Goal: Information Seeking & Learning: Learn about a topic

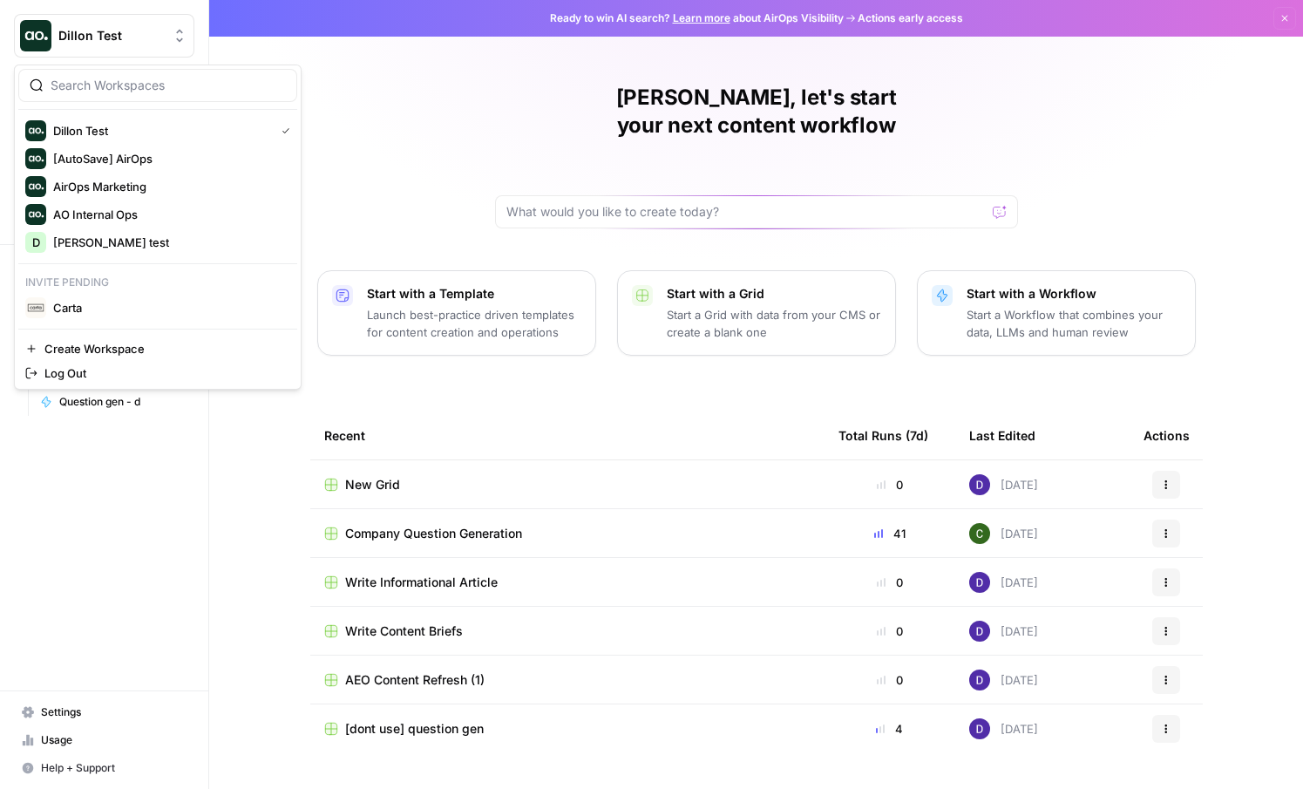
click at [112, 40] on span "Dillon Test" at bounding box center [110, 35] width 105 height 17
click at [119, 304] on span "Carta" at bounding box center [168, 307] width 230 height 17
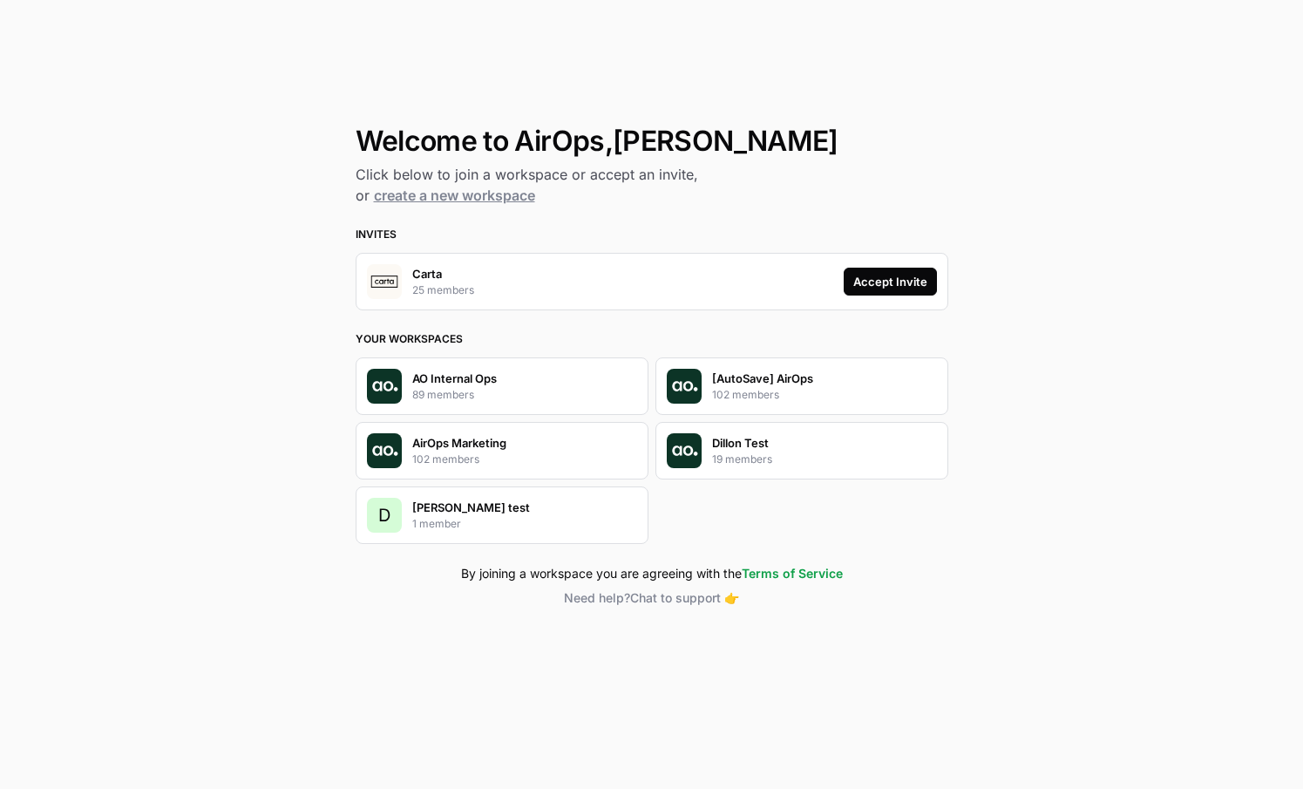
click at [915, 276] on div "Accept Invite" at bounding box center [891, 281] width 74 height 17
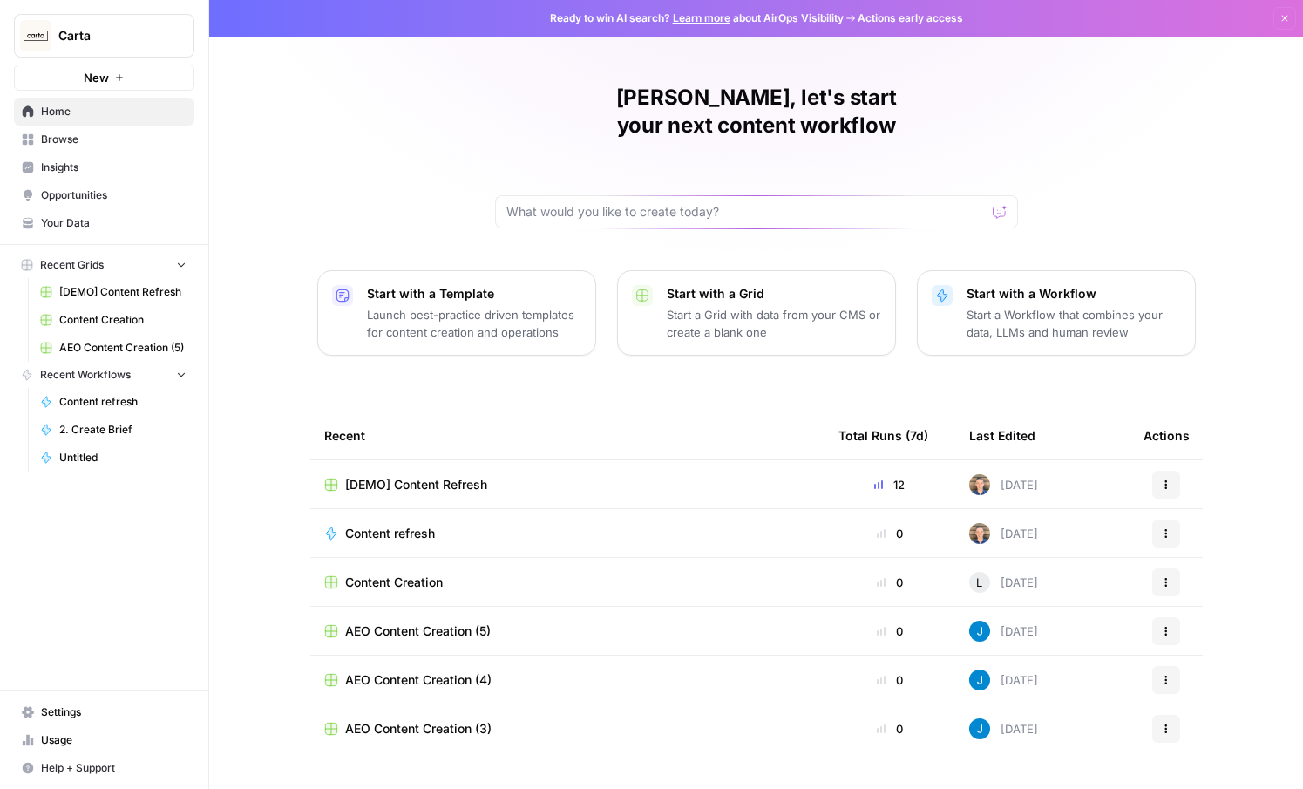
click at [86, 168] on span "Insights" at bounding box center [114, 168] width 146 height 16
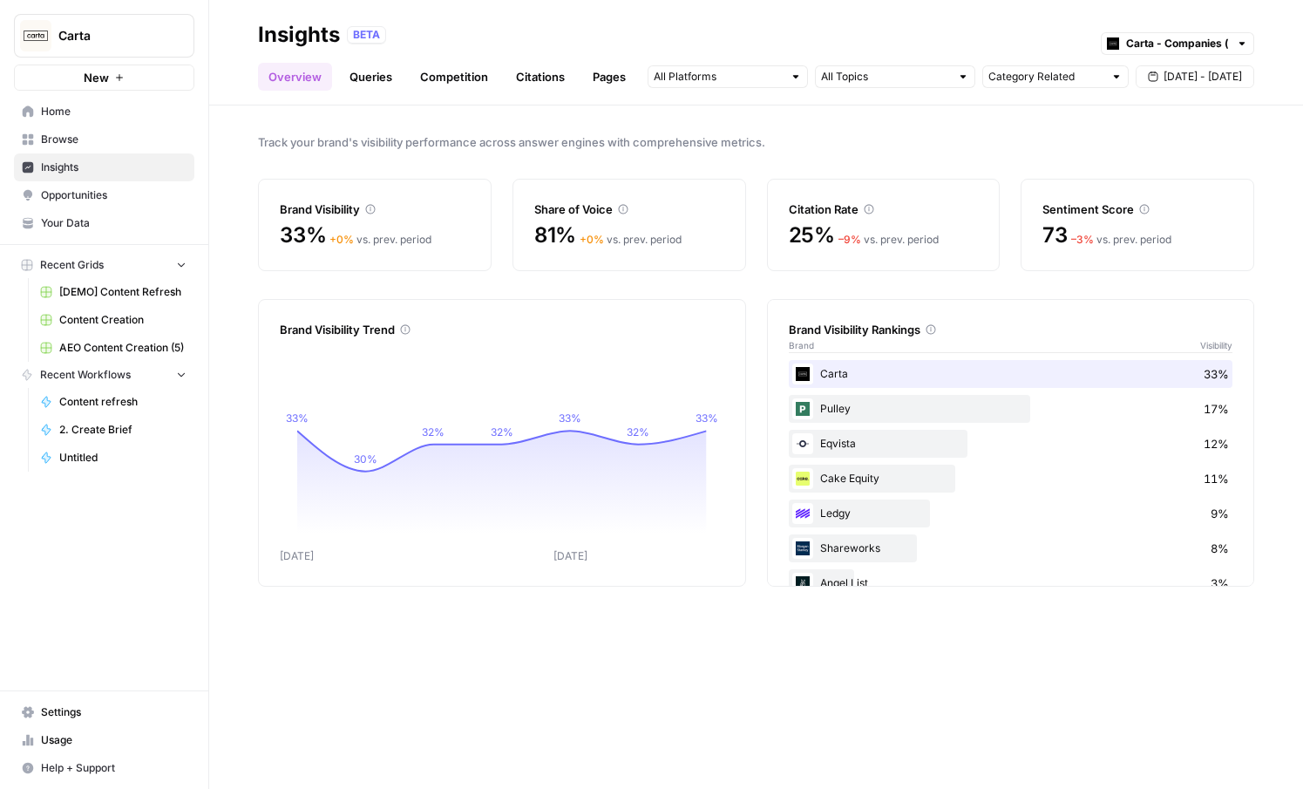
click at [1247, 39] on div at bounding box center [1242, 43] width 12 height 12
click at [1195, 108] on span "Carta - VC & PE (fund admin)" at bounding box center [1184, 106] width 98 height 17
type input "Carta - VC & PE (fund admin)"
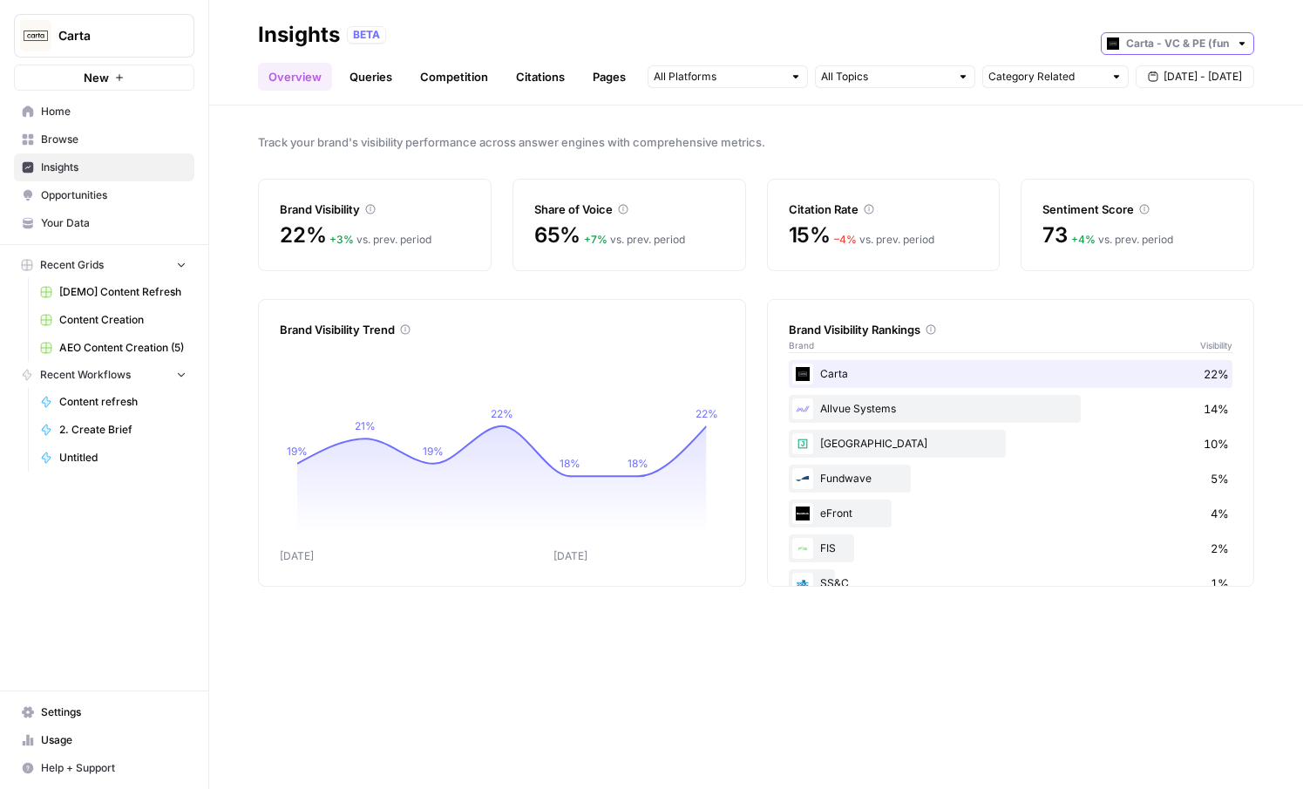
click at [1170, 43] on input "text" at bounding box center [1177, 43] width 103 height 17
click at [1170, 78] on span "Carta - Companies (cap table)" at bounding box center [1184, 81] width 98 height 17
type input "Carta - Companies (cap table)"
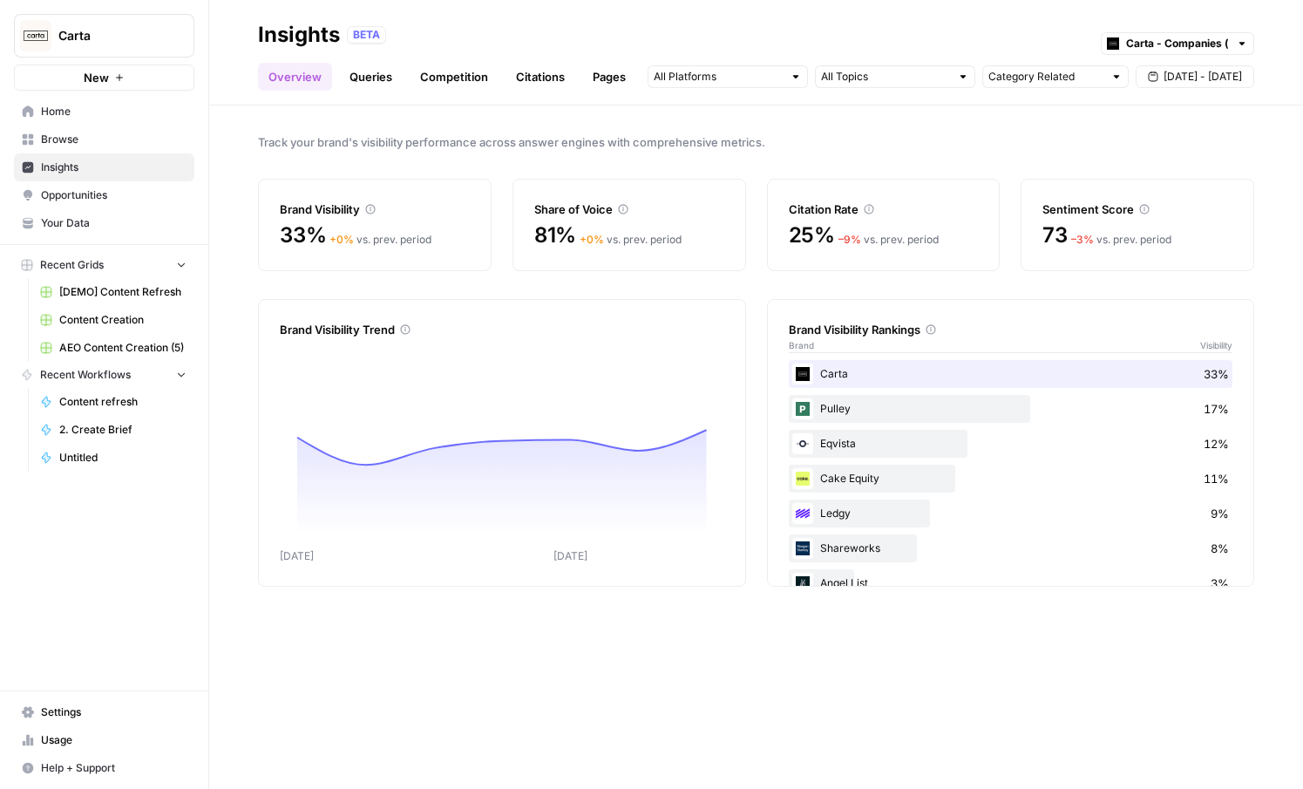
click at [984, 26] on div "BETA Carta - Companies (cap table)" at bounding box center [801, 35] width 908 height 23
click at [793, 85] on div at bounding box center [728, 76] width 160 height 23
click at [744, 139] on span "ChatGPT" at bounding box center [726, 139] width 89 height 17
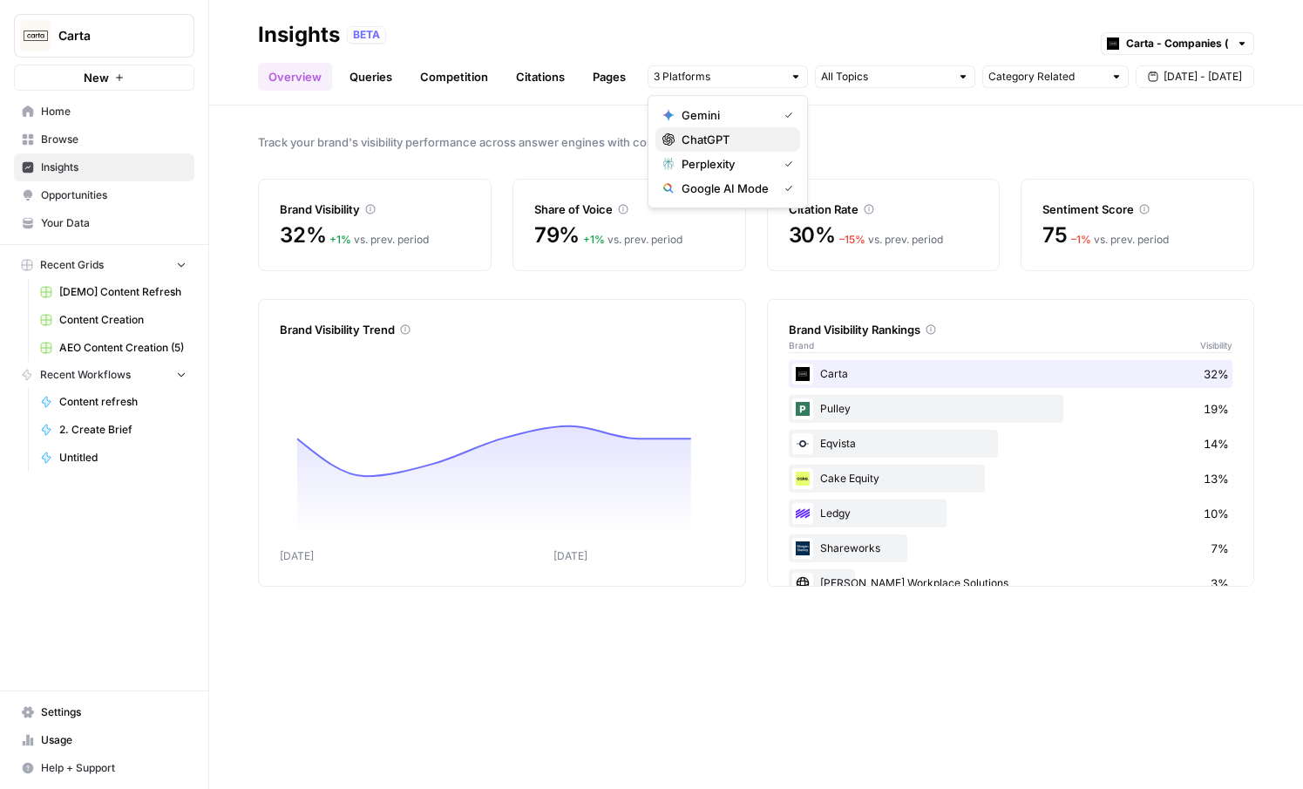
click at [744, 139] on span "ChatGPT" at bounding box center [734, 139] width 105 height 17
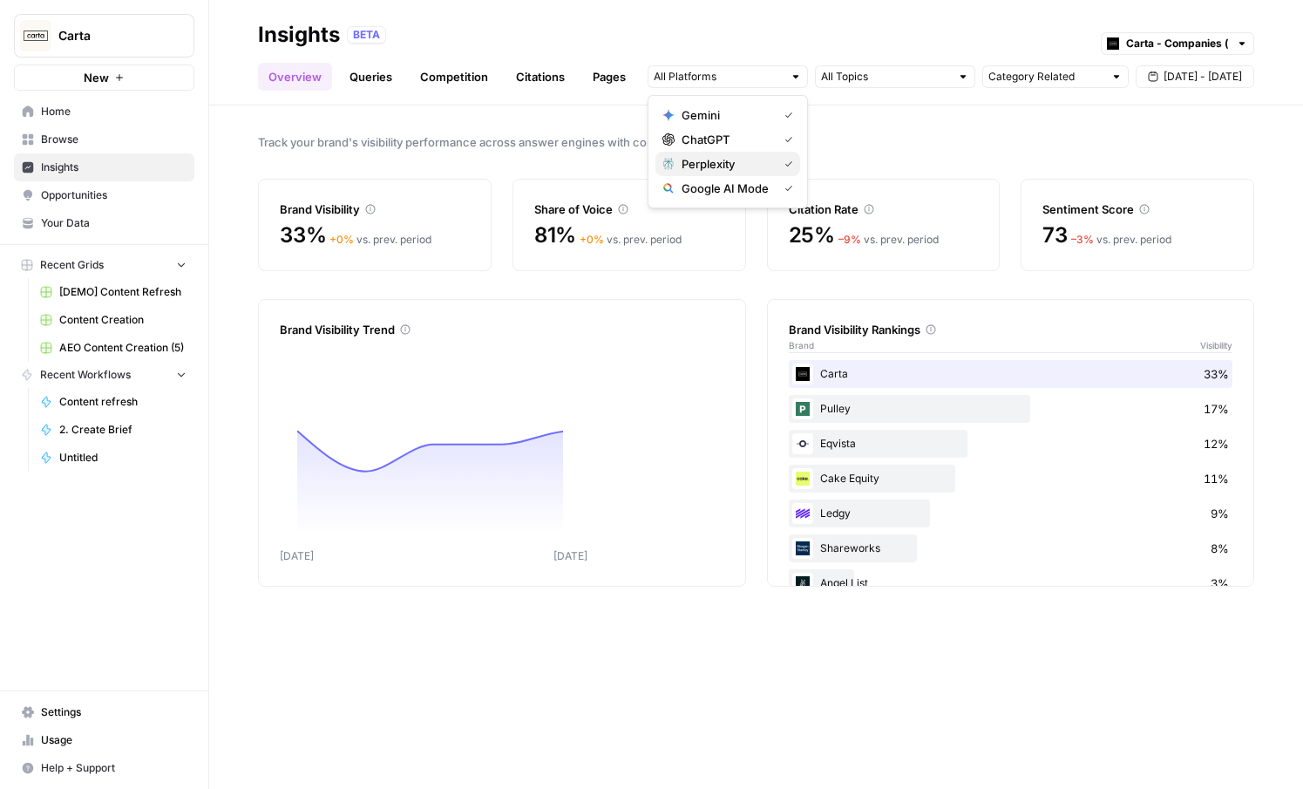
click at [742, 161] on span "Perplexity" at bounding box center [726, 163] width 89 height 17
click at [742, 161] on span "Perplexity" at bounding box center [734, 163] width 105 height 17
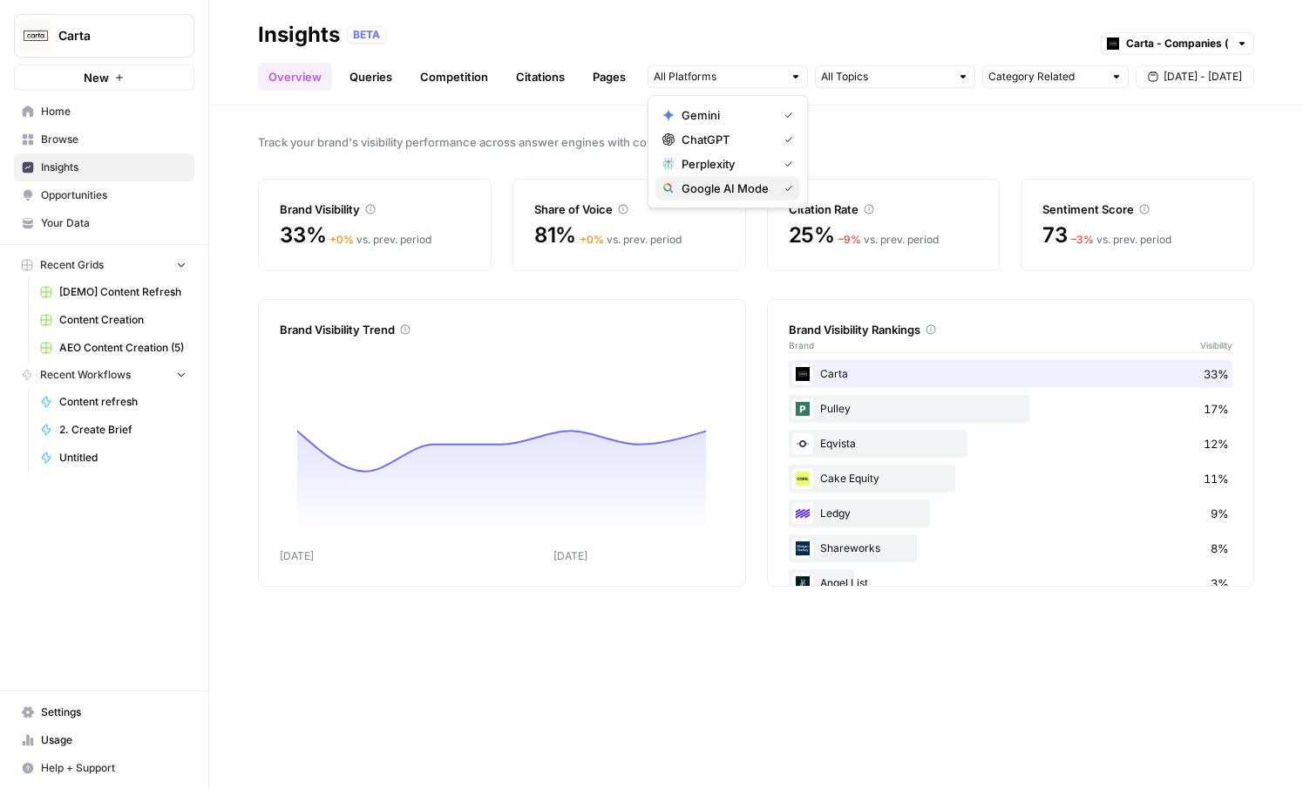
click at [737, 196] on span "Google AI Mode" at bounding box center [726, 188] width 89 height 17
click at [738, 196] on span "Google AI Mode" at bounding box center [734, 188] width 105 height 17
click at [913, 79] on input "text" at bounding box center [885, 76] width 129 height 17
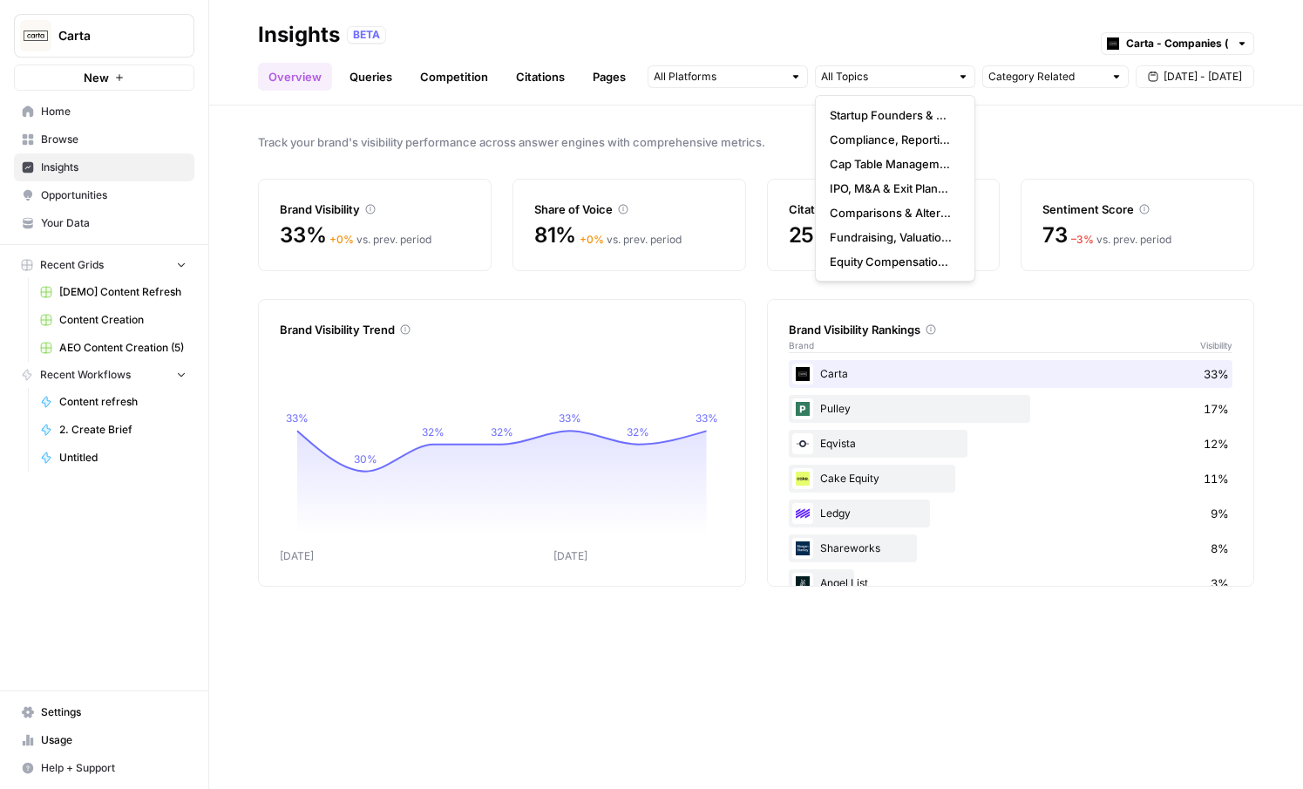
click at [1119, 73] on div at bounding box center [1117, 77] width 12 height 12
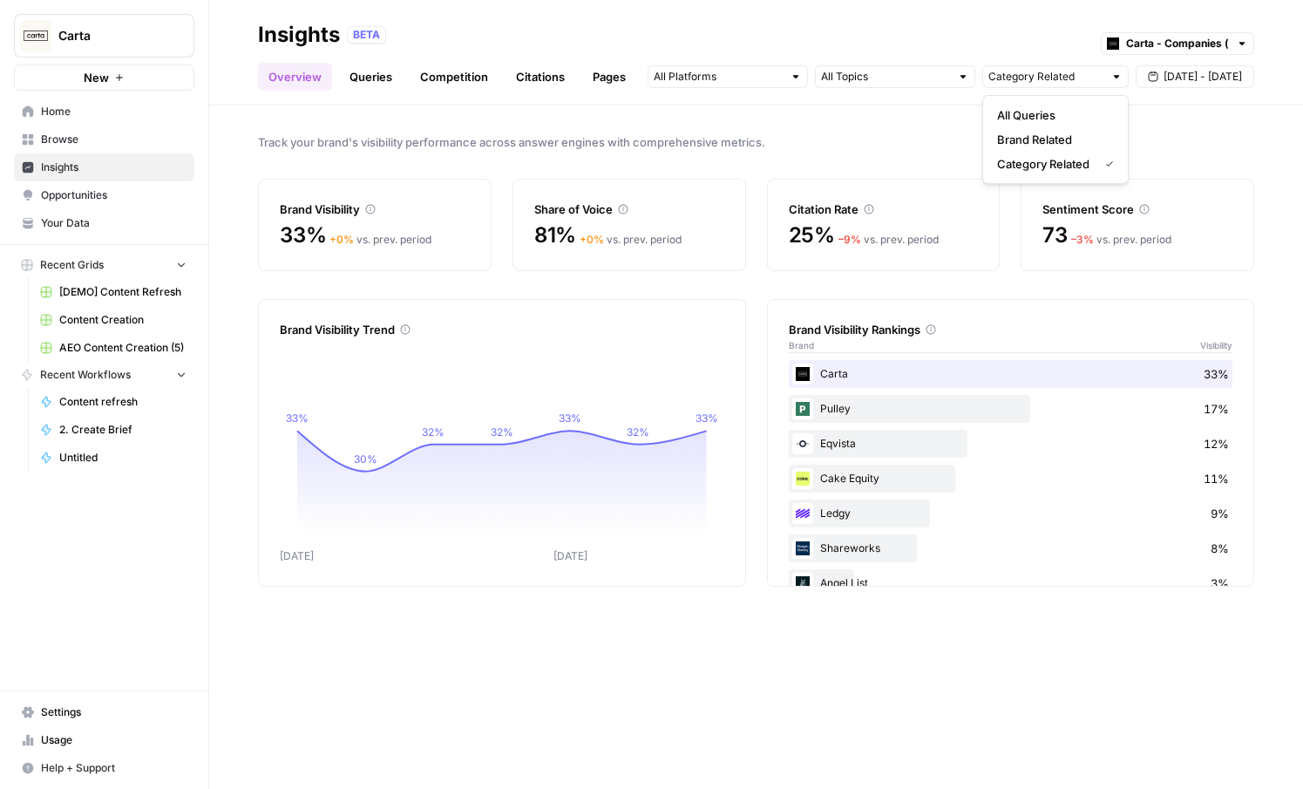
type input "Category Related"
click at [1191, 78] on span "[DATE] - [DATE]" at bounding box center [1203, 77] width 78 height 16
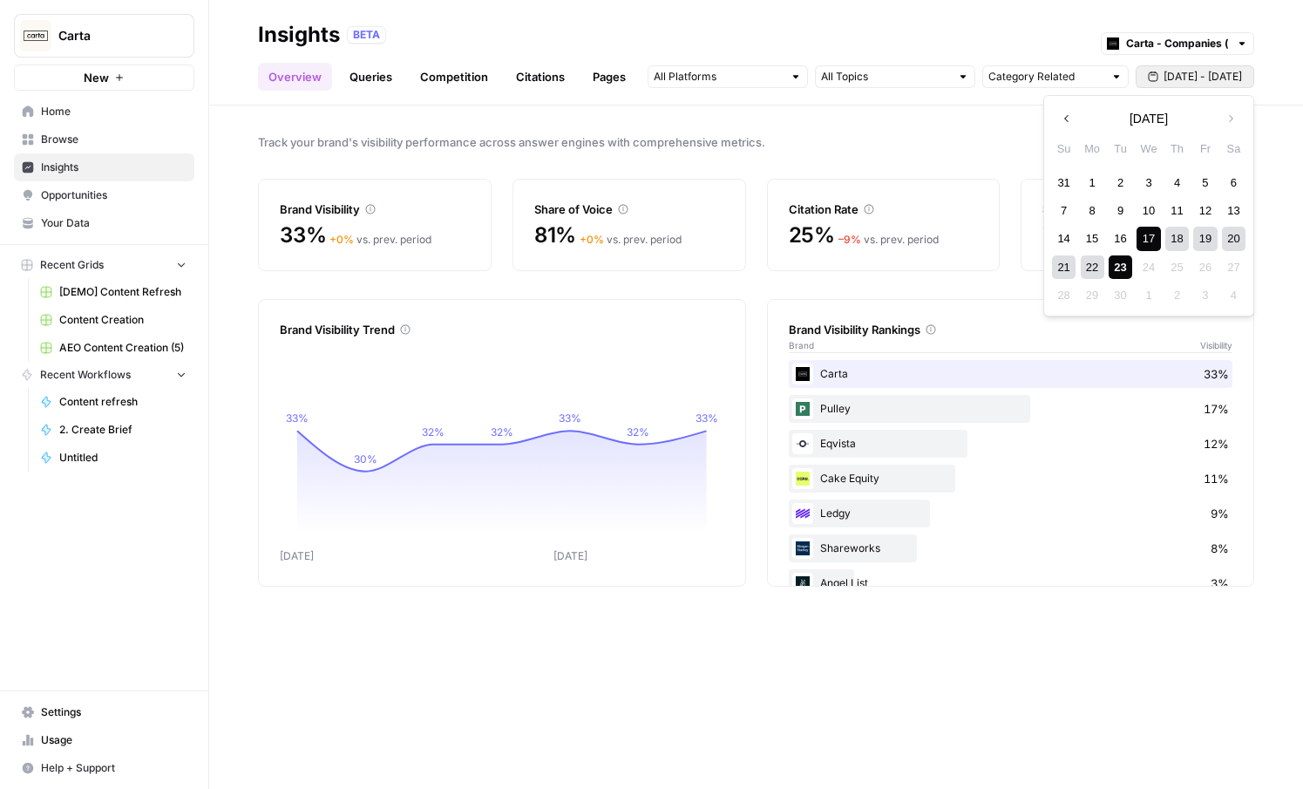
click at [1160, 122] on span "September 2025" at bounding box center [1149, 118] width 38 height 17
click at [1067, 42] on div "BETA Carta - Companies (cap table)" at bounding box center [801, 35] width 908 height 23
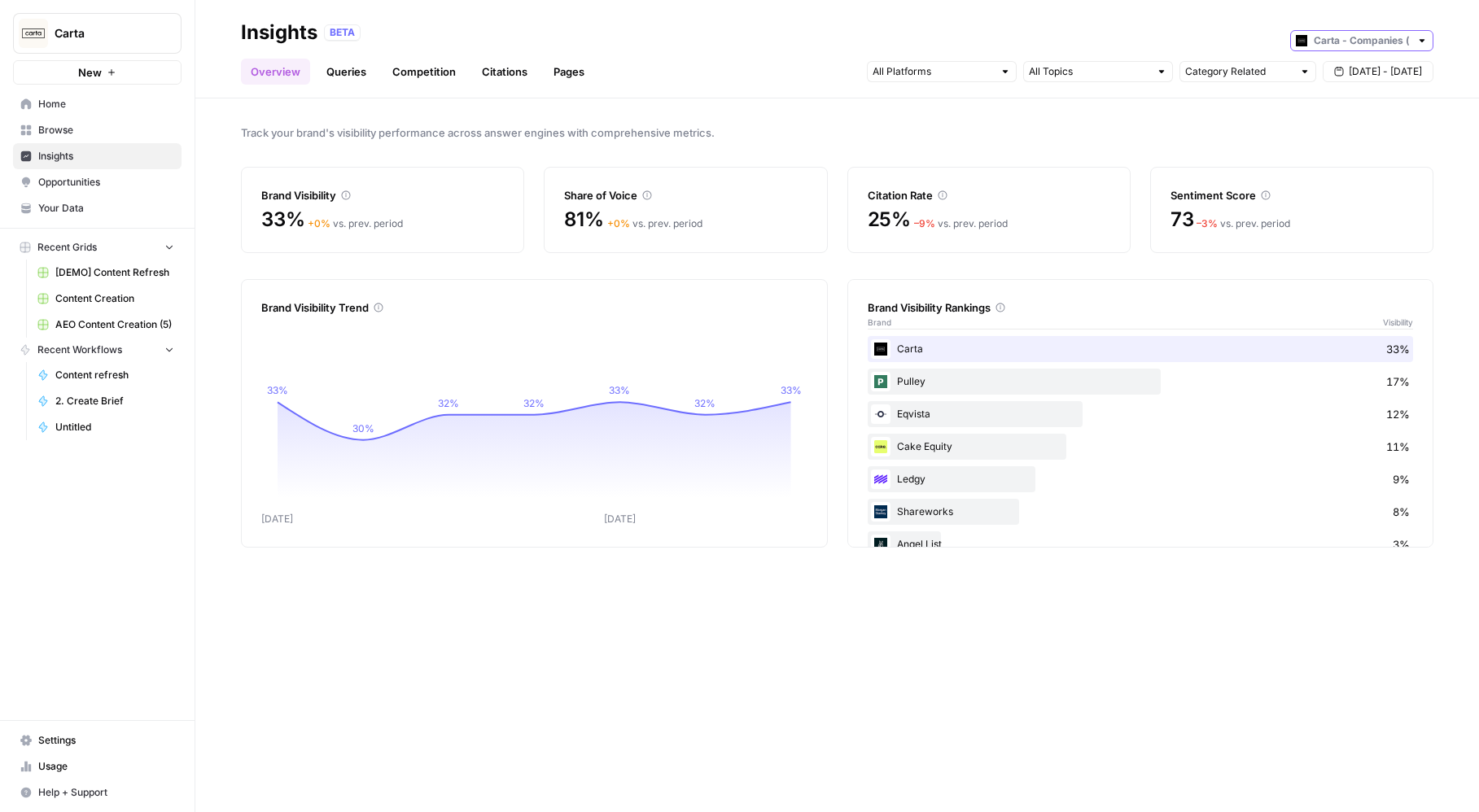
click at [1217, 42] on input "text" at bounding box center [1361, 40] width 96 height 16
type input "Carta - Companies (cap table)"
click at [1024, 122] on div "Track your brand's visibility performance across answer engines with comprehens…" at bounding box center [837, 455] width 1284 height 714
click at [346, 77] on link "Queries" at bounding box center [346, 72] width 60 height 26
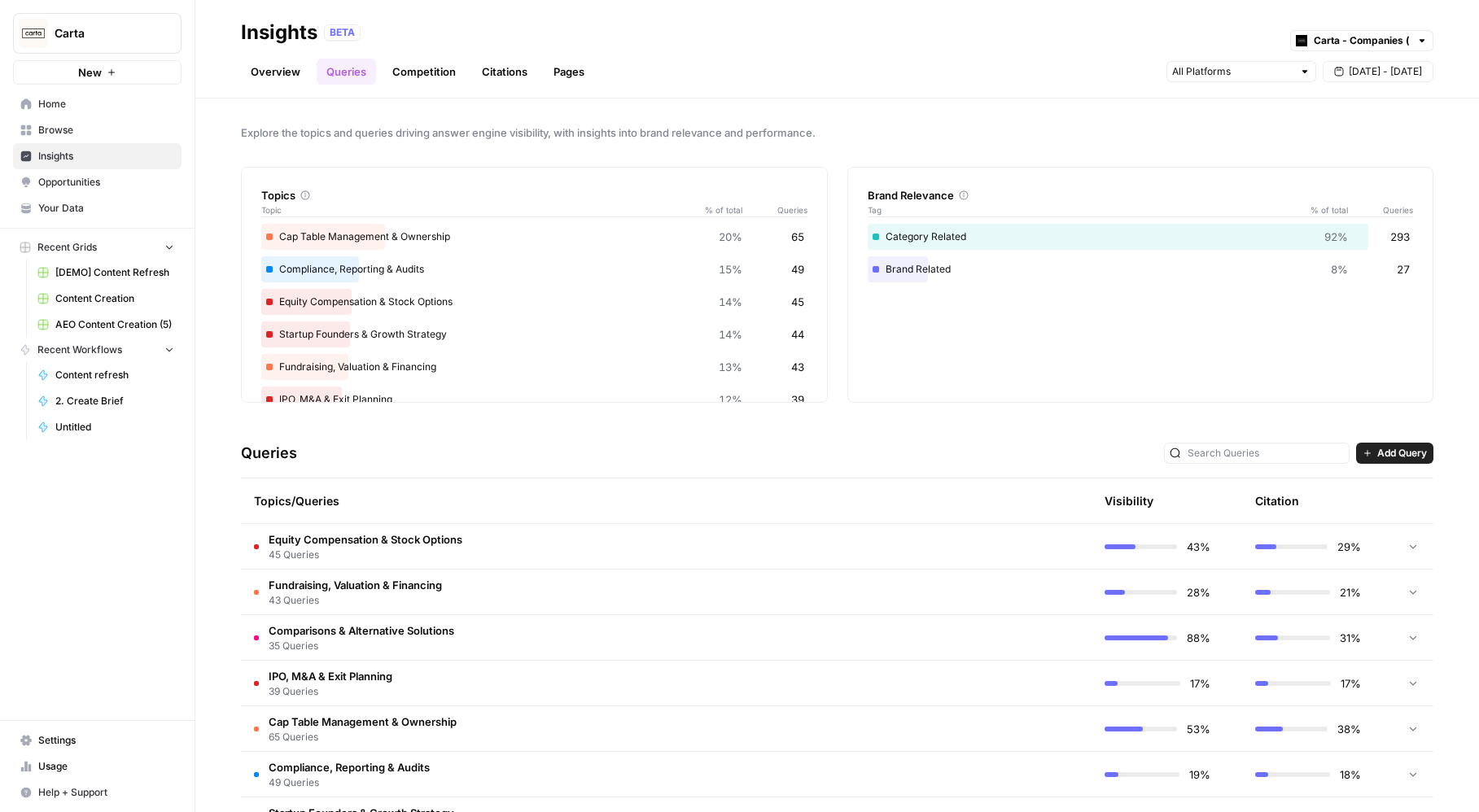
click at [411, 628] on span "Comparisons & Alternative Solutions" at bounding box center [361, 630] width 186 height 16
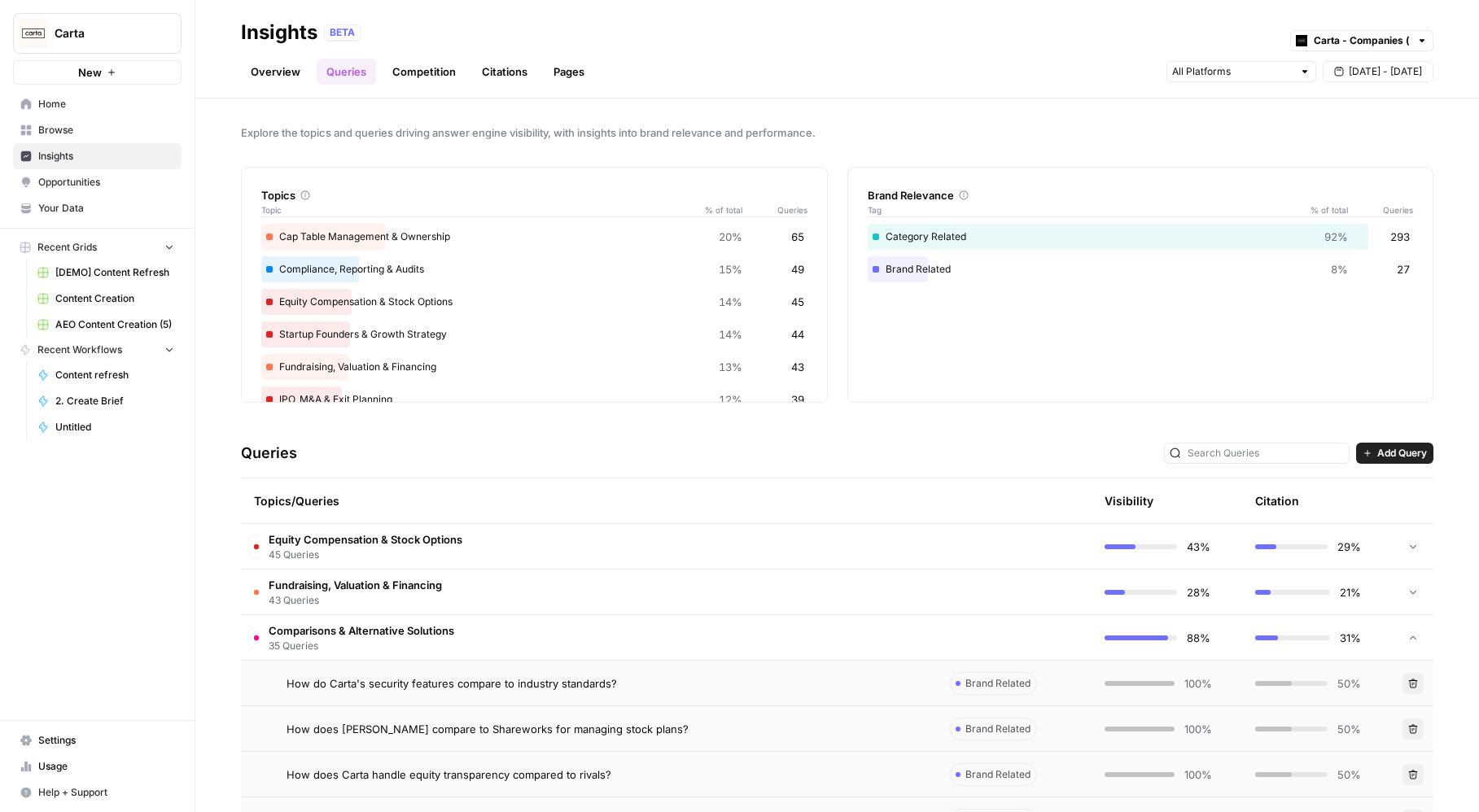
click at [429, 75] on link "Competition" at bounding box center [424, 72] width 83 height 26
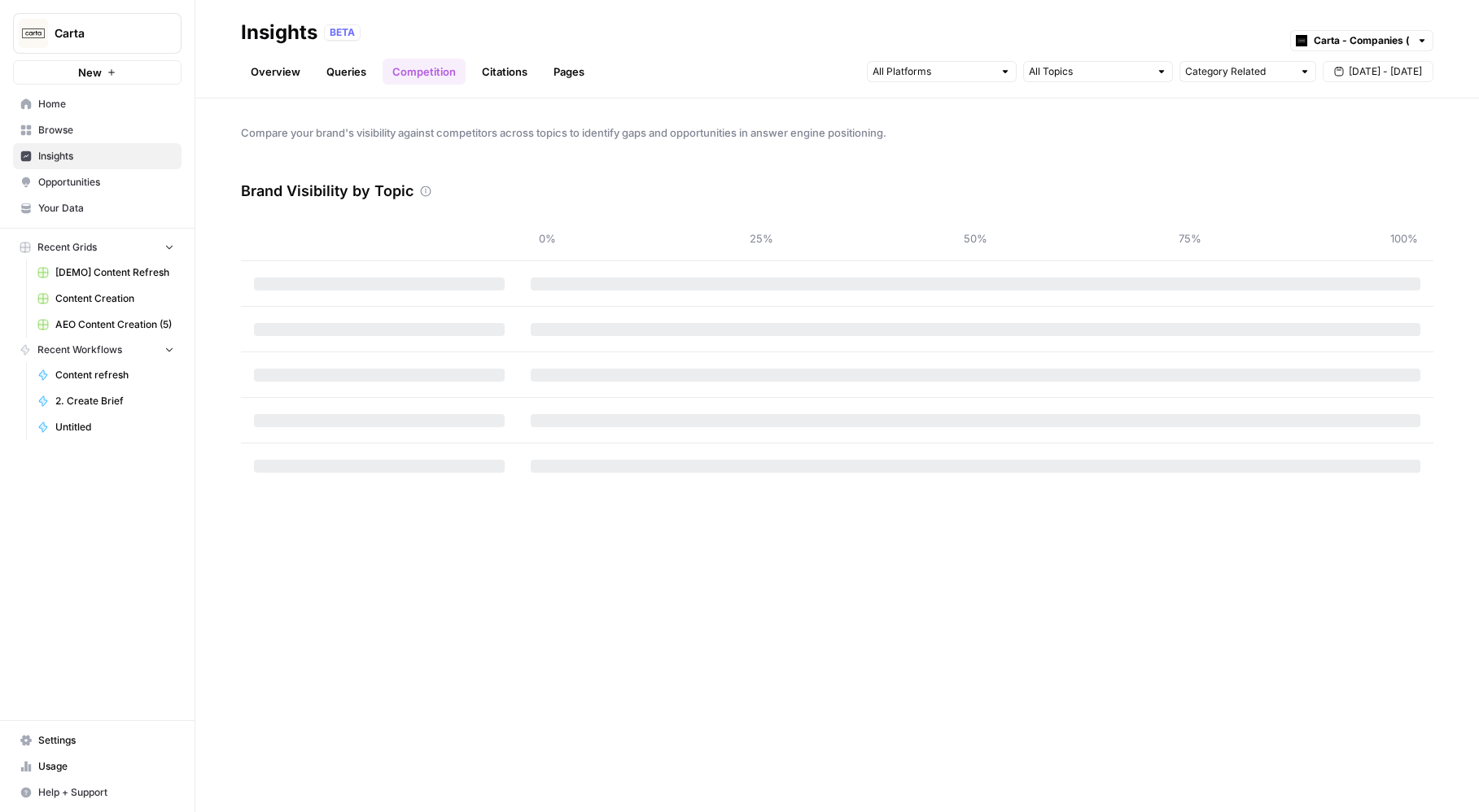
click at [503, 75] on link "Citations" at bounding box center [505, 72] width 65 height 26
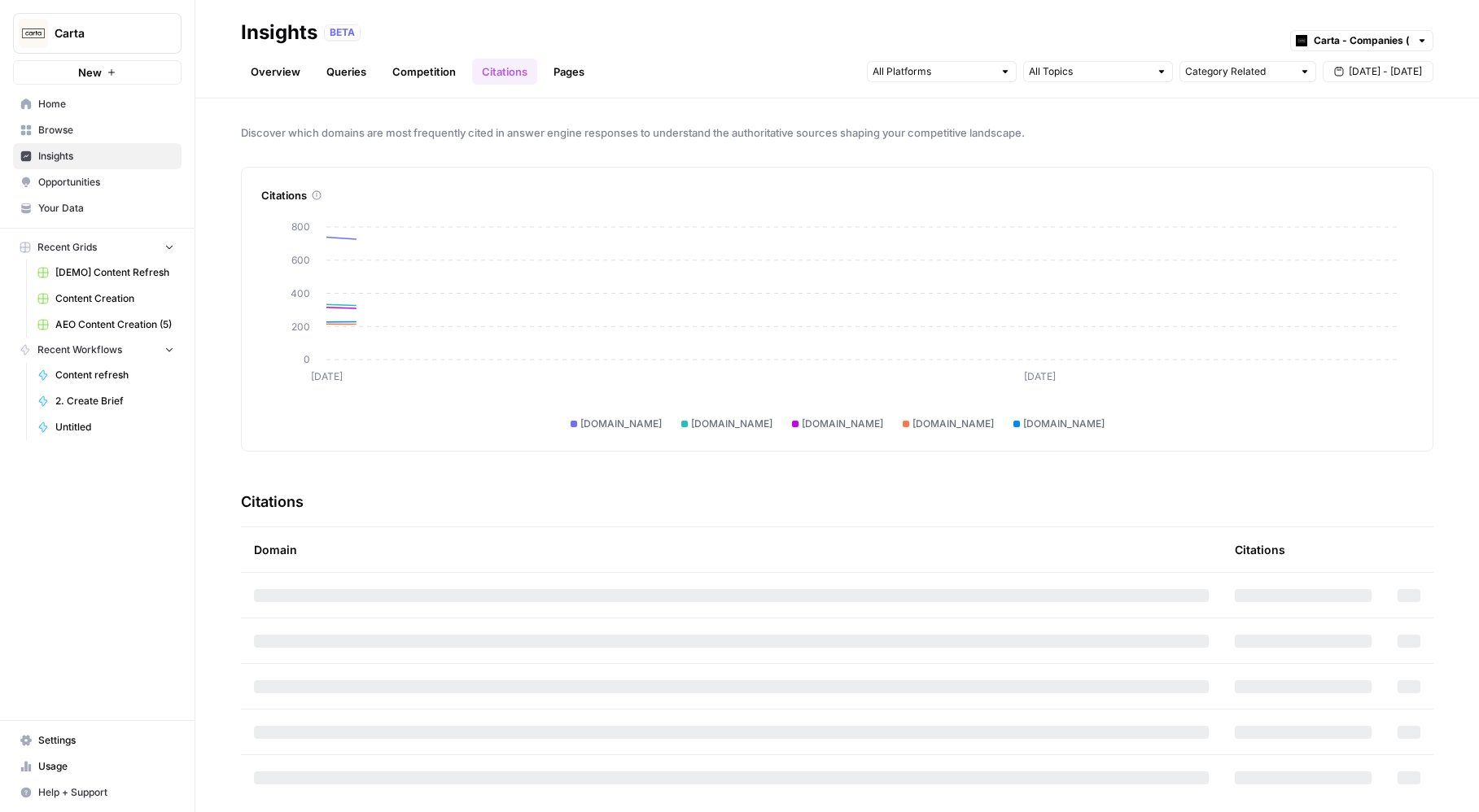
click at [557, 71] on link "Pages" at bounding box center [569, 72] width 50 height 26
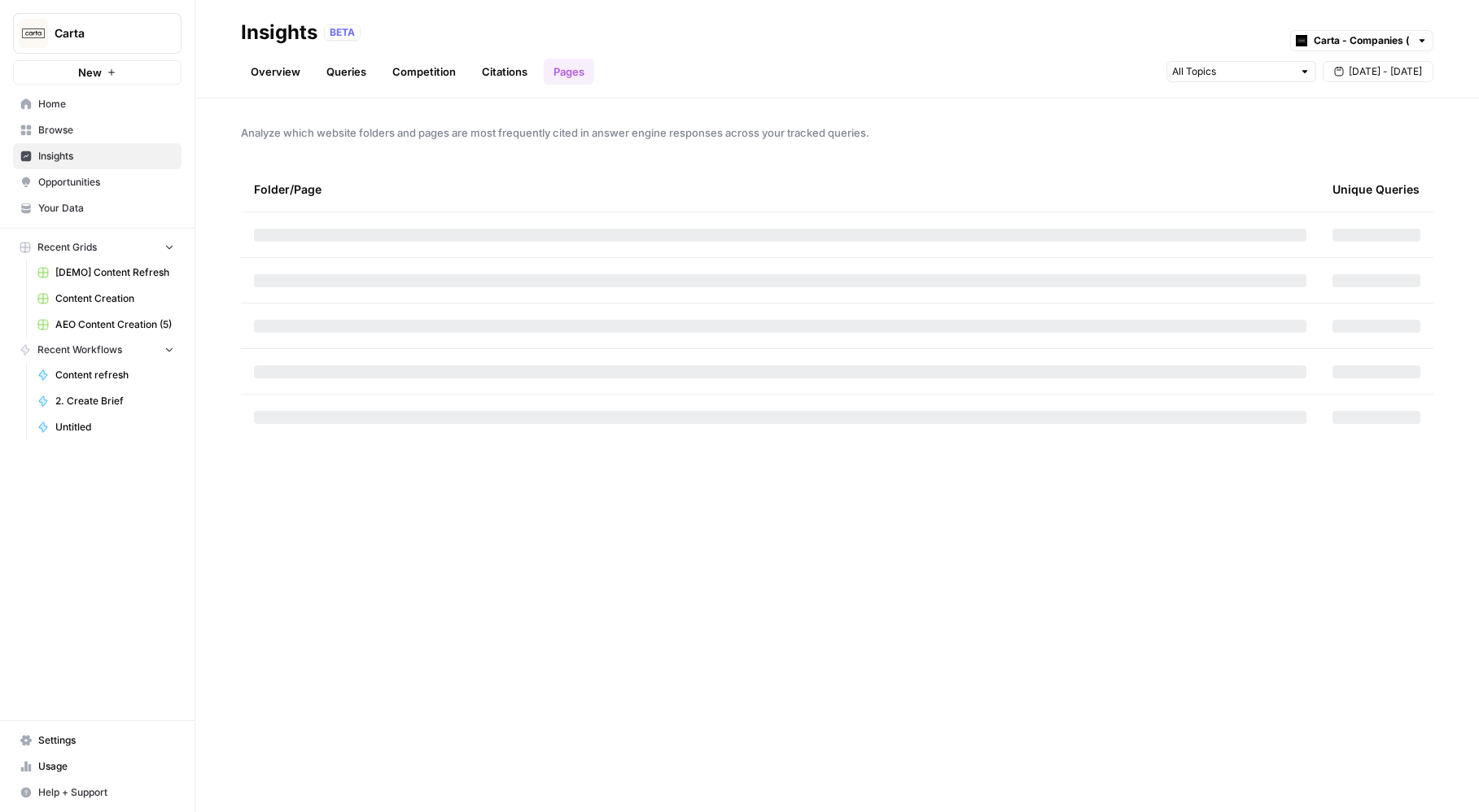
click at [340, 76] on link "Queries" at bounding box center [346, 72] width 60 height 26
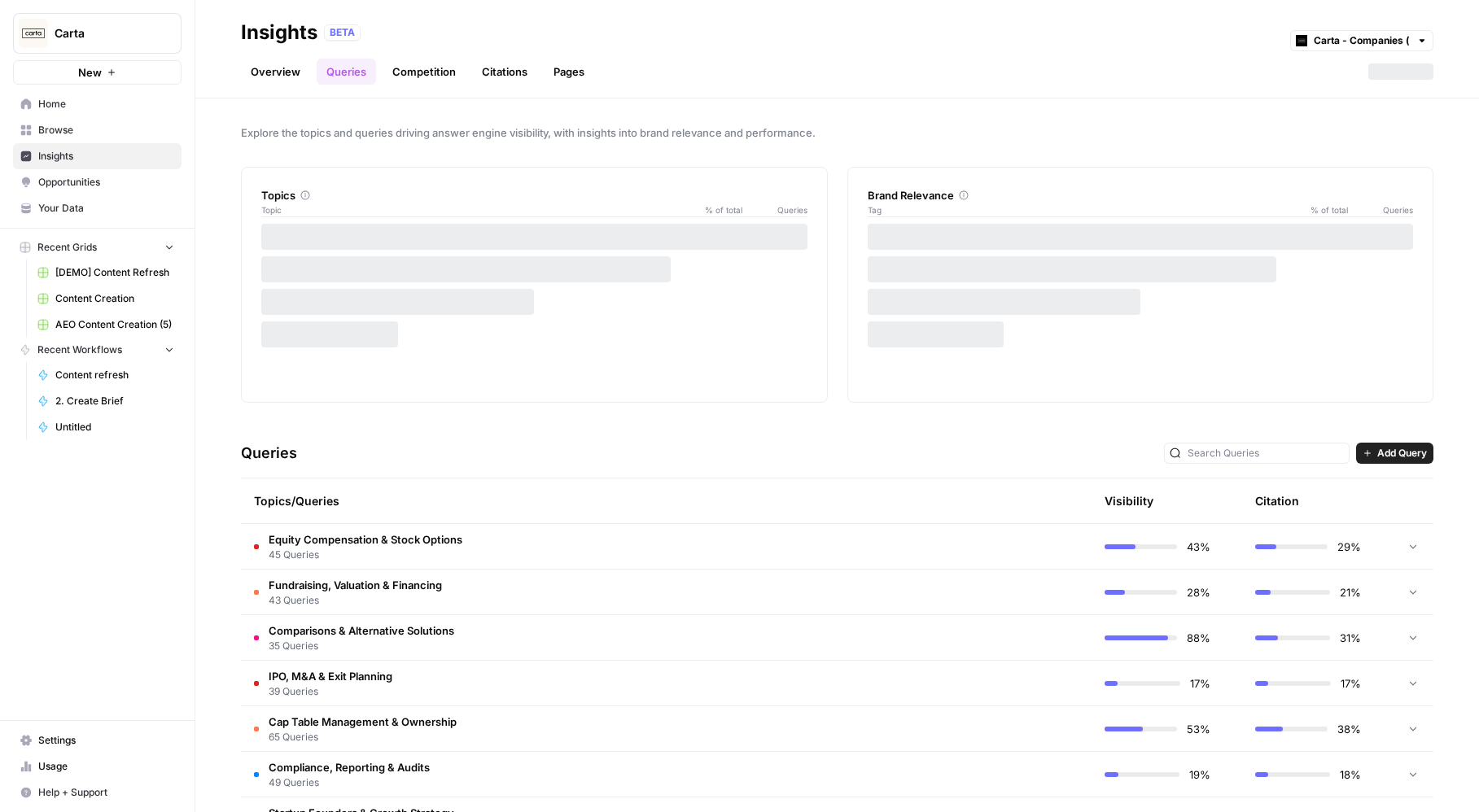
click at [282, 72] on link "Overview" at bounding box center [275, 72] width 69 height 26
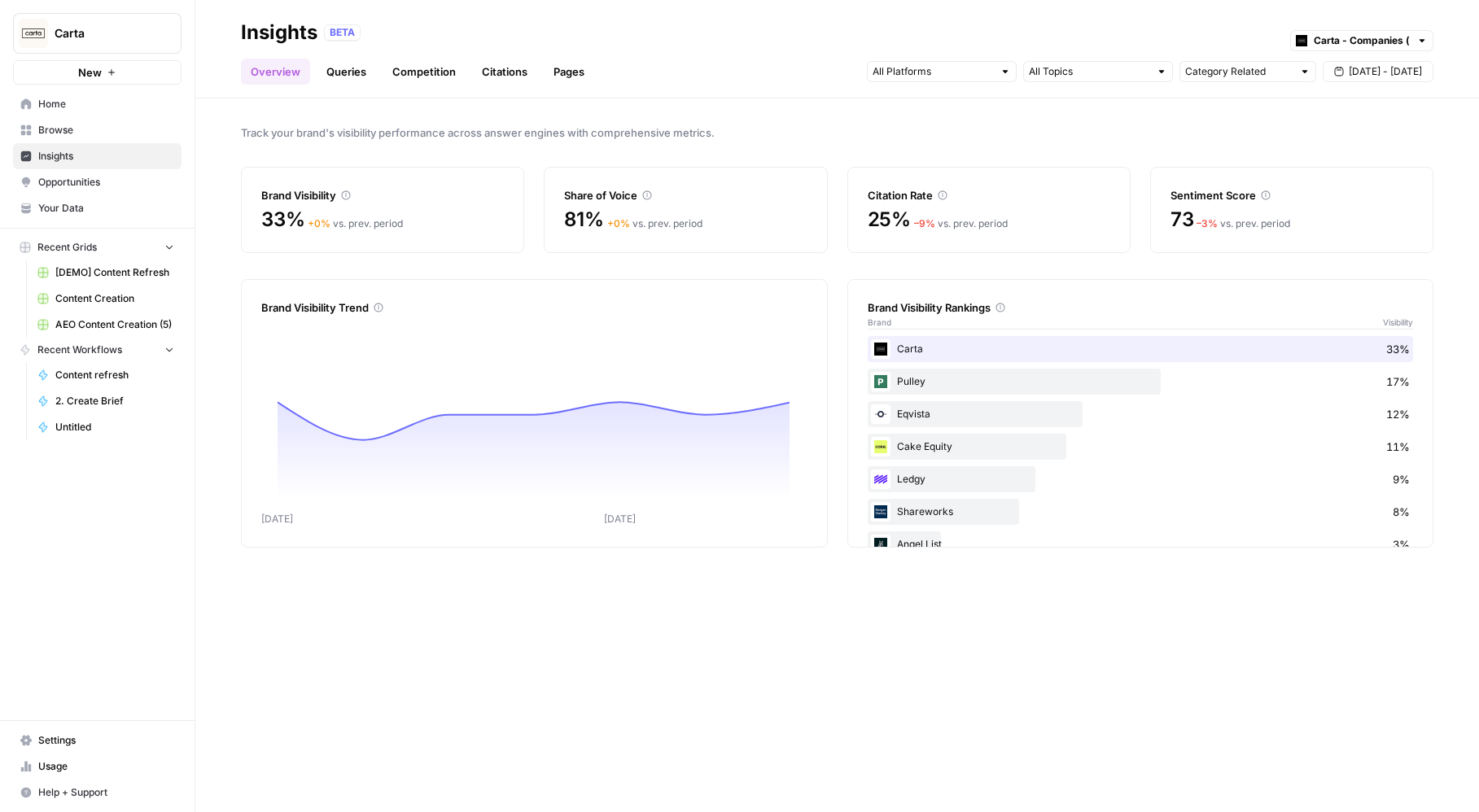
click at [363, 75] on link "Queries" at bounding box center [346, 72] width 60 height 26
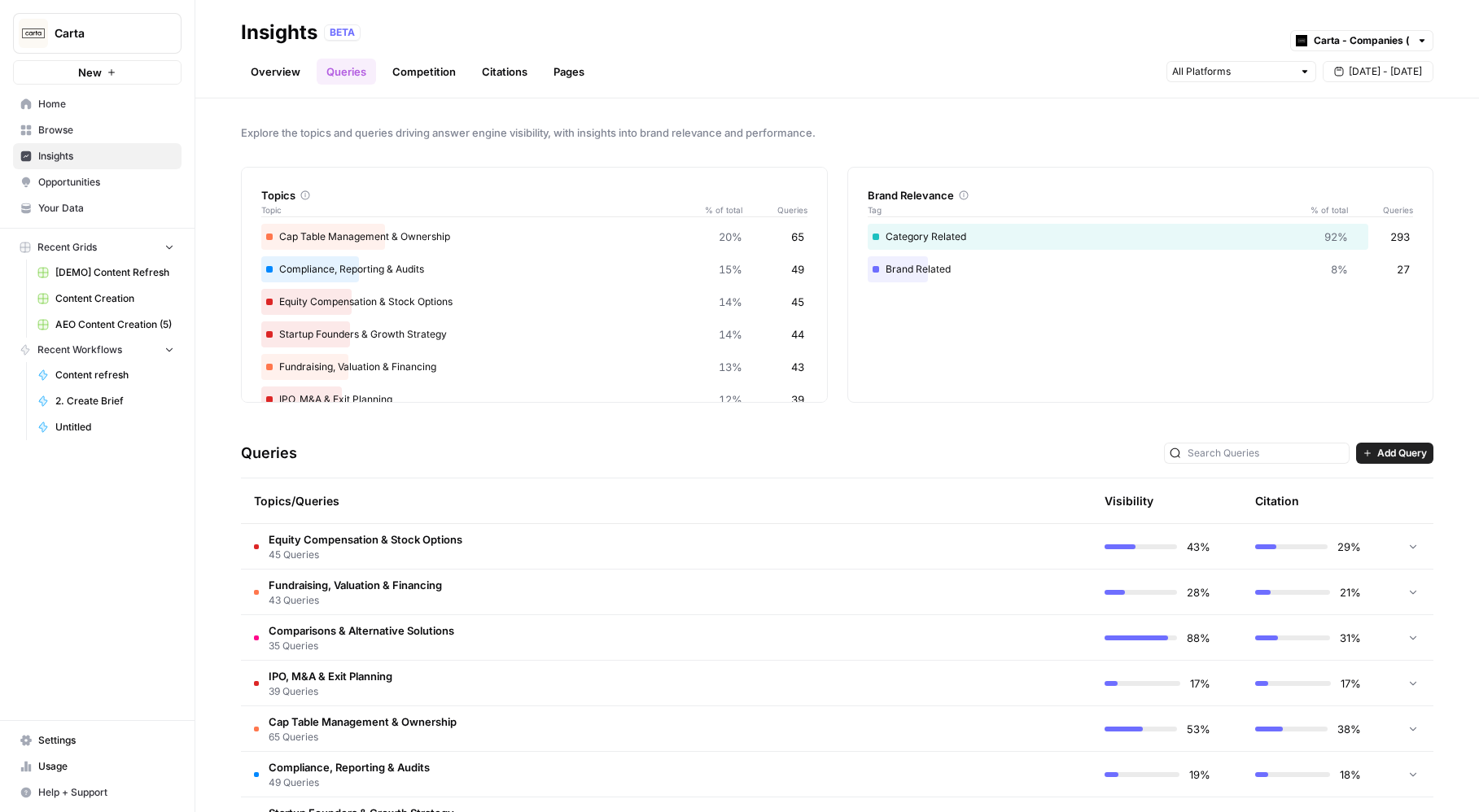
click at [422, 75] on link "Competition" at bounding box center [424, 72] width 83 height 26
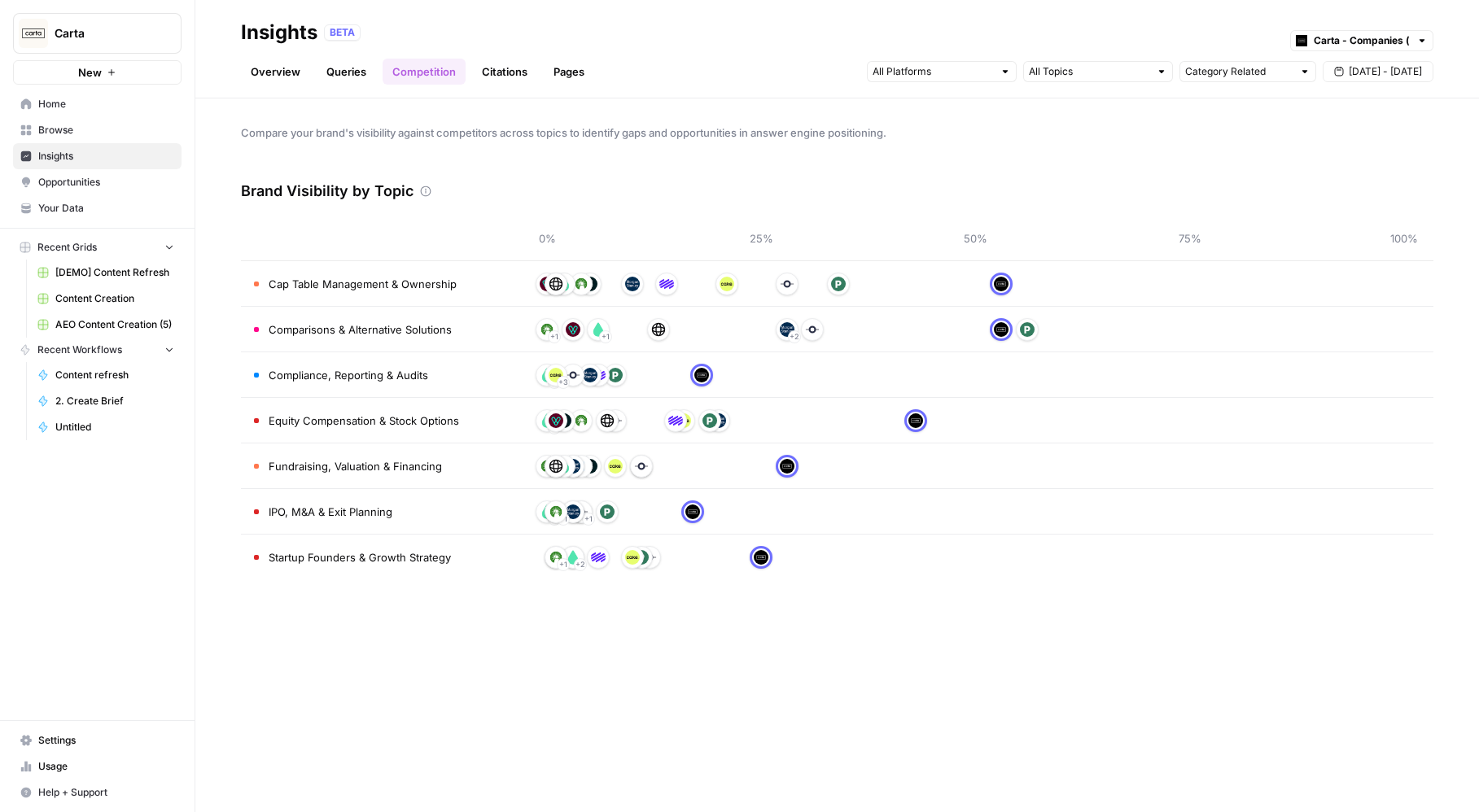
click at [332, 67] on link "Queries" at bounding box center [346, 72] width 60 height 26
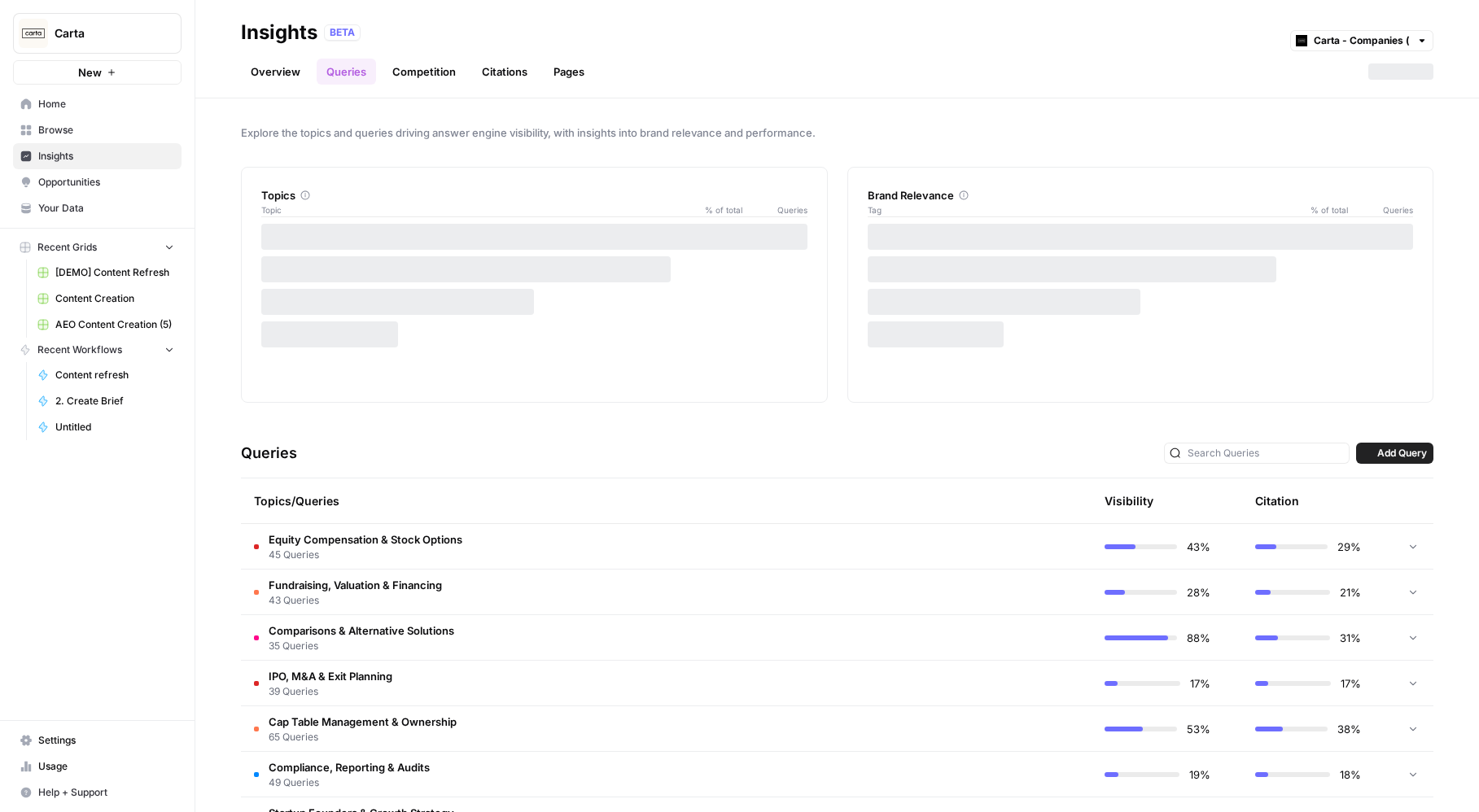
click at [269, 69] on link "Overview" at bounding box center [275, 72] width 69 height 26
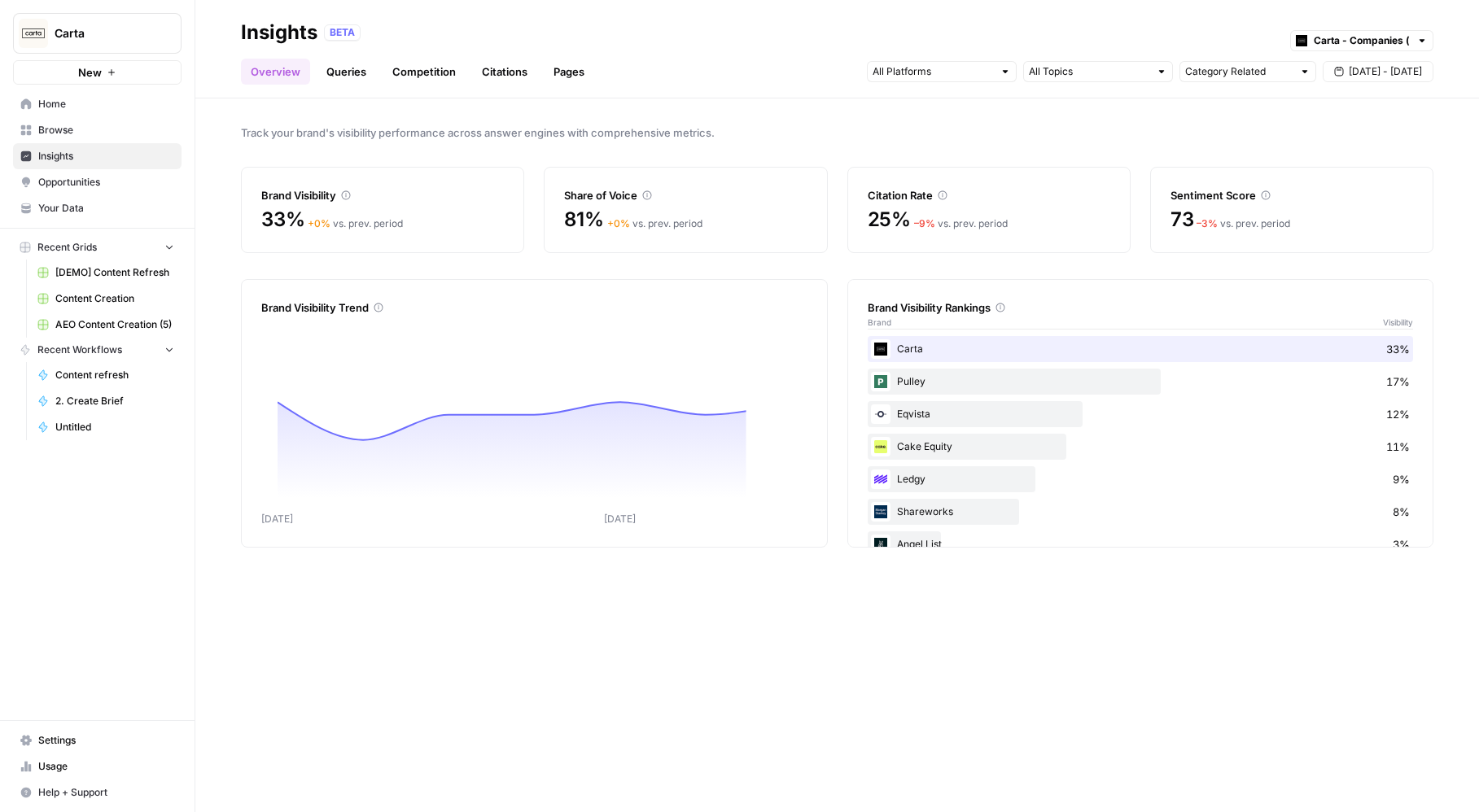
click at [327, 79] on link "Queries" at bounding box center [346, 72] width 60 height 26
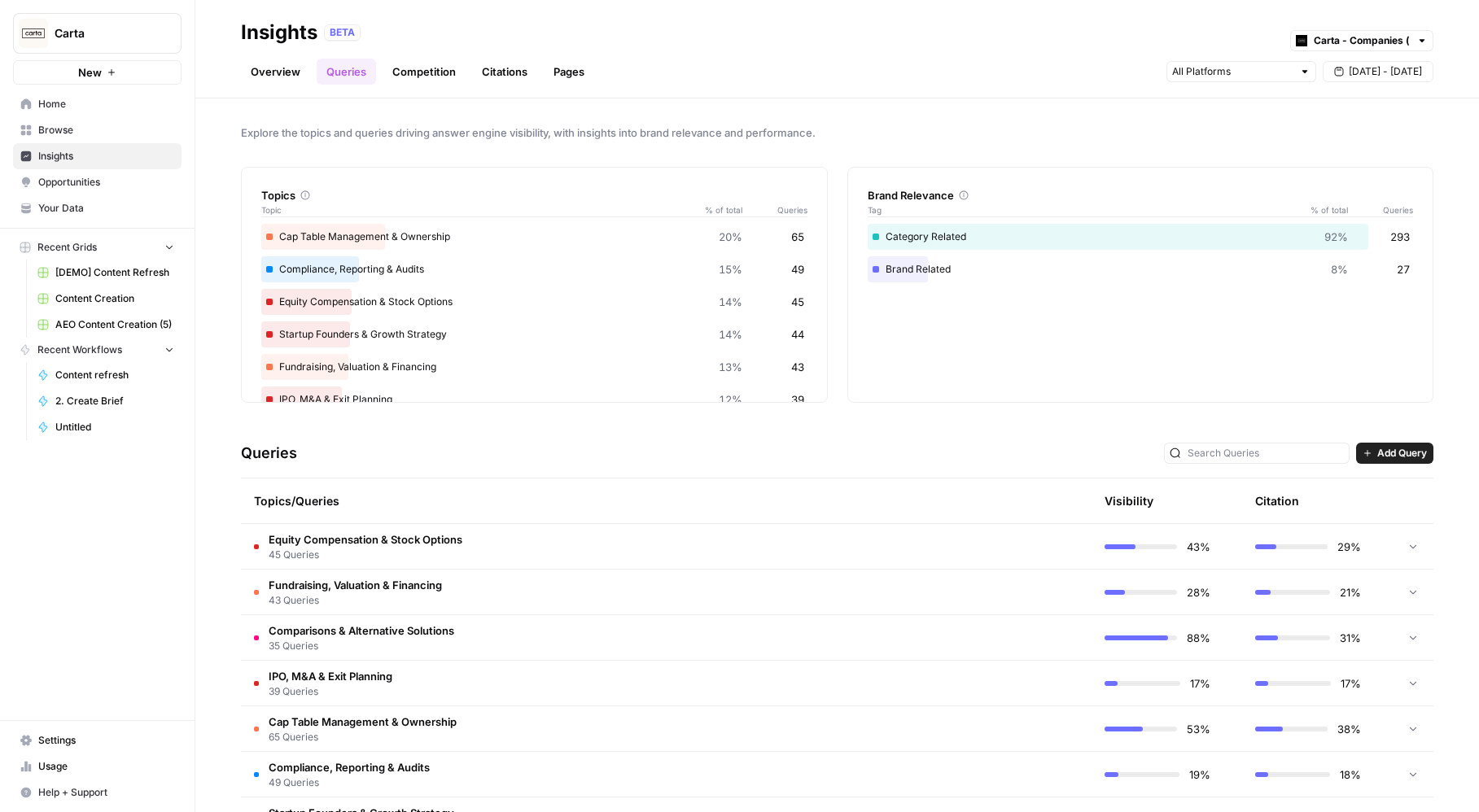
click at [422, 76] on link "Competition" at bounding box center [424, 72] width 83 height 26
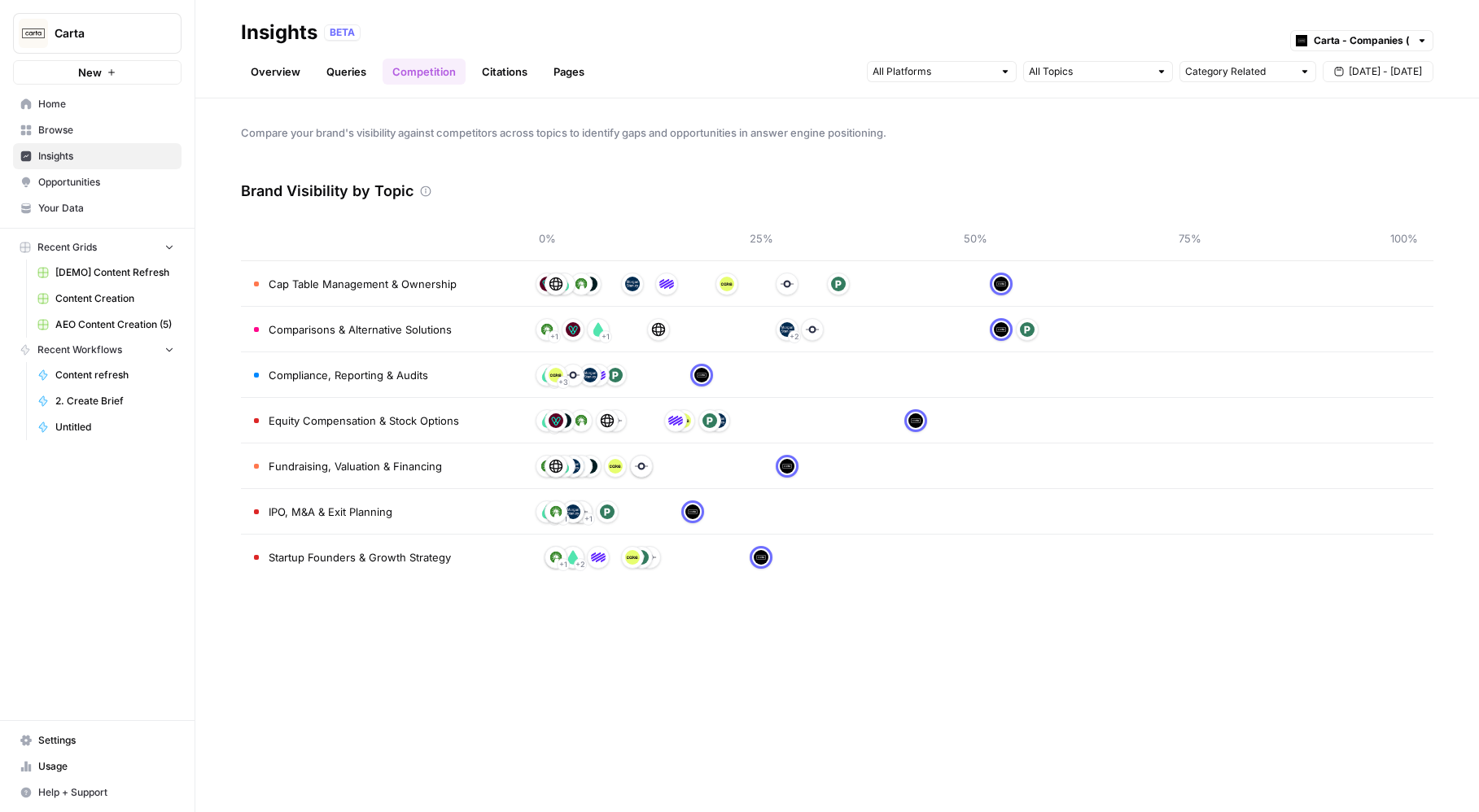
click at [365, 73] on link "Queries" at bounding box center [346, 72] width 60 height 26
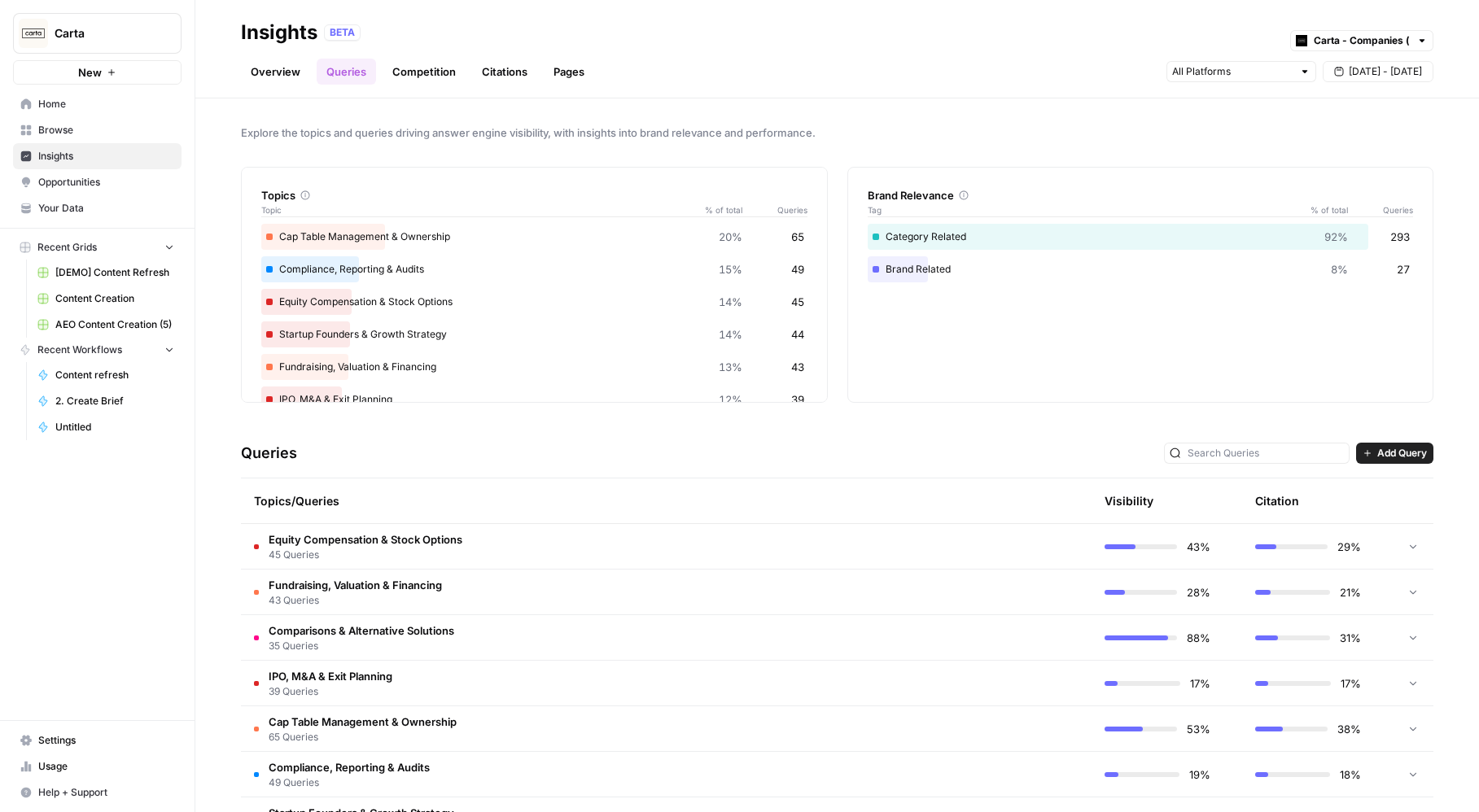
click at [313, 73] on ul "Overview Queries Competition Citations Pages" at bounding box center [417, 72] width 353 height 26
click at [288, 75] on link "Overview" at bounding box center [275, 72] width 69 height 26
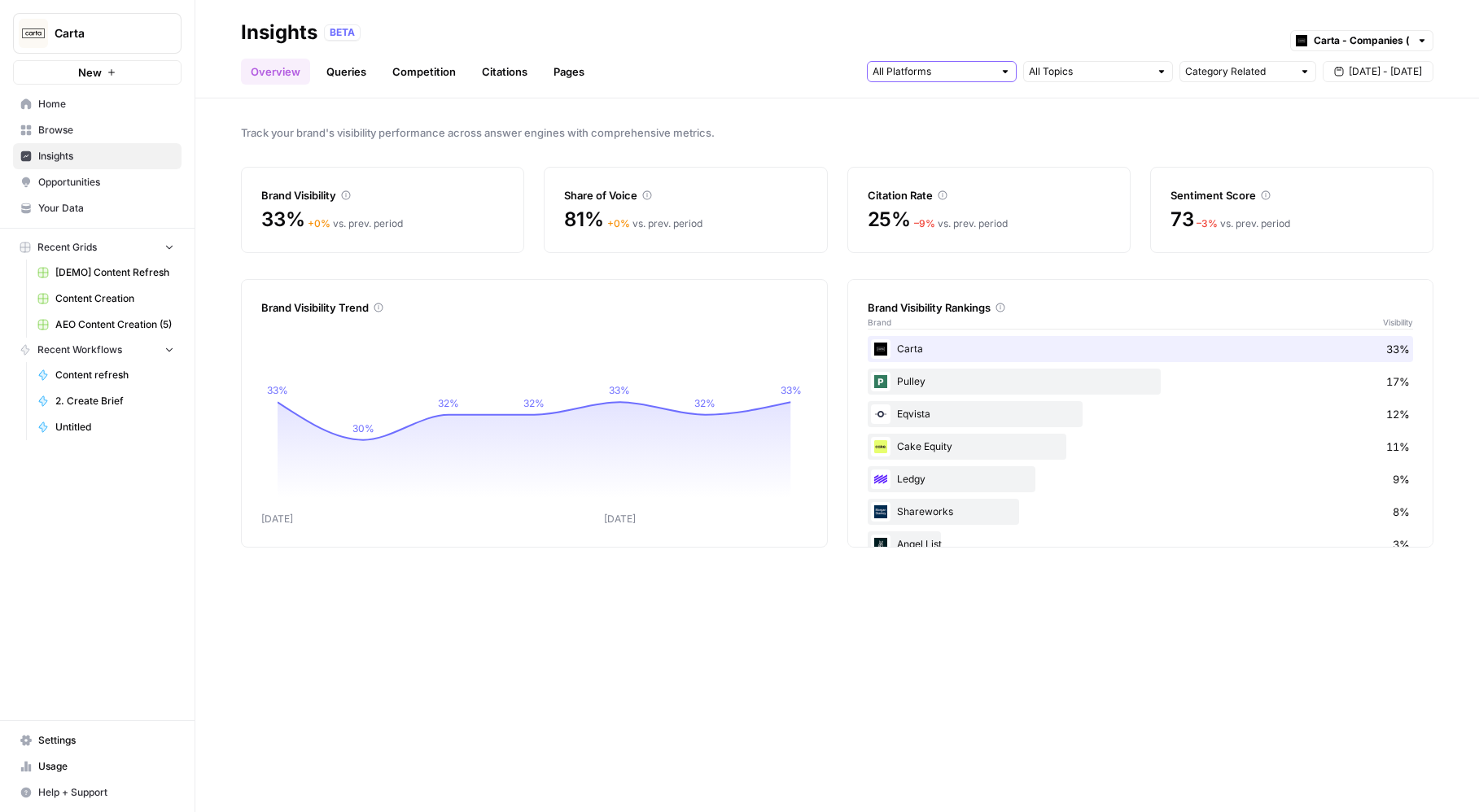
click at [989, 68] on input "text" at bounding box center [933, 71] width 120 height 16
click at [852, 673] on div "Track your brand's visibility performance across answer engines with comprehens…" at bounding box center [837, 455] width 1284 height 714
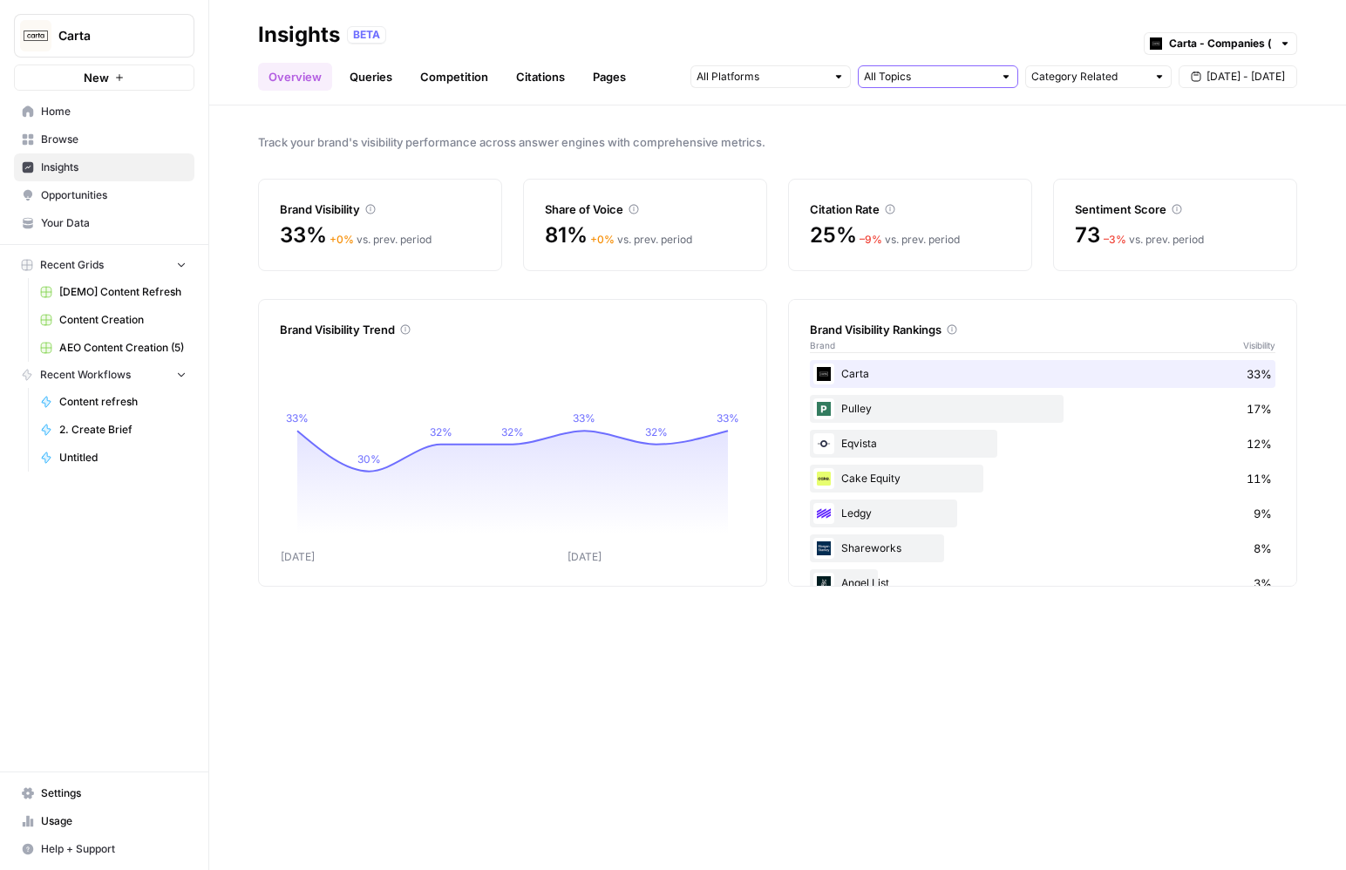
click at [935, 78] on input "text" at bounding box center [928, 76] width 129 height 17
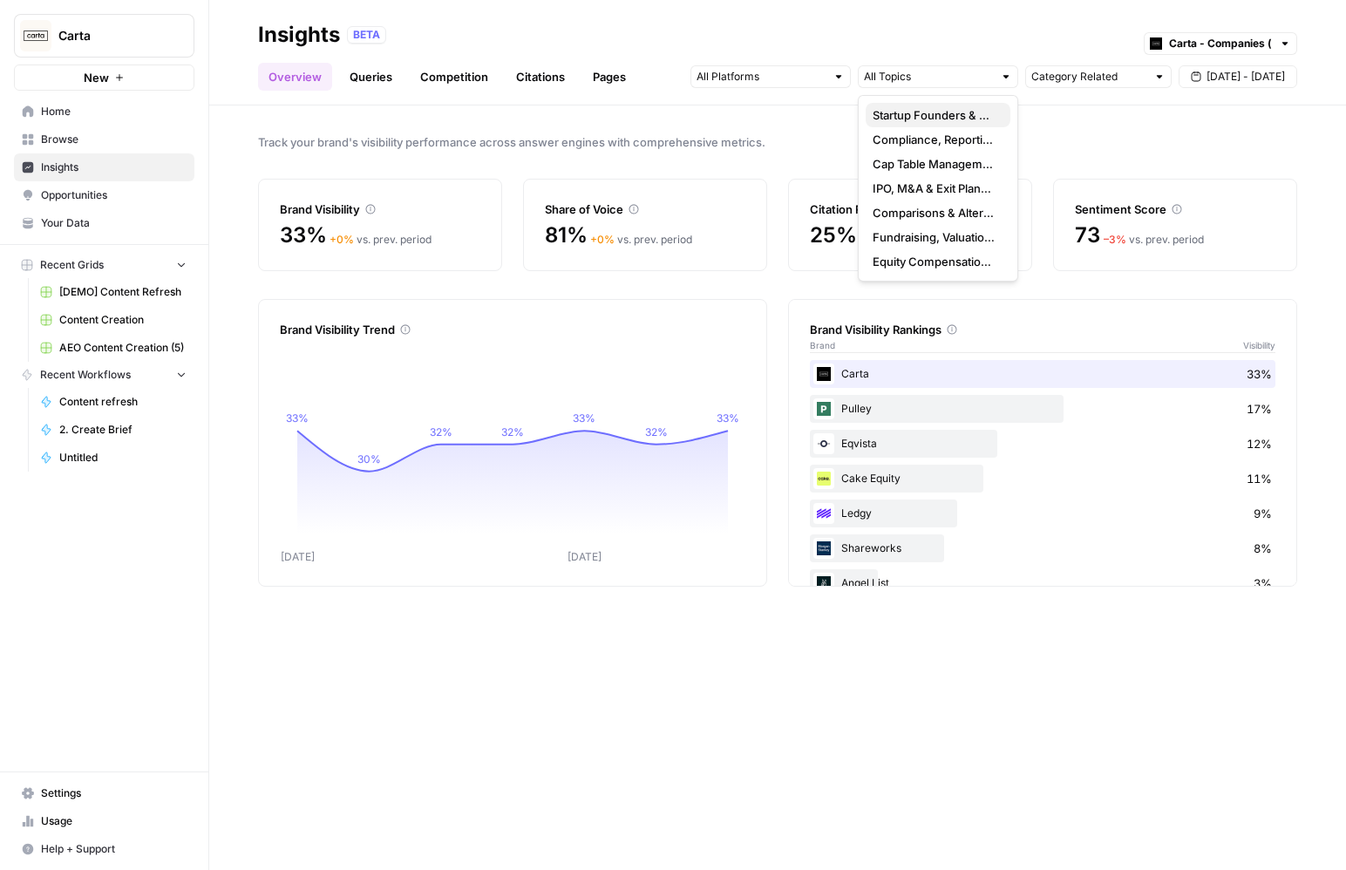
click at [945, 112] on span "Startup Founders & Growth Strategy" at bounding box center [935, 114] width 124 height 17
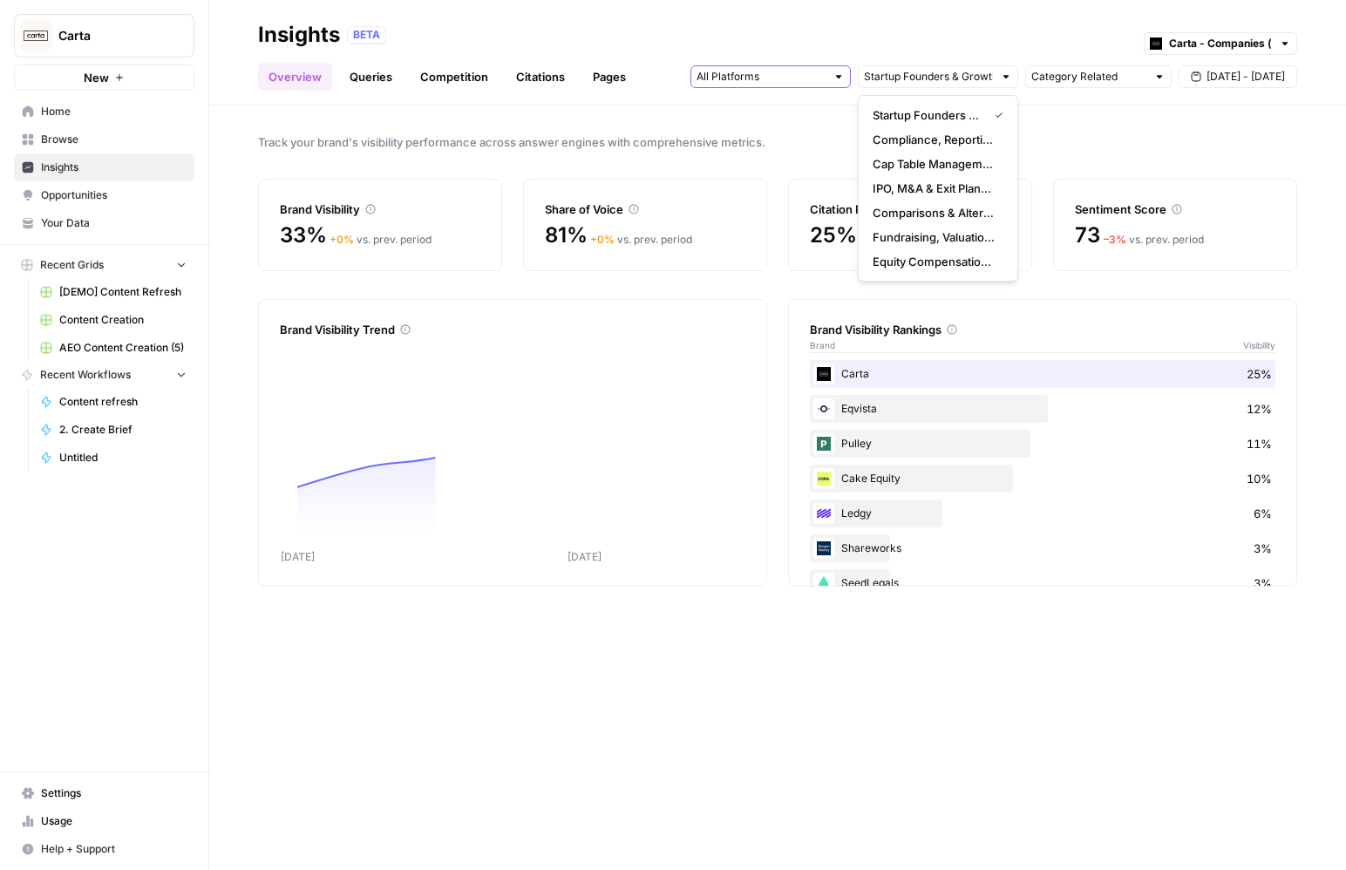
click at [760, 78] on input "text" at bounding box center [761, 76] width 129 height 17
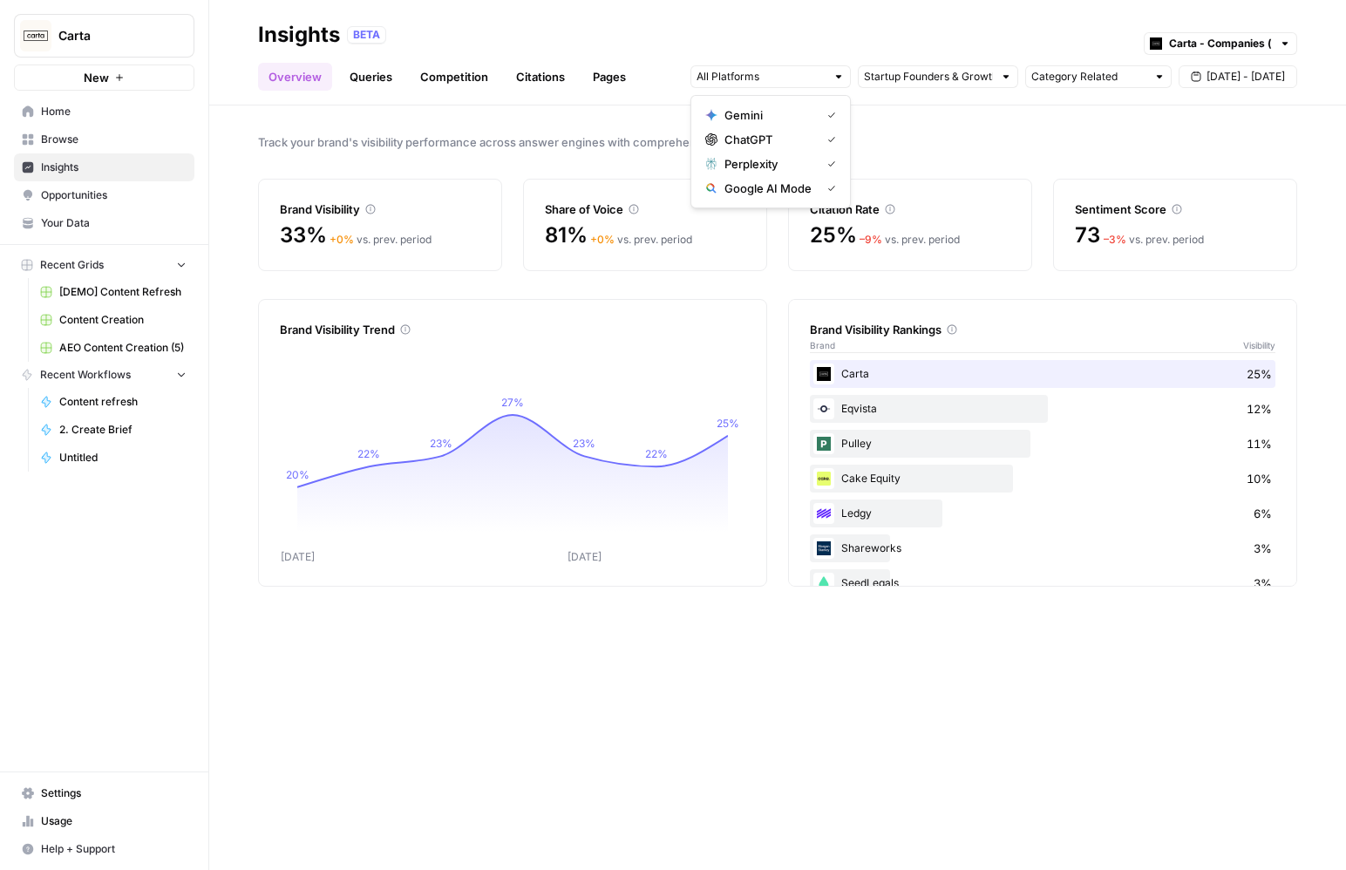
drag, startPoint x: 1078, startPoint y: 12, endPoint x: 1092, endPoint y: 37, distance: 28.6
click at [1079, 14] on header "Insights BETA Carta - Companies (cap table) Overview Queries Competition Citati…" at bounding box center [777, 52] width 1137 height 105
click at [1102, 68] on input "text" at bounding box center [1088, 76] width 115 height 17
click at [1095, 149] on button "Brand Related" at bounding box center [1098, 139] width 131 height 24
type input "Brand Related"
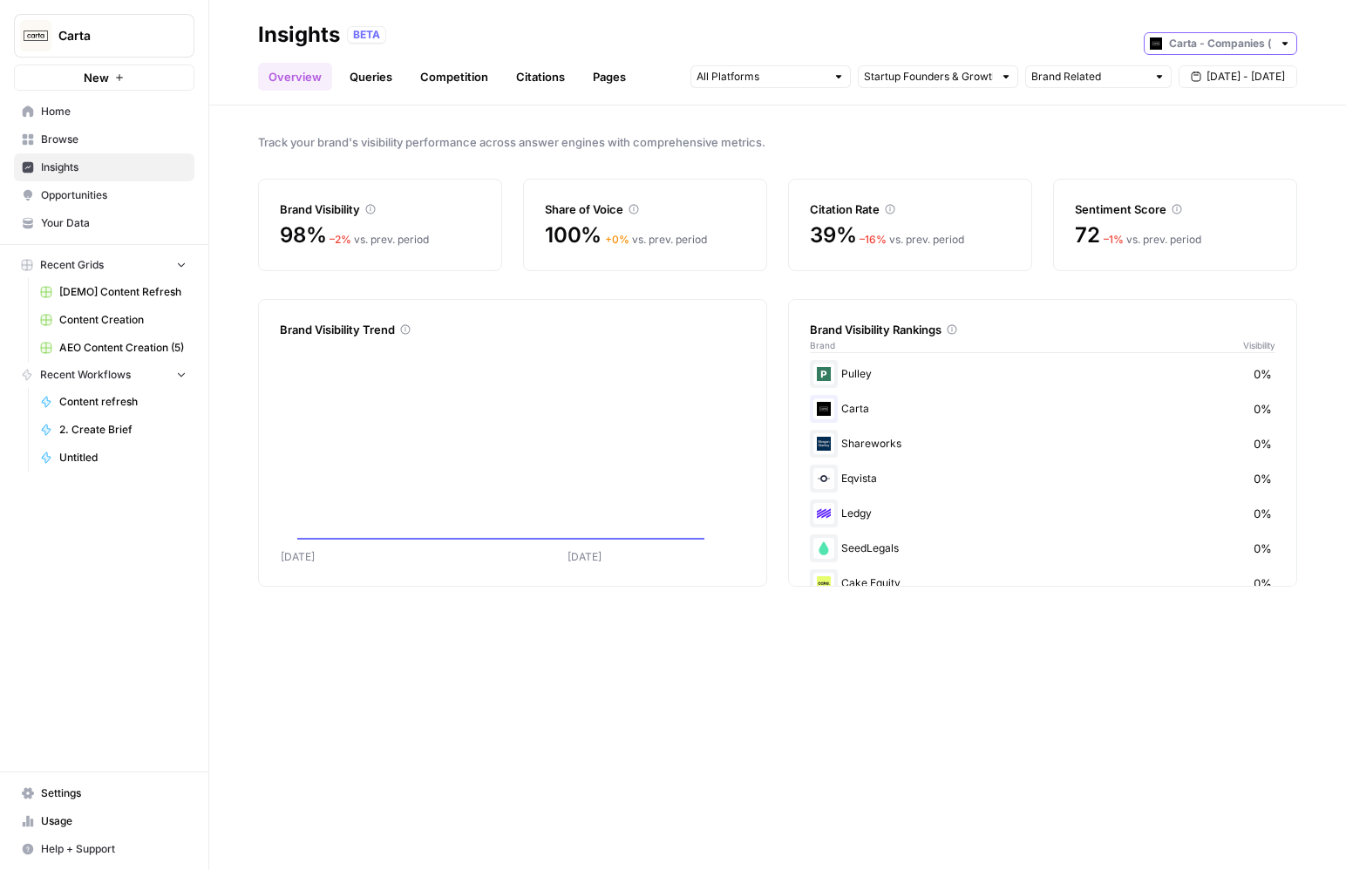
click at [1232, 44] on input "text" at bounding box center [1220, 43] width 103 height 17
click at [1230, 101] on span "Carta - VC & PE (fund admin)" at bounding box center [1227, 106] width 98 height 17
type input "Carta - VC & PE (fund admin)"
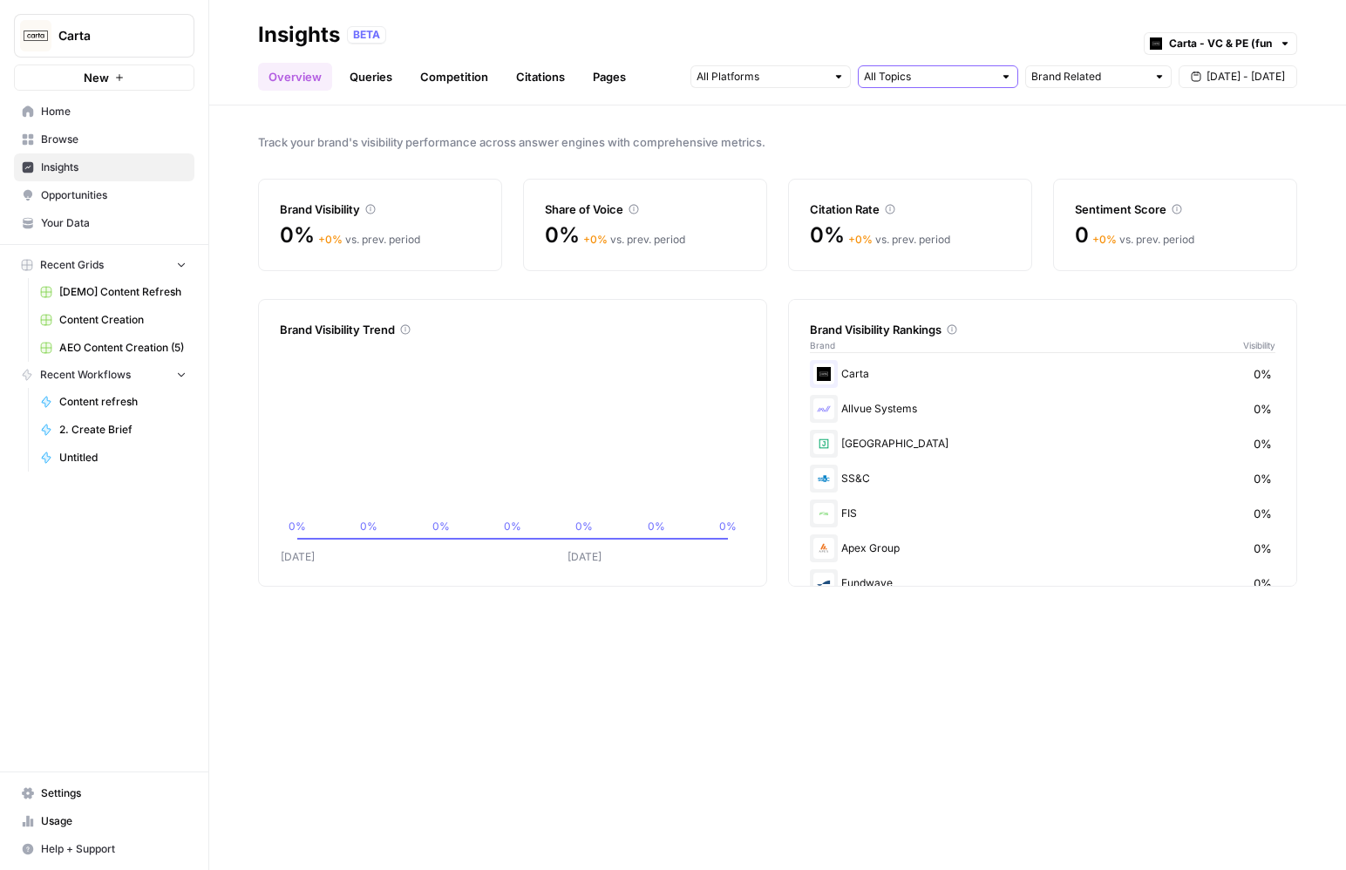
click at [932, 69] on input "text" at bounding box center [928, 76] width 129 height 17
click at [963, 109] on span "Investor Relations & Communications" at bounding box center [935, 114] width 124 height 17
click at [965, 76] on input "text" at bounding box center [928, 76] width 129 height 17
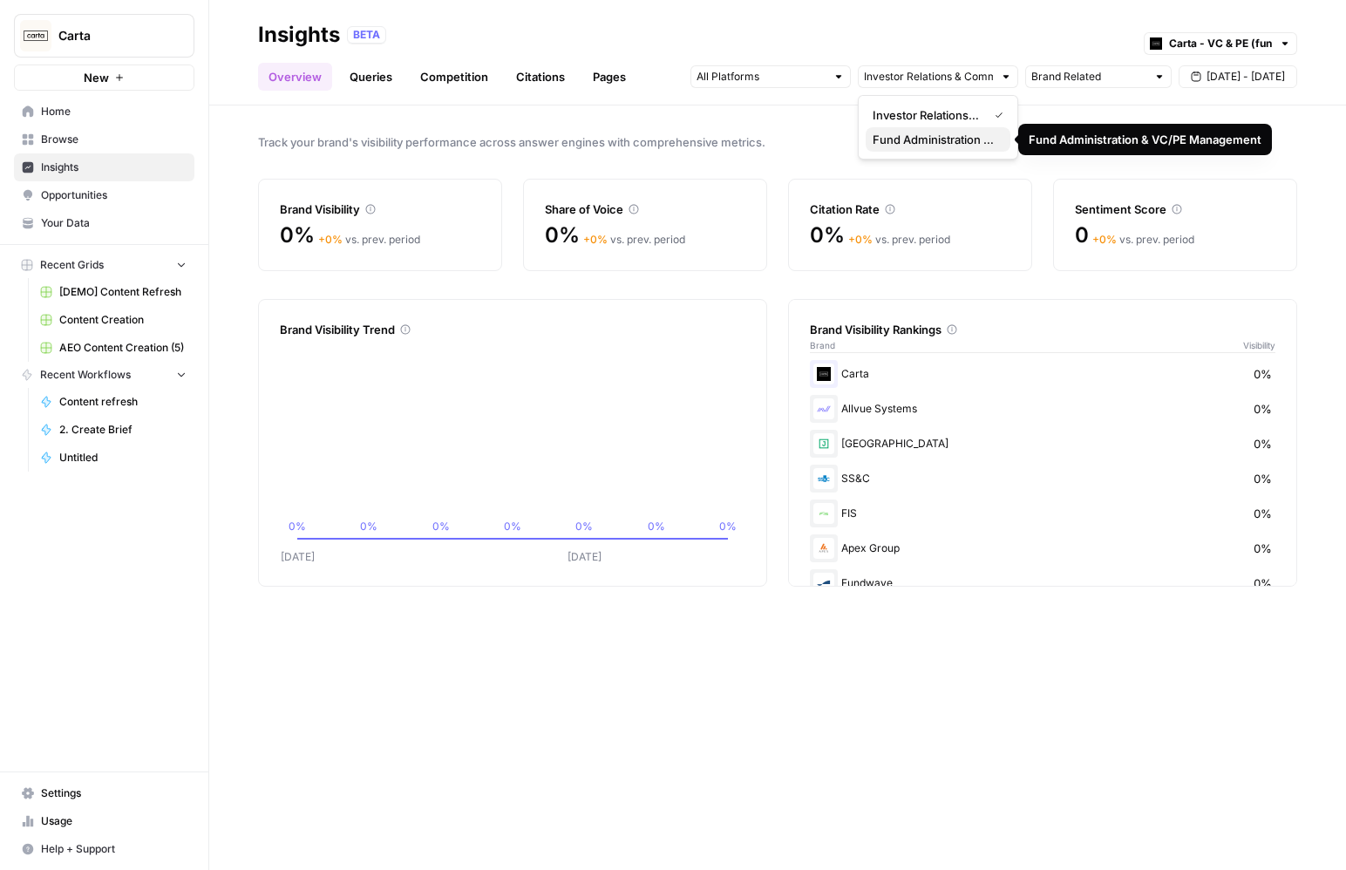
click at [903, 132] on span "Fund Administration & VC/PE Management" at bounding box center [935, 139] width 124 height 17
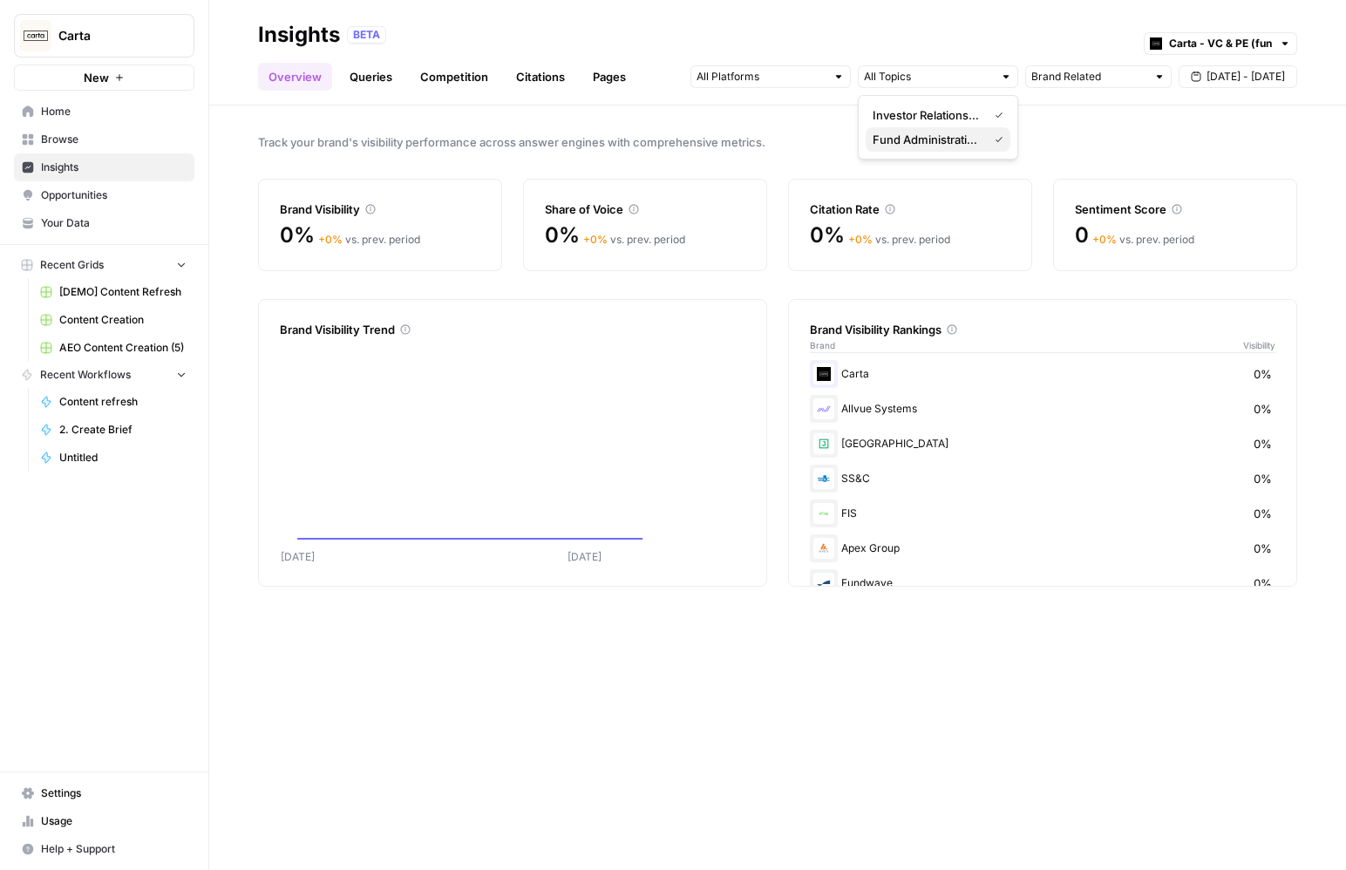
click at [918, 129] on button "Fund Administration & VC/PE Management" at bounding box center [938, 139] width 145 height 24
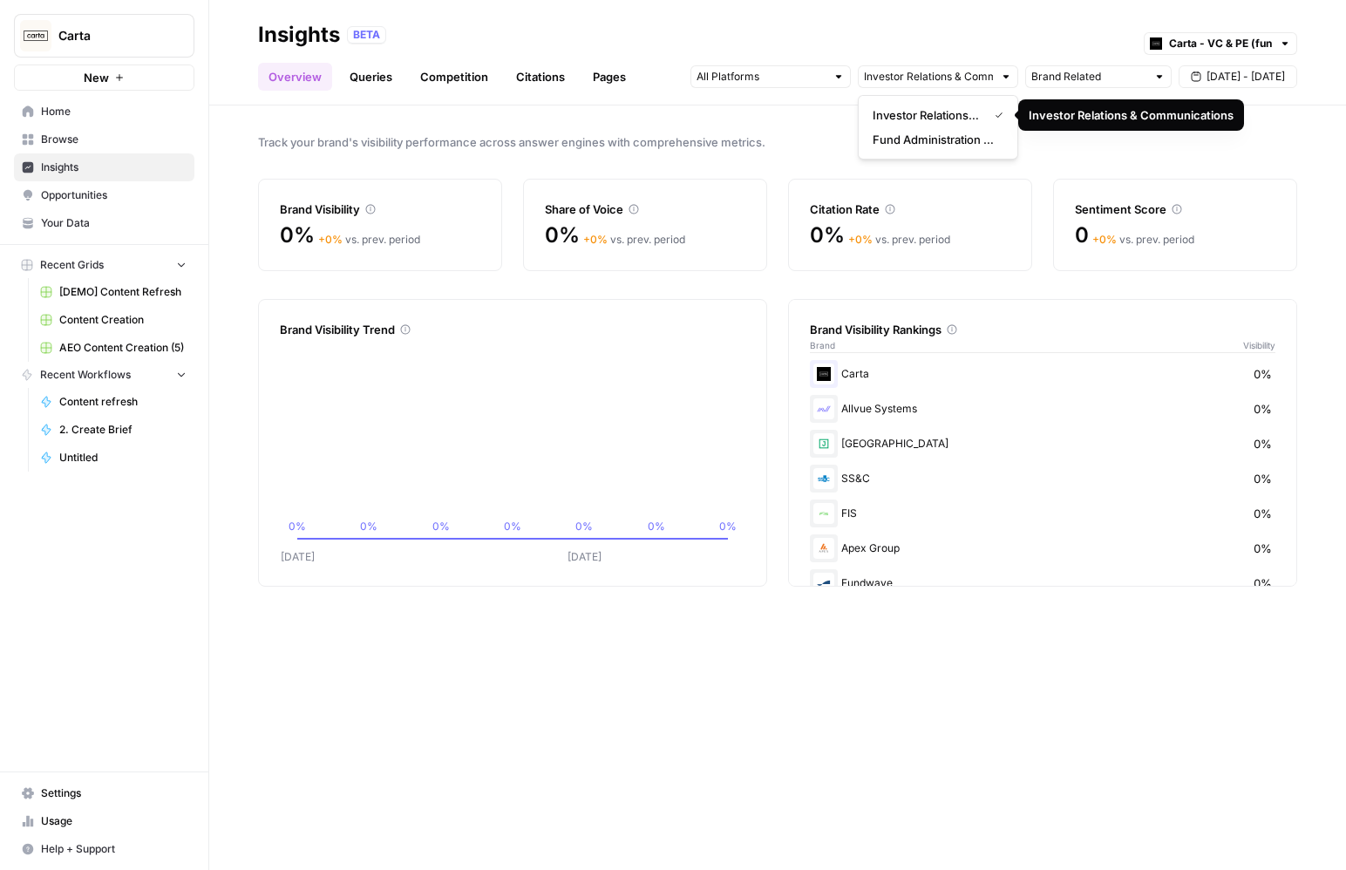
drag, startPoint x: 919, startPoint y: 127, endPoint x: 1038, endPoint y: 80, distance: 128.4
click at [922, 115] on span "Investor Relations & Communications" at bounding box center [927, 114] width 108 height 17
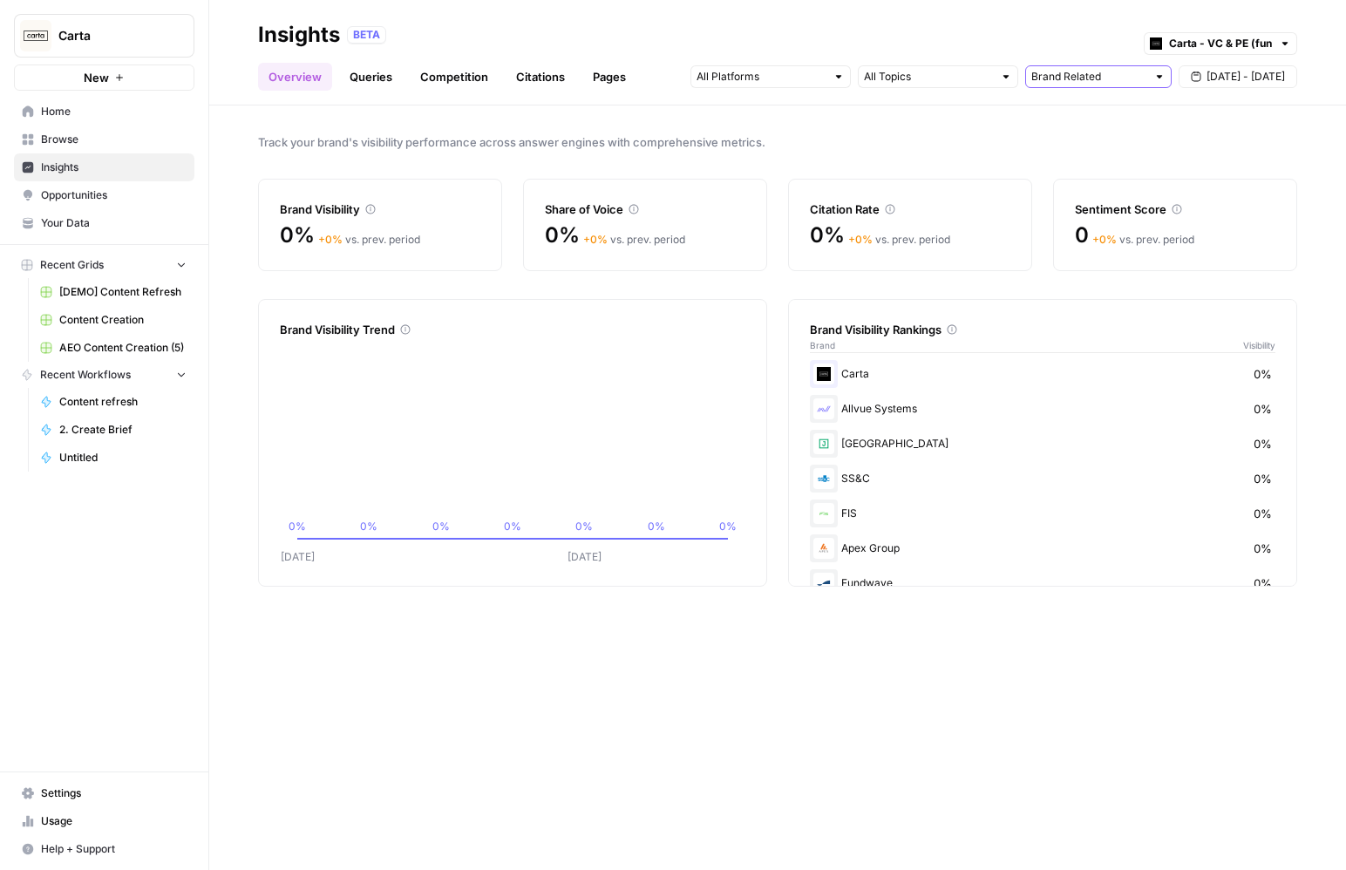
click at [1054, 78] on input "text" at bounding box center [1088, 76] width 115 height 17
click at [1078, 170] on span "Category Related" at bounding box center [1095, 163] width 110 height 17
type input "Category Related"
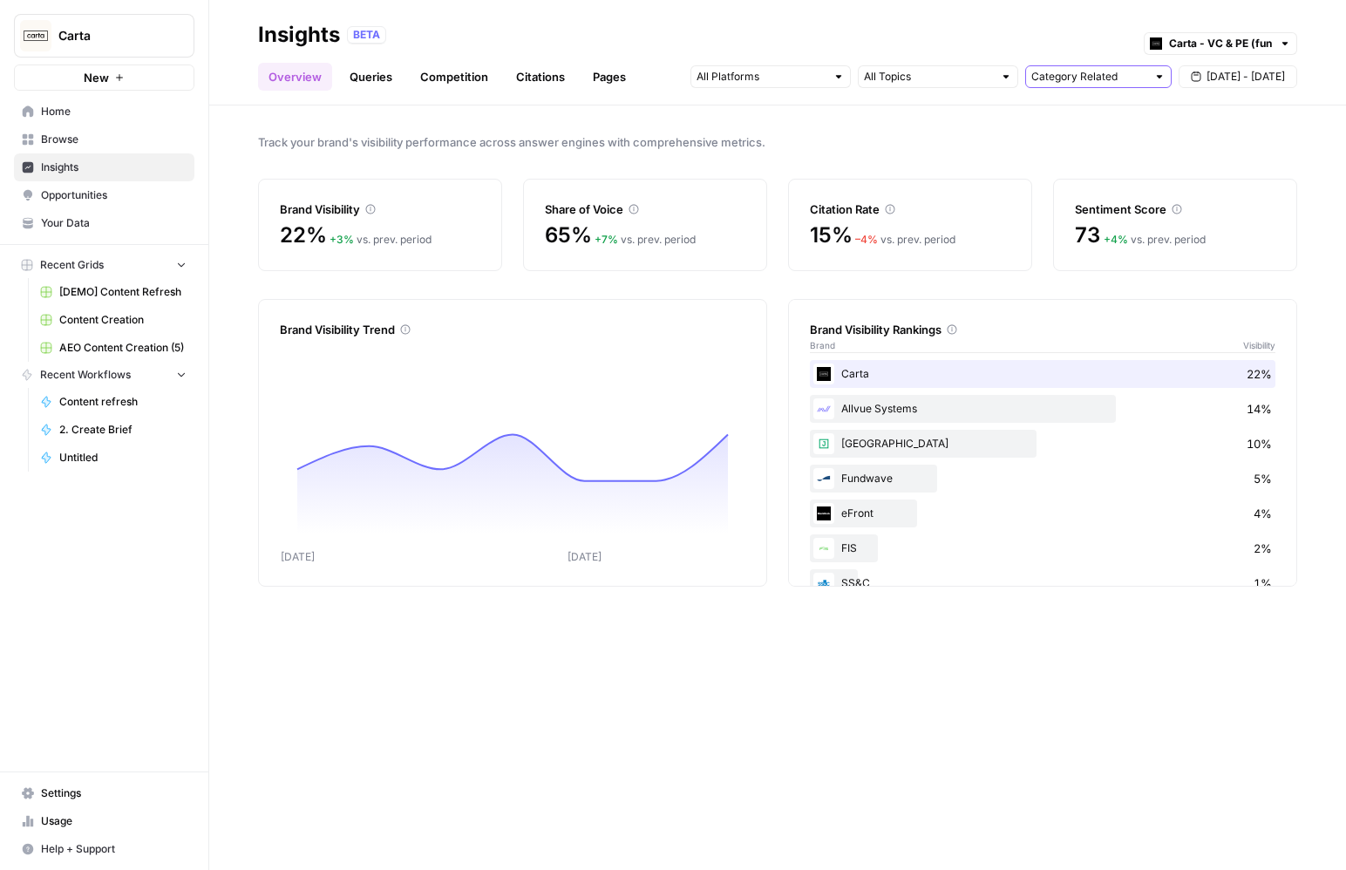
click at [1089, 78] on input "text" at bounding box center [1088, 76] width 115 height 17
click at [1086, 119] on span "All Queries" at bounding box center [1095, 114] width 110 height 17
type input "All Queries"
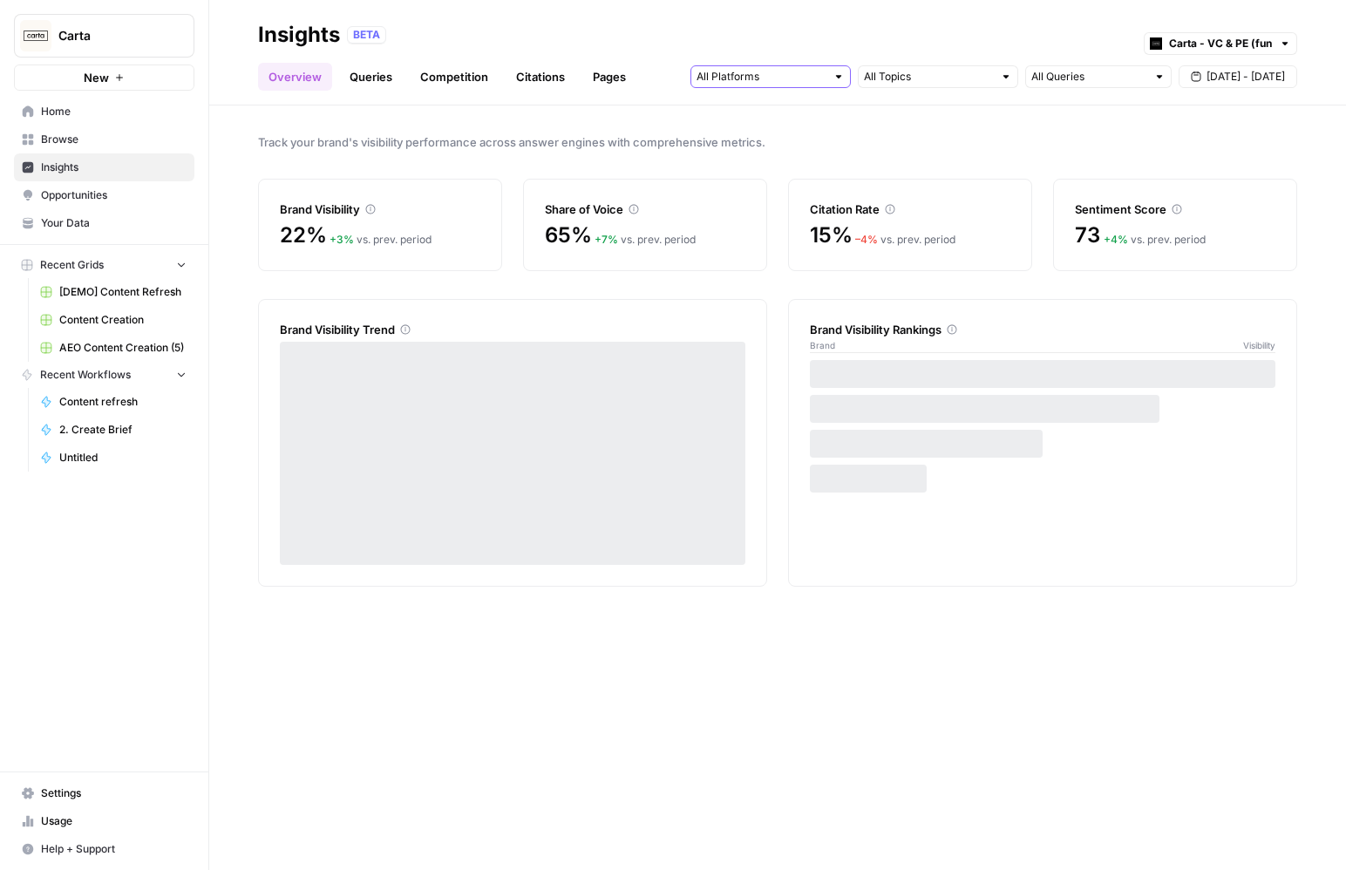
click at [750, 69] on input "text" at bounding box center [761, 76] width 129 height 17
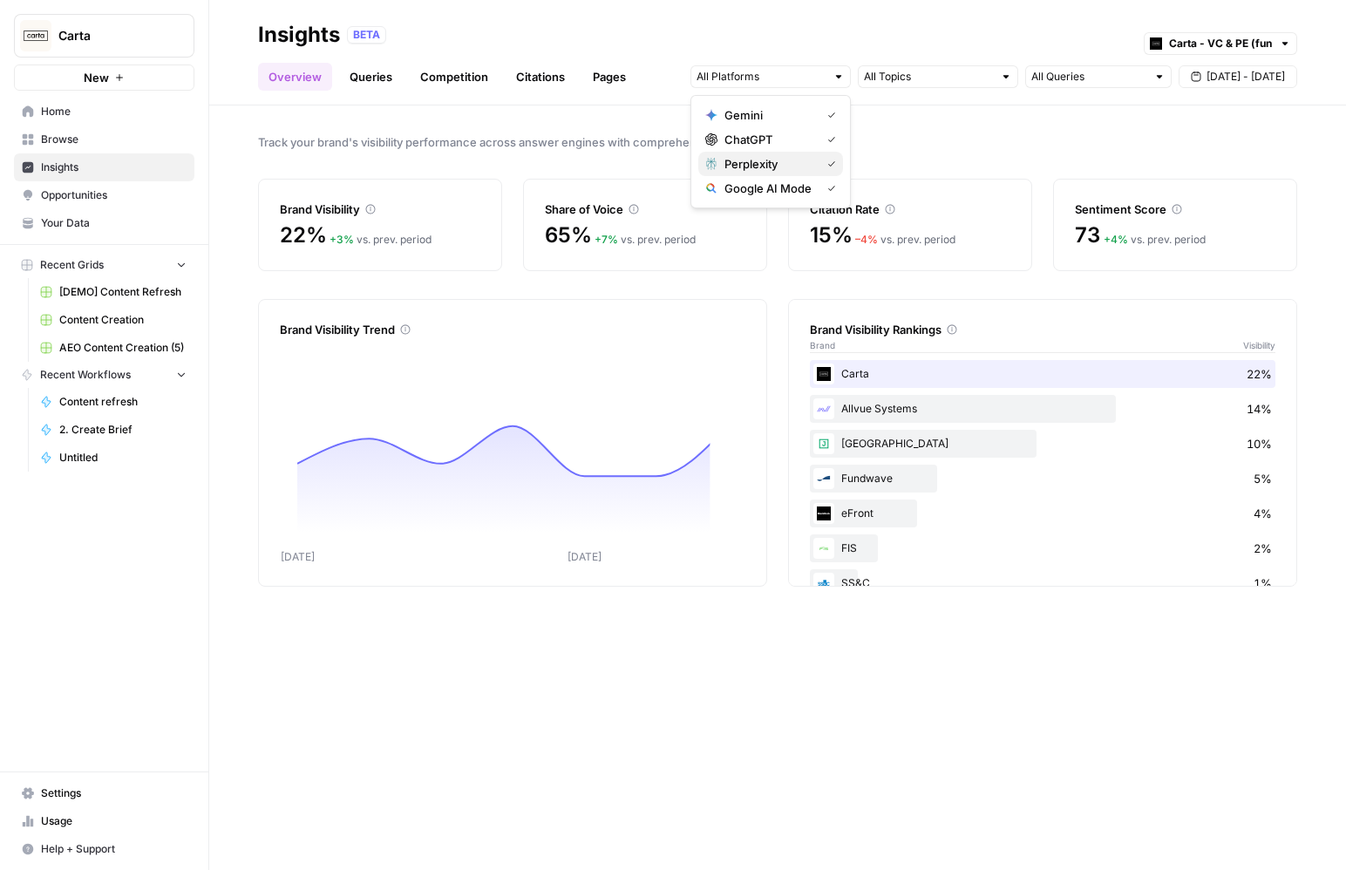
click at [763, 160] on span "Perplexity" at bounding box center [769, 163] width 89 height 17
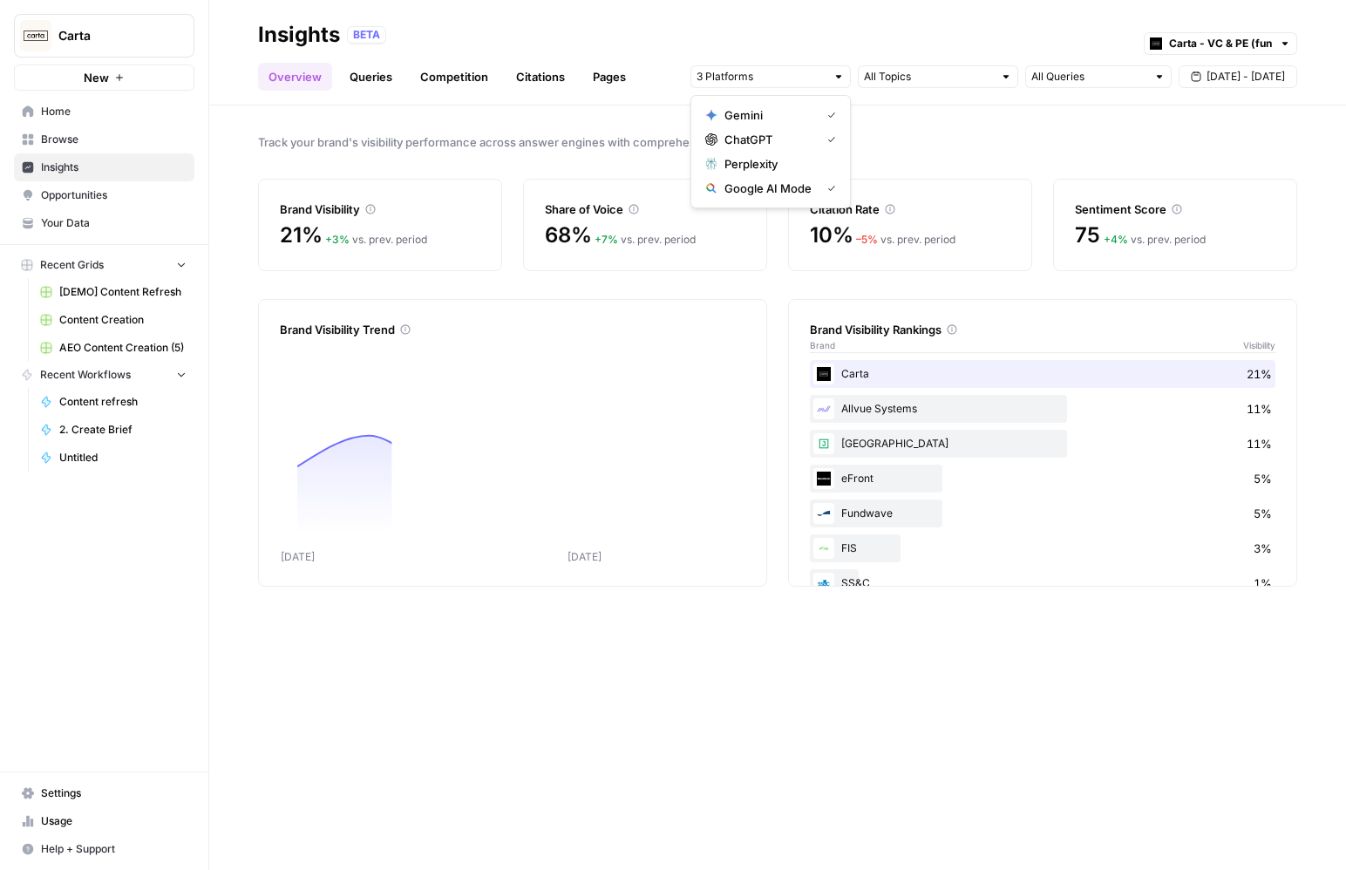
click at [768, 31] on div "BETA Carta - VC & PE (fund admin)" at bounding box center [822, 35] width 950 height 23
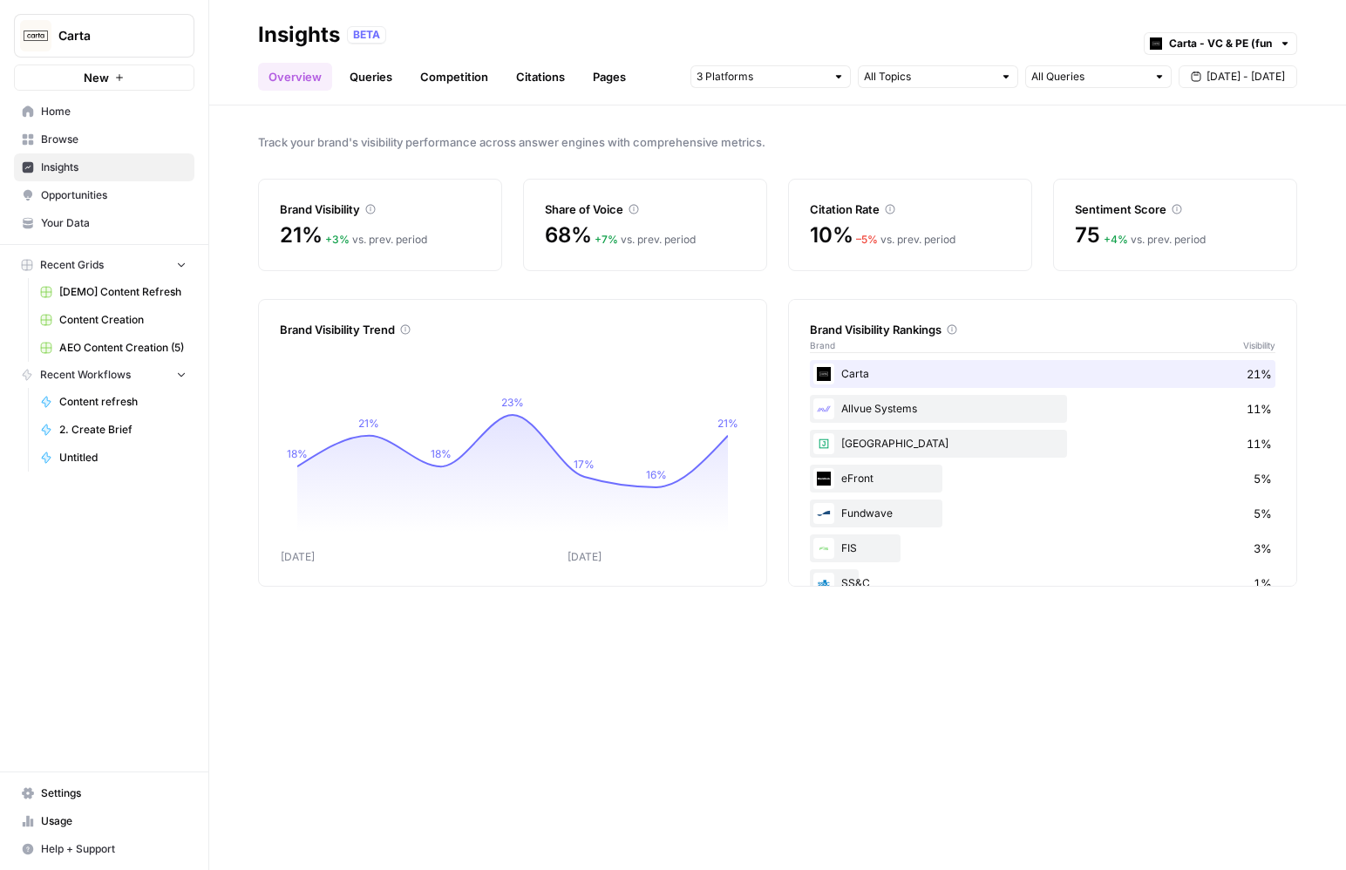
click at [31, 780] on link "Settings" at bounding box center [104, 793] width 180 height 28
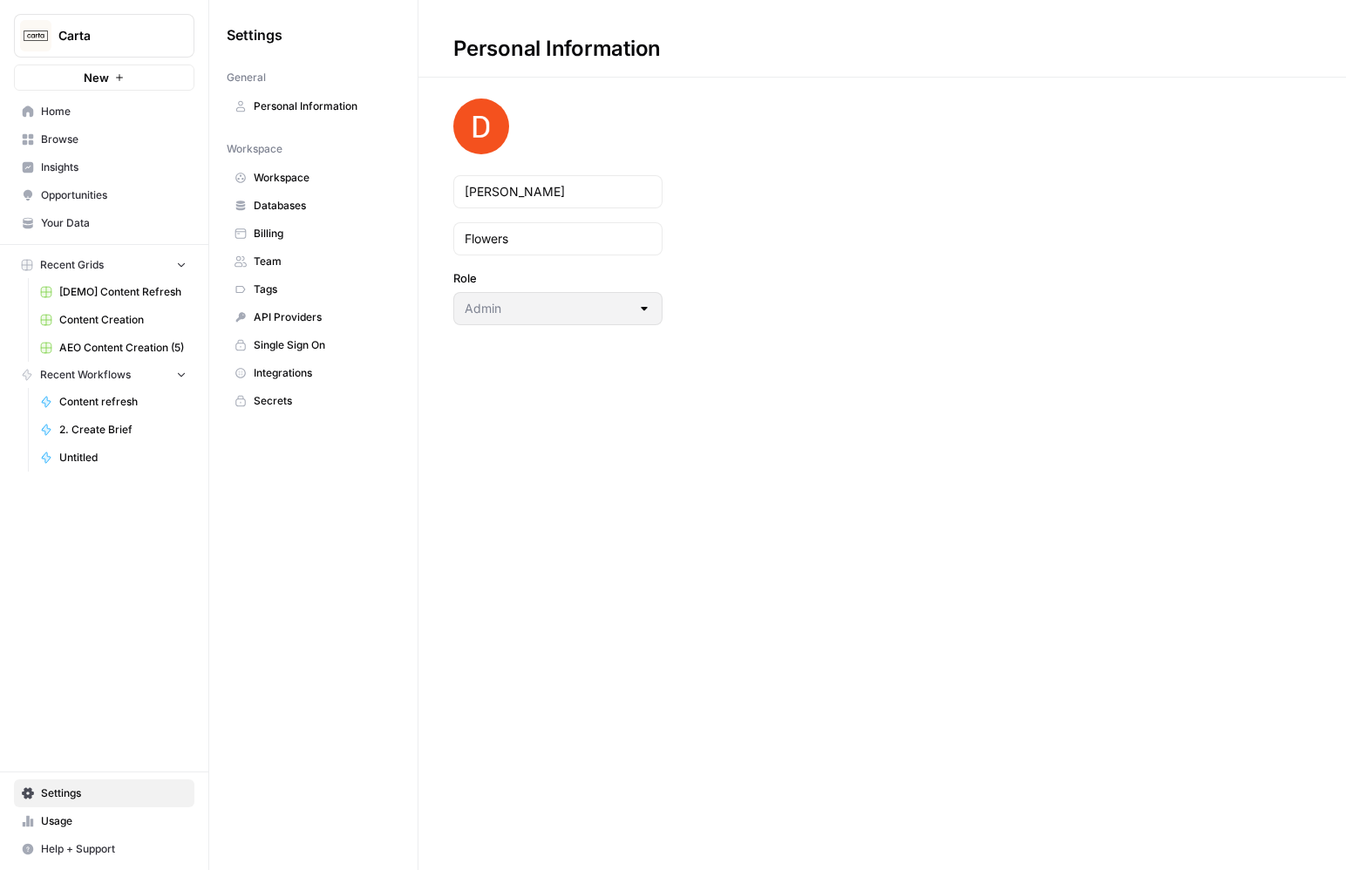
click at [292, 232] on span "Billing" at bounding box center [323, 234] width 139 height 16
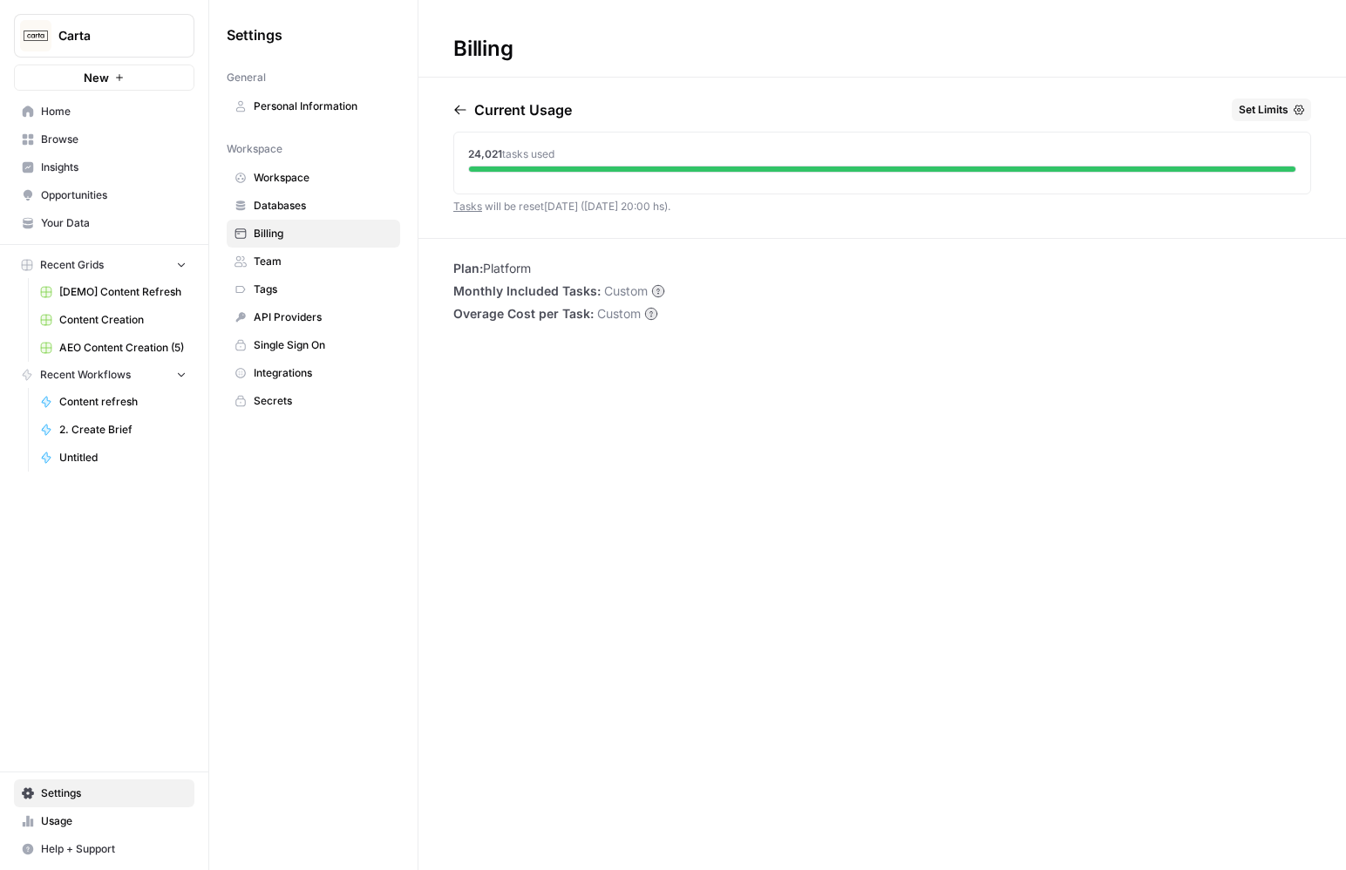
click at [322, 215] on link "Databases" at bounding box center [313, 206] width 173 height 28
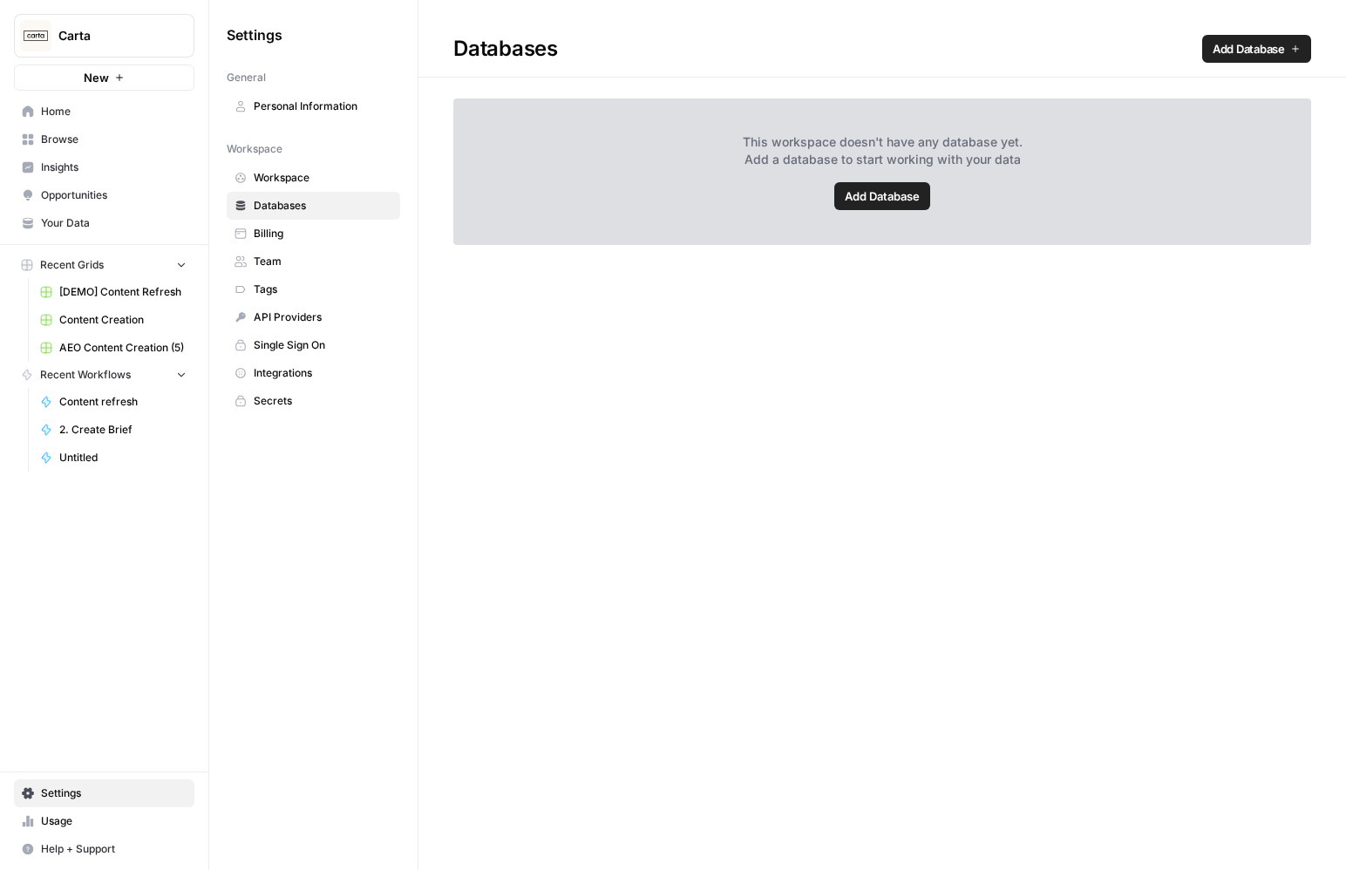
click at [292, 170] on span "Workspace" at bounding box center [323, 178] width 139 height 16
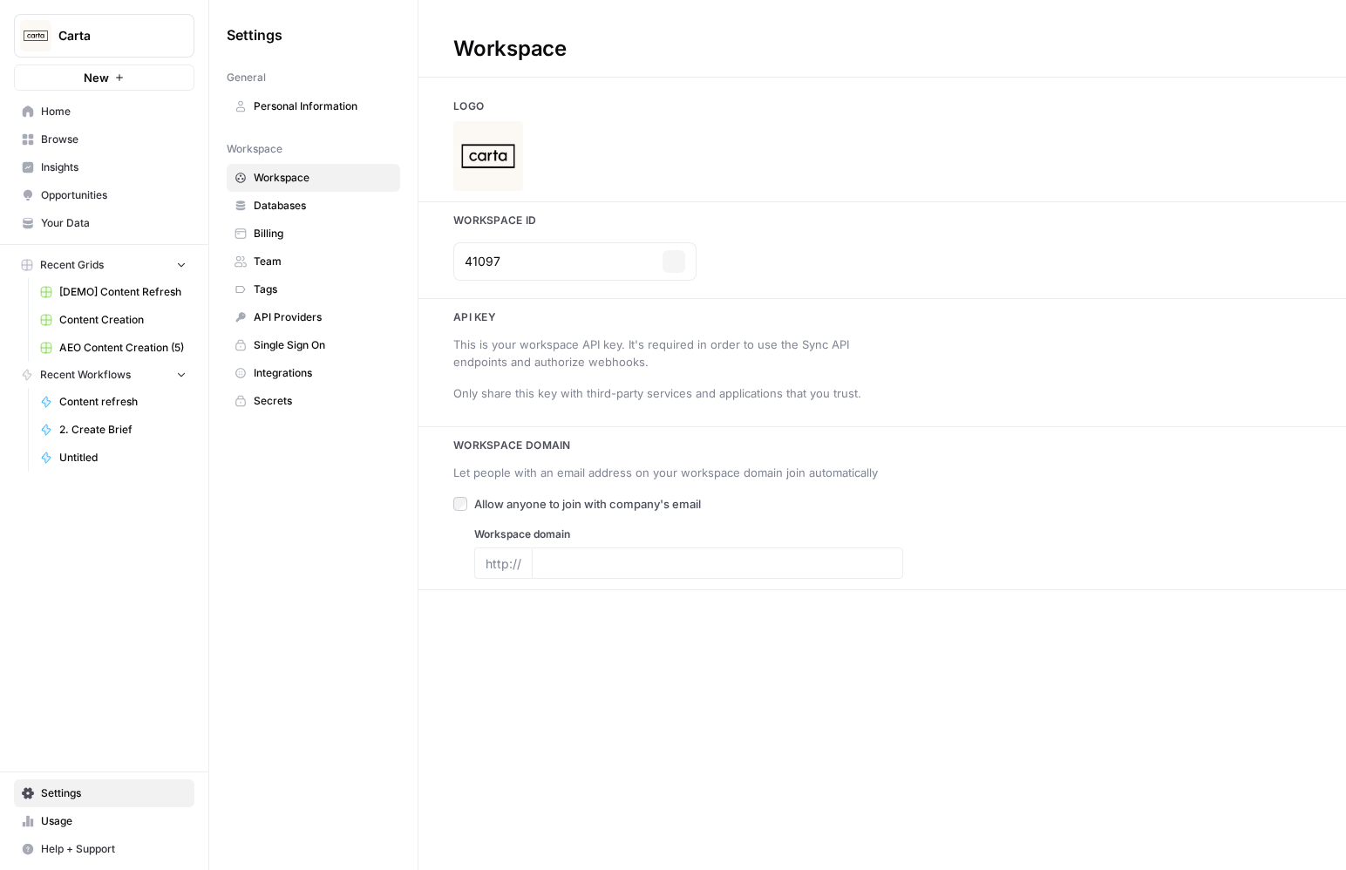
type input "carta.com"
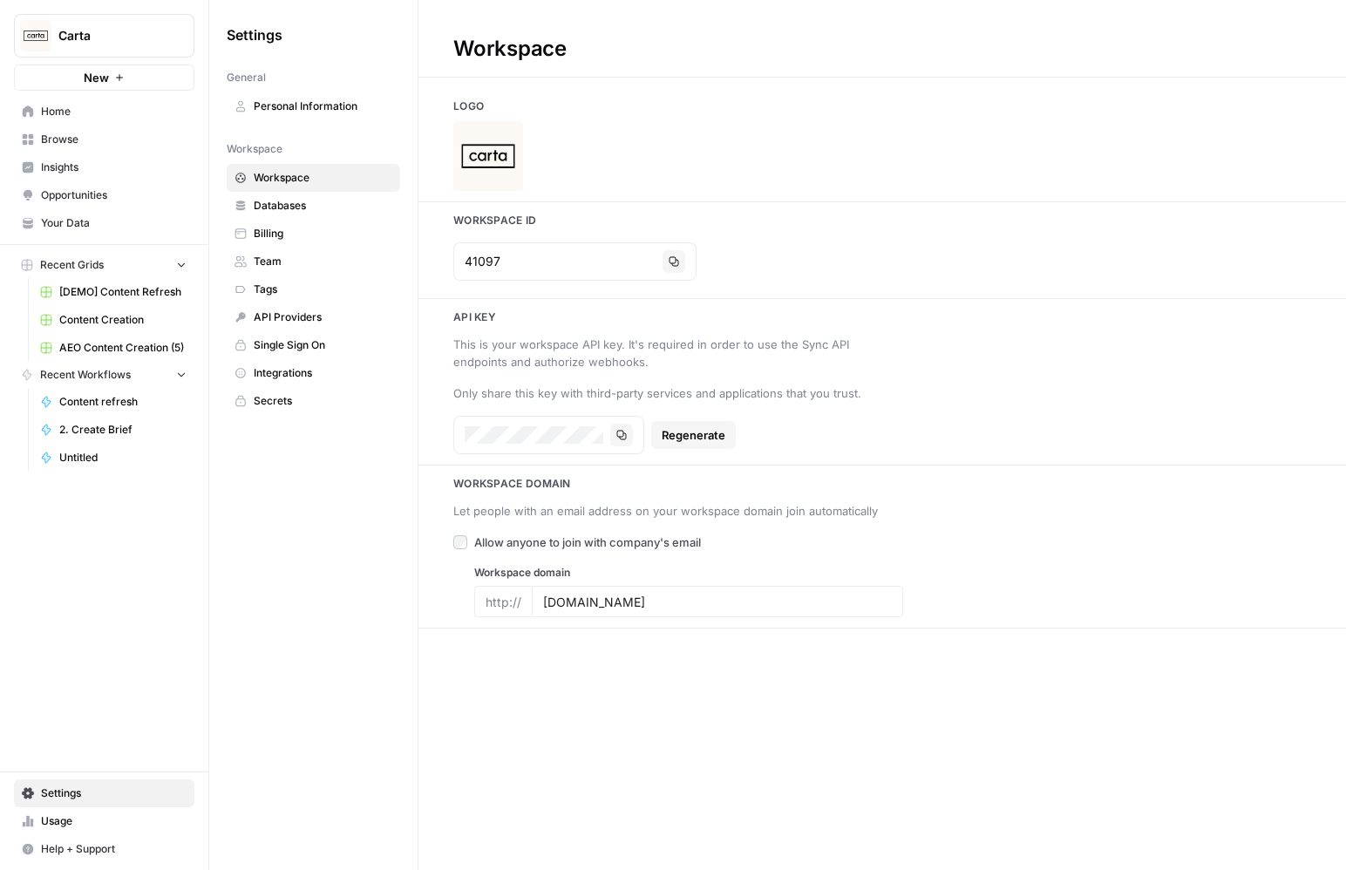
click at [73, 288] on span "[DEMO] Content Refresh" at bounding box center [122, 292] width 127 height 16
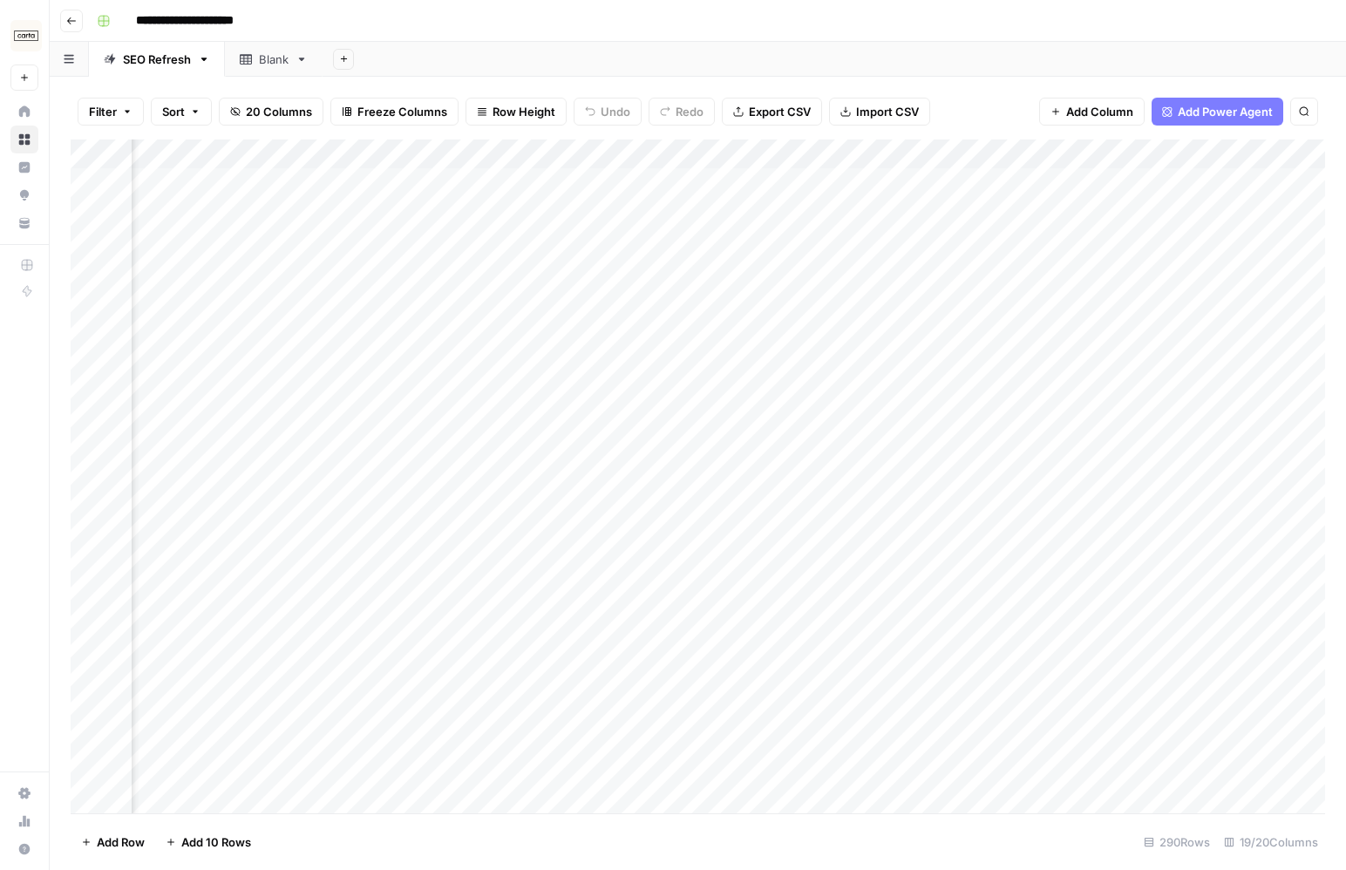
scroll to position [0, 233]
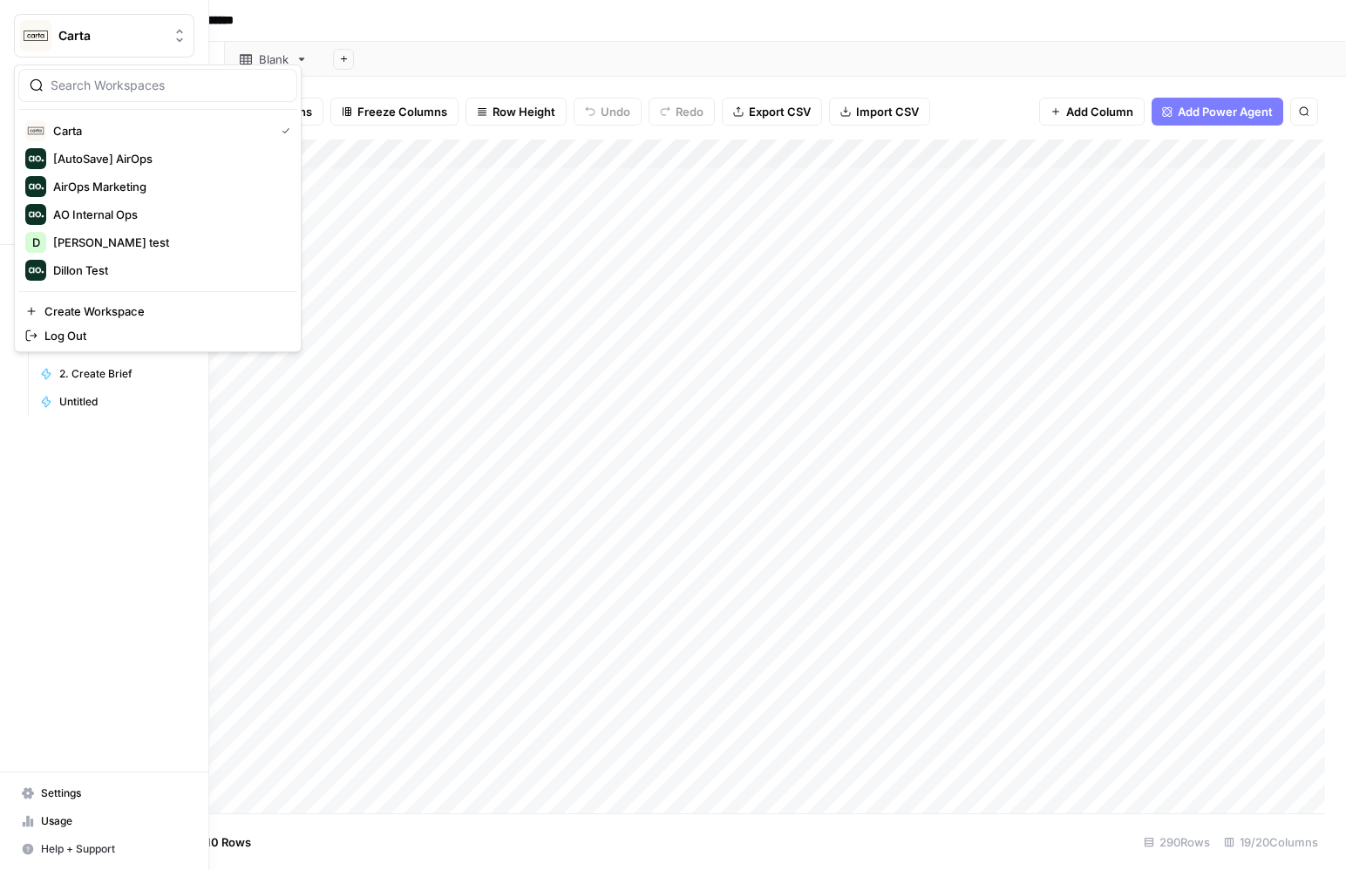
click at [64, 36] on span "Carta" at bounding box center [110, 35] width 105 height 17
click at [109, 210] on span "AO Internal Ops" at bounding box center [168, 214] width 230 height 17
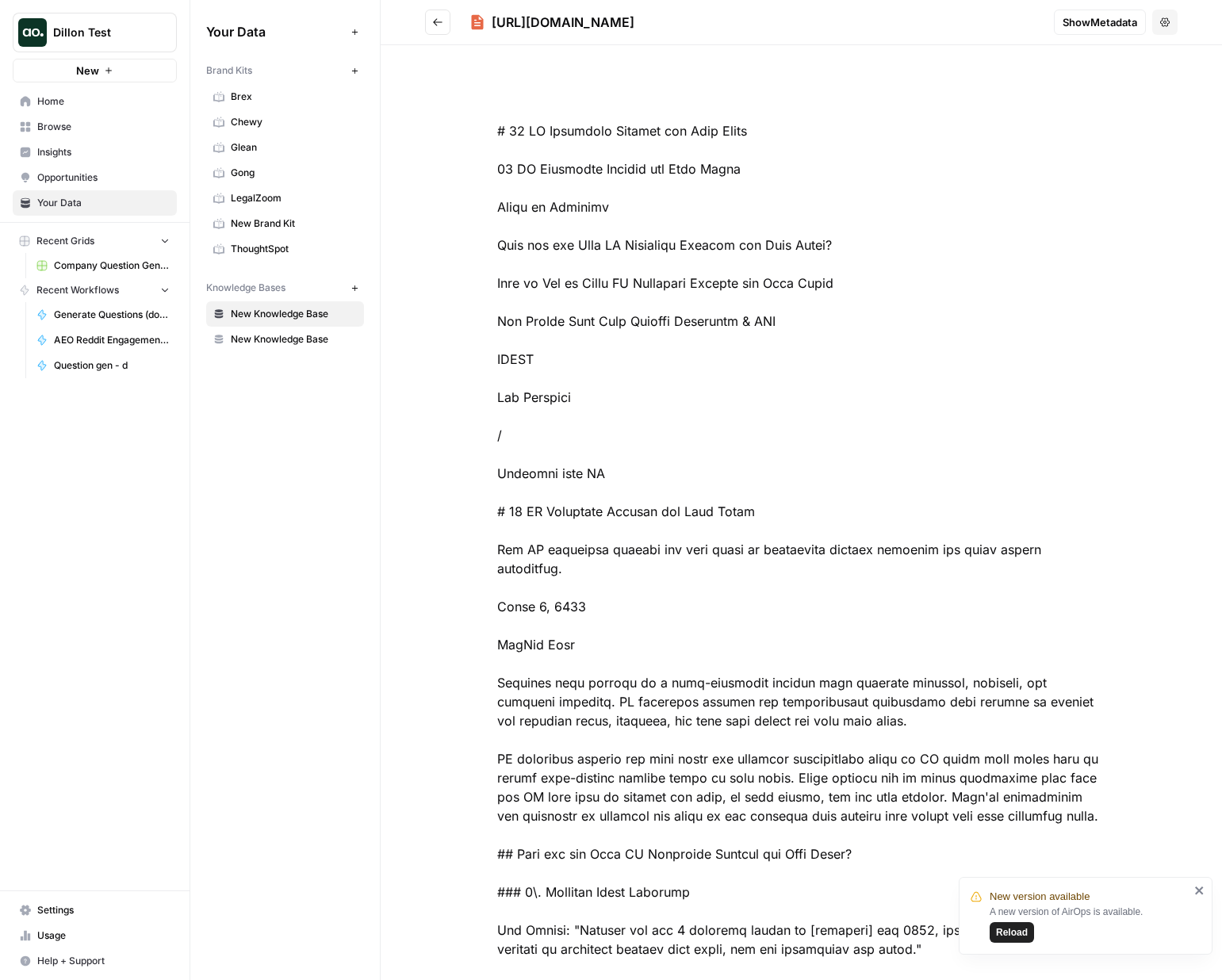
scroll to position [475, 0]
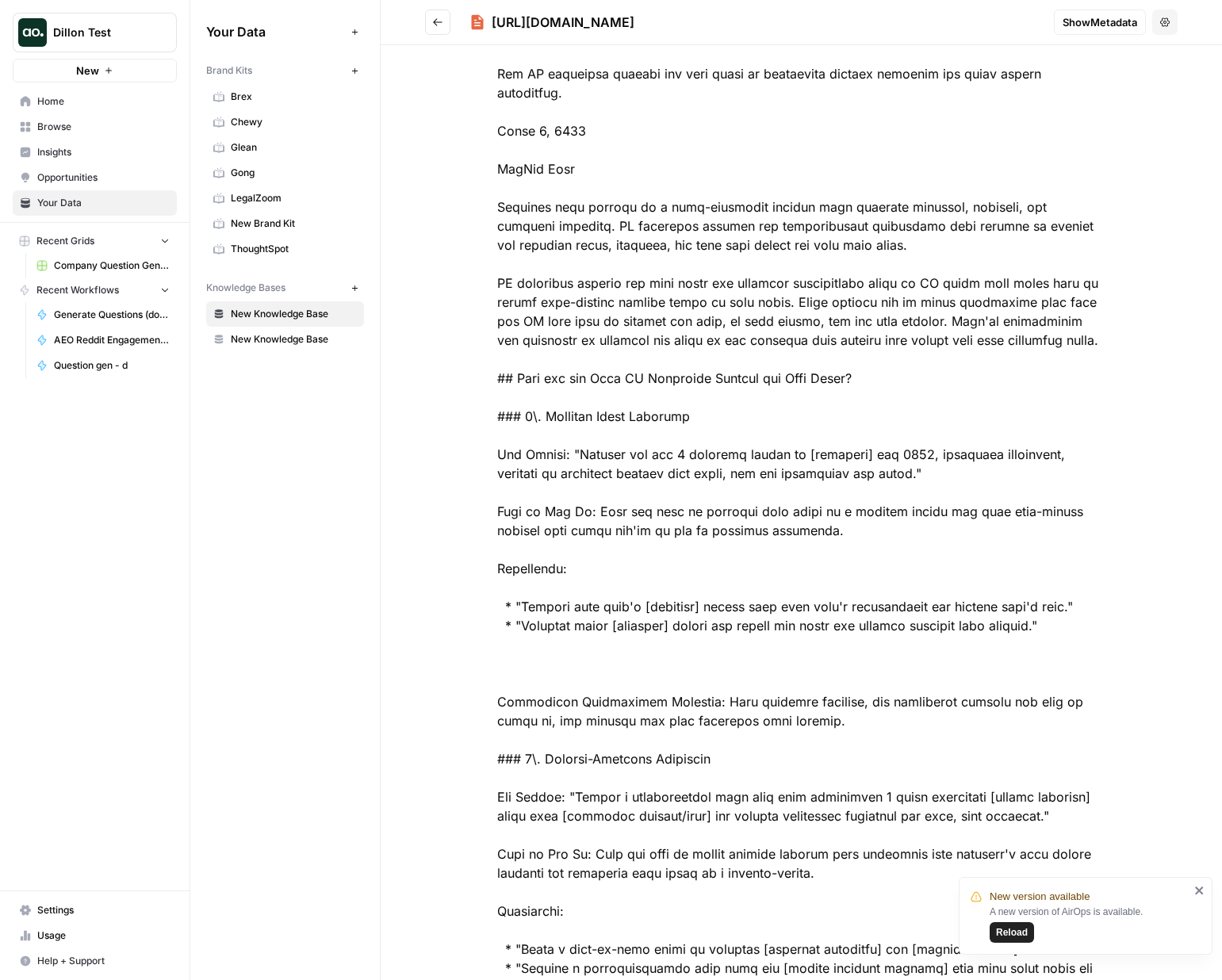
click at [1199, 888] on icon "close" at bounding box center [1198, 890] width 8 height 8
click at [71, 92] on link "Home" at bounding box center [95, 102] width 164 height 25
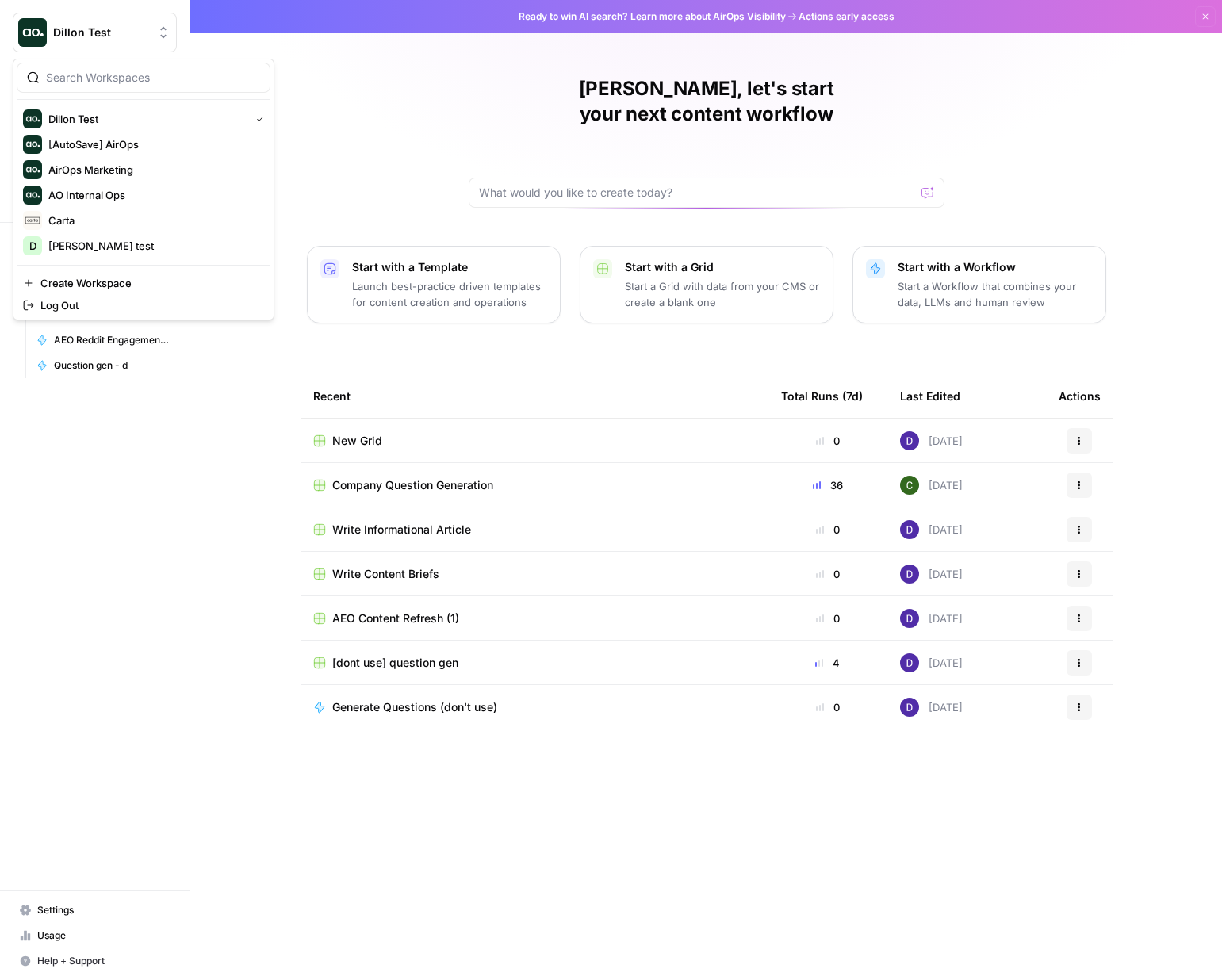
click at [134, 31] on span "Dillon Test" at bounding box center [100, 32] width 95 height 15
click at [87, 218] on span "Carta" at bounding box center [153, 220] width 209 height 15
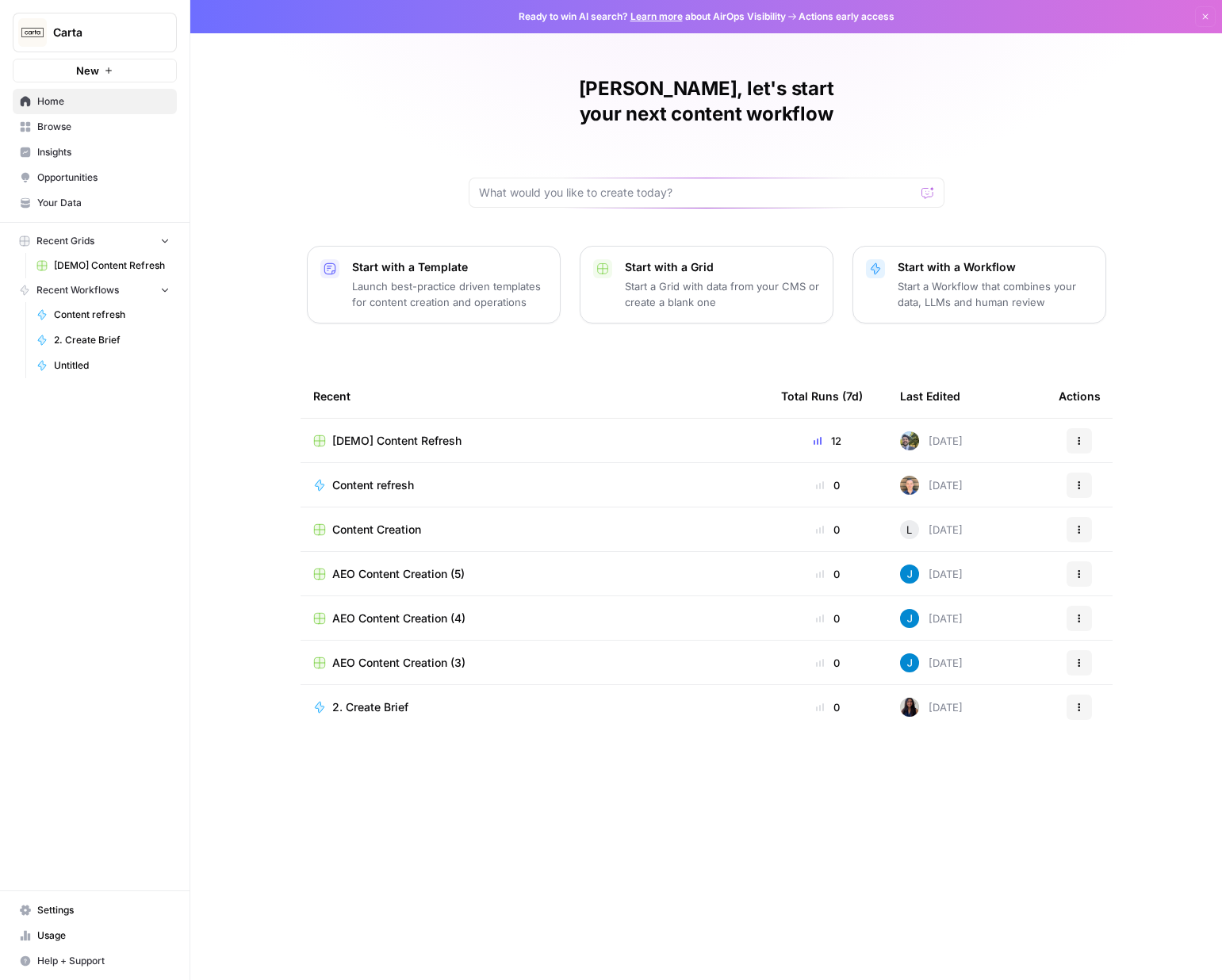
click at [72, 150] on span "Insights" at bounding box center [104, 153] width 133 height 15
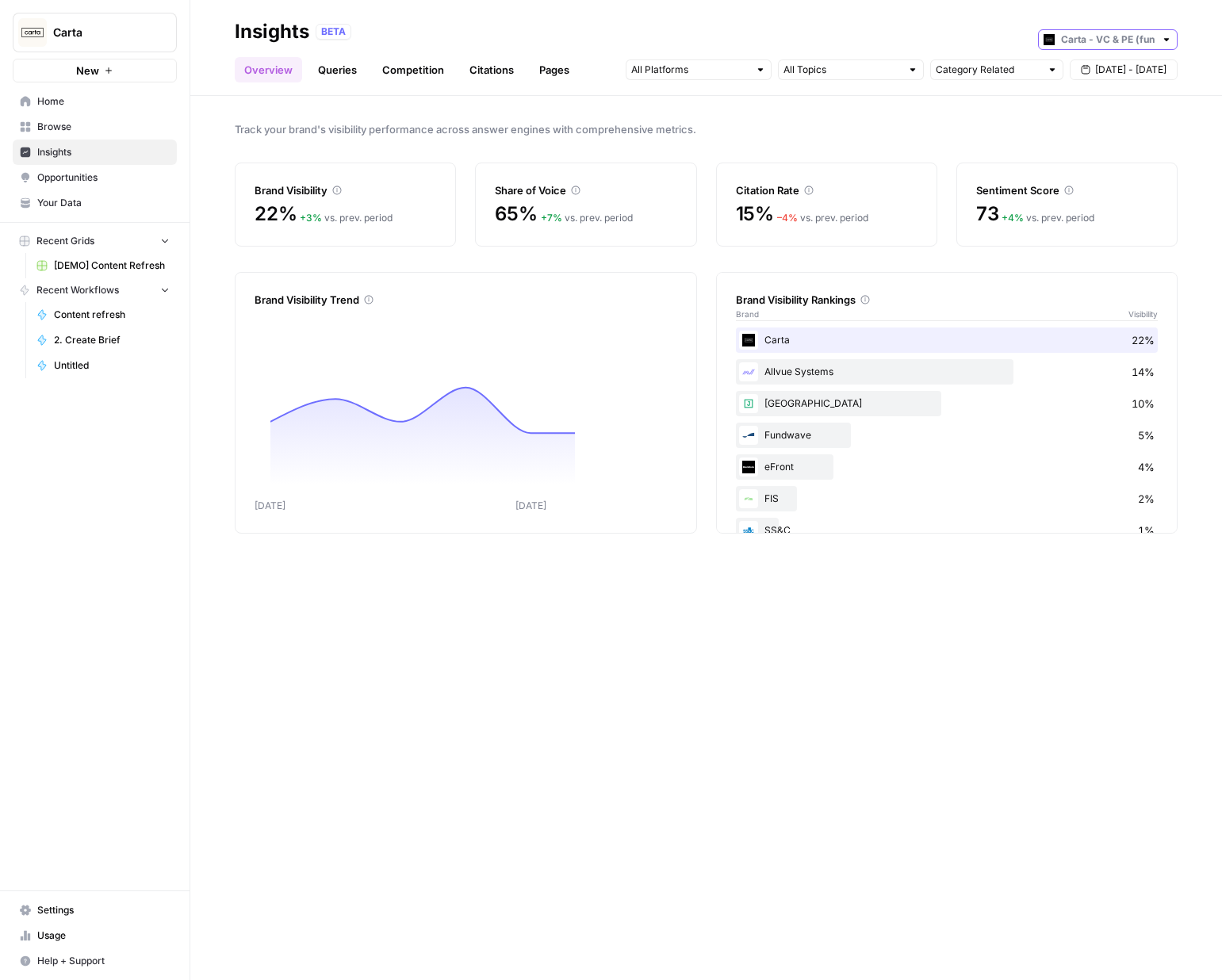
click at [1104, 40] on input "text" at bounding box center [1107, 39] width 94 height 15
type input "Carta - VC & PE (fund admin)"
click at [75, 206] on span "Your Data" at bounding box center [104, 203] width 133 height 15
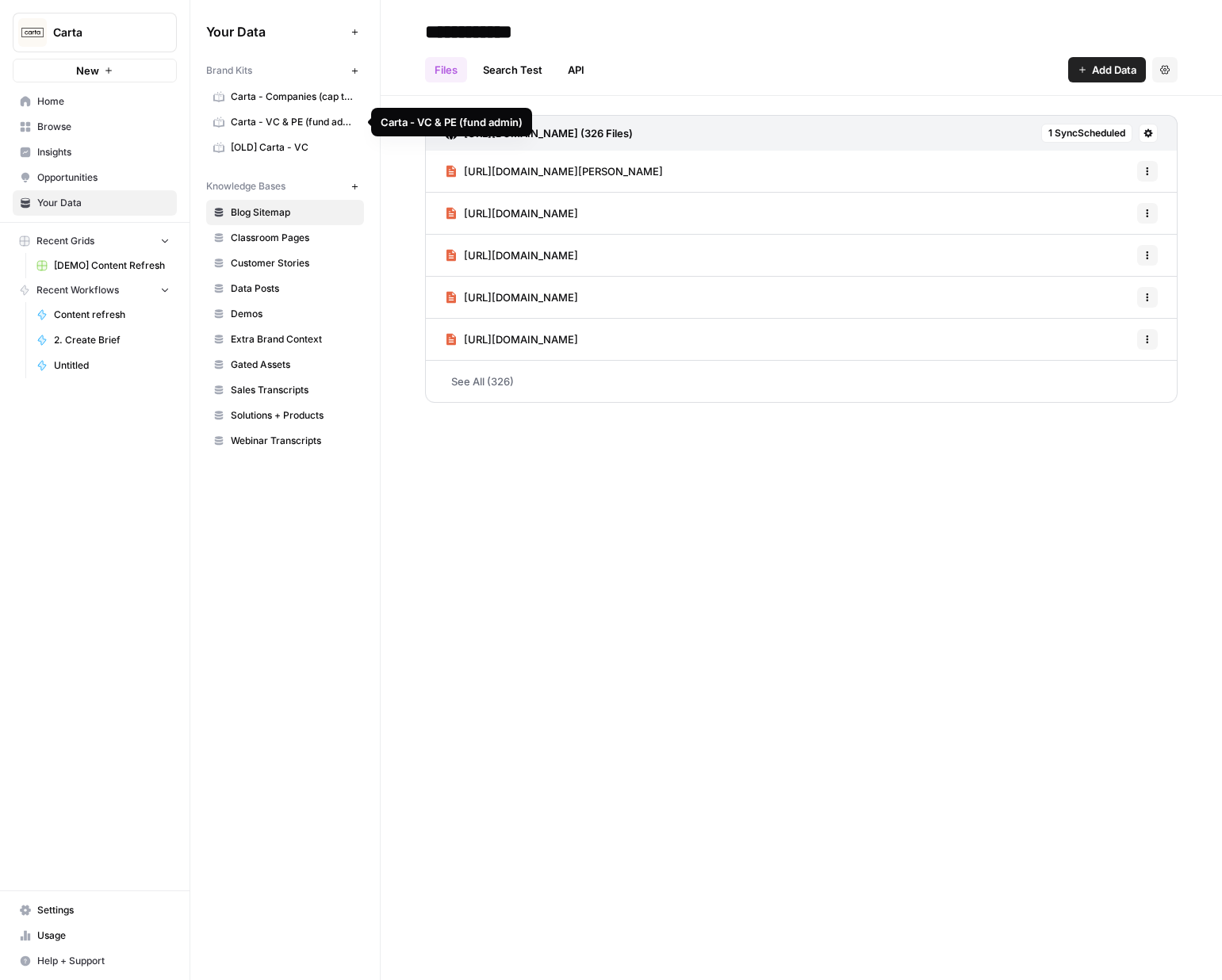
click at [271, 115] on span "Carta - VC & PE (fund admin)" at bounding box center [294, 122] width 126 height 15
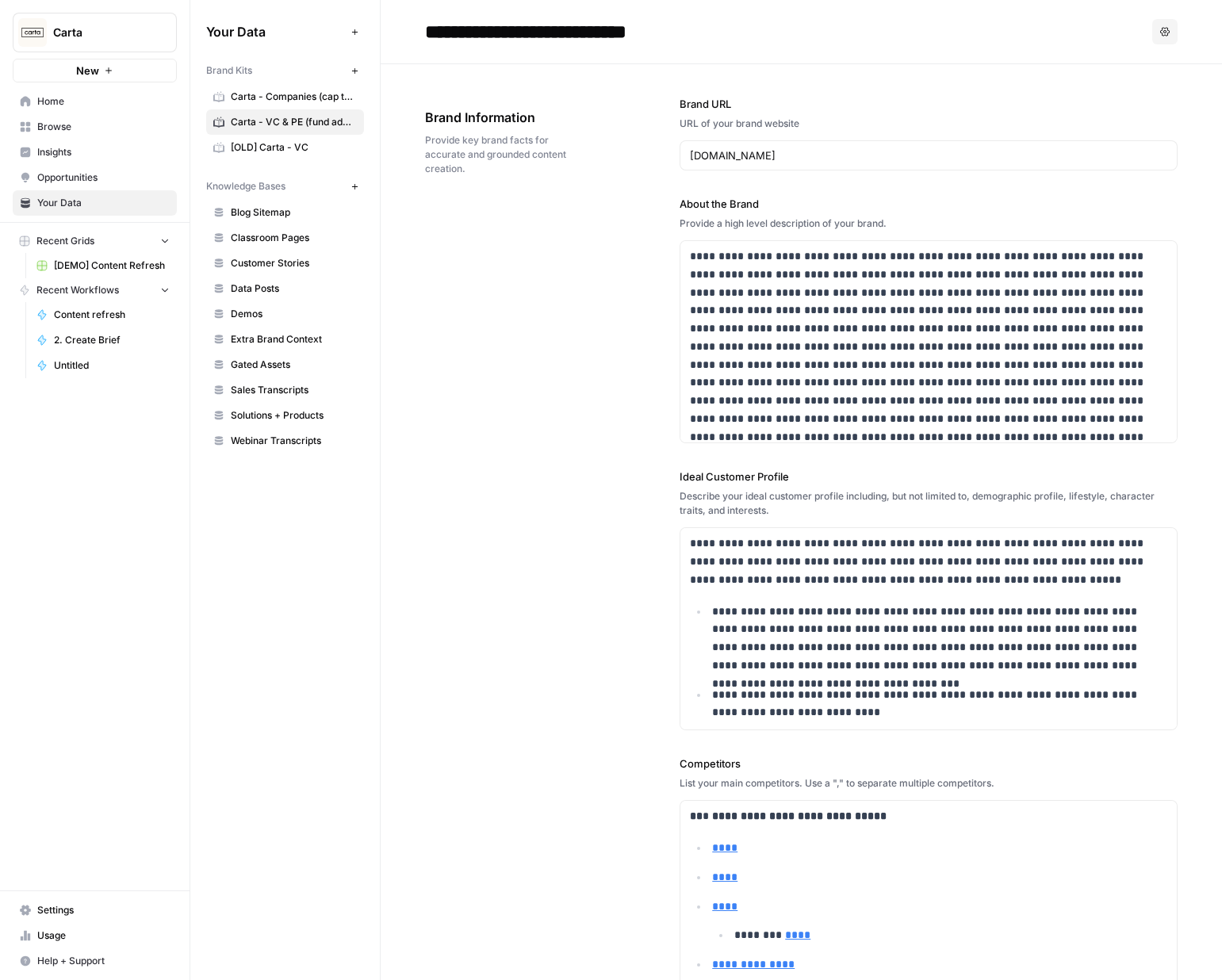
drag, startPoint x: 711, startPoint y: 35, endPoint x: 372, endPoint y: 20, distance: 339.3
click at [372, 20] on div "**********" at bounding box center [706, 490] width 1031 height 980
click at [438, 289] on div "**********" at bounding box center [800, 673] width 752 height 1217
click at [89, 157] on span "Insights" at bounding box center [104, 153] width 133 height 15
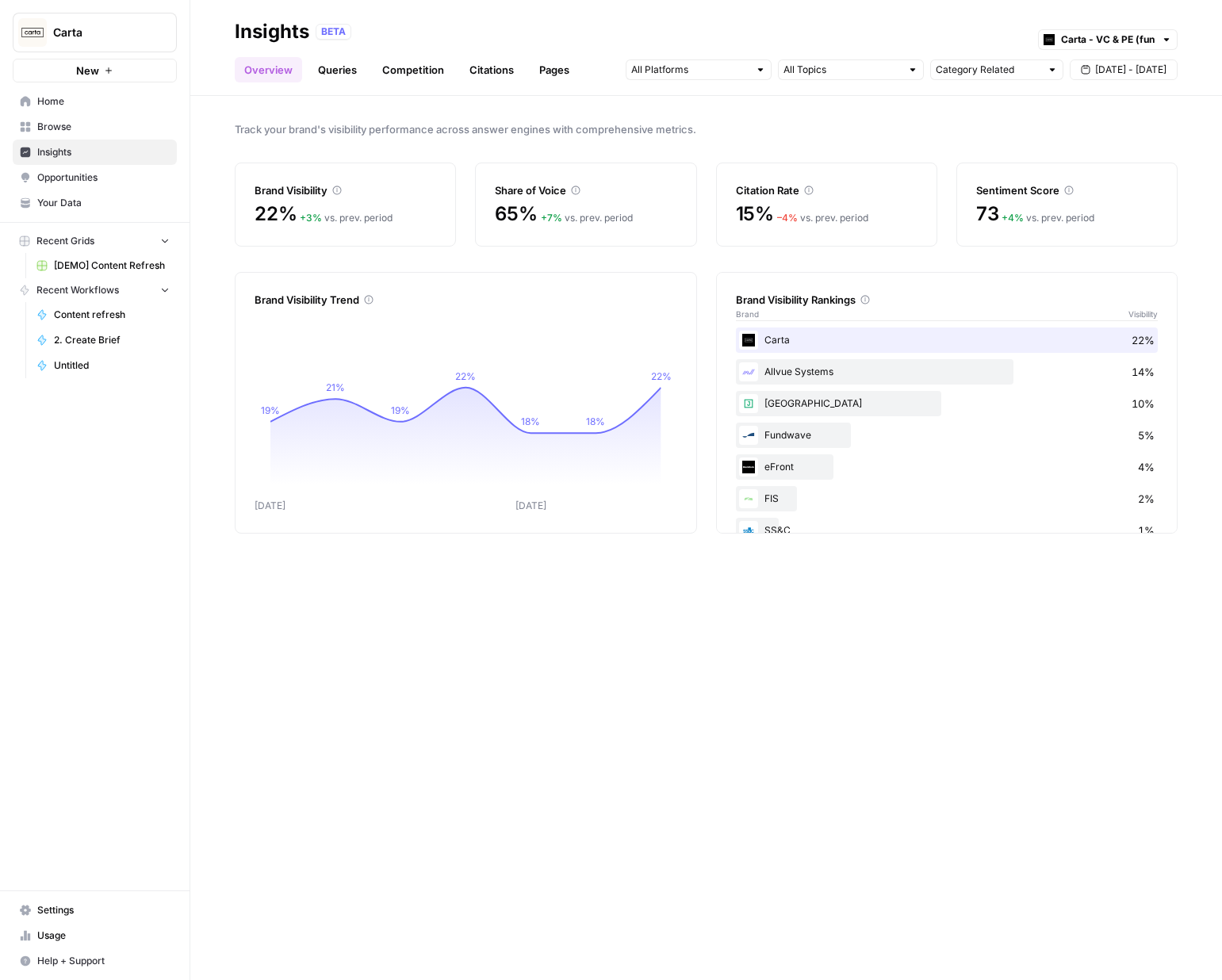
click at [65, 171] on span "Opportunities" at bounding box center [104, 177] width 133 height 15
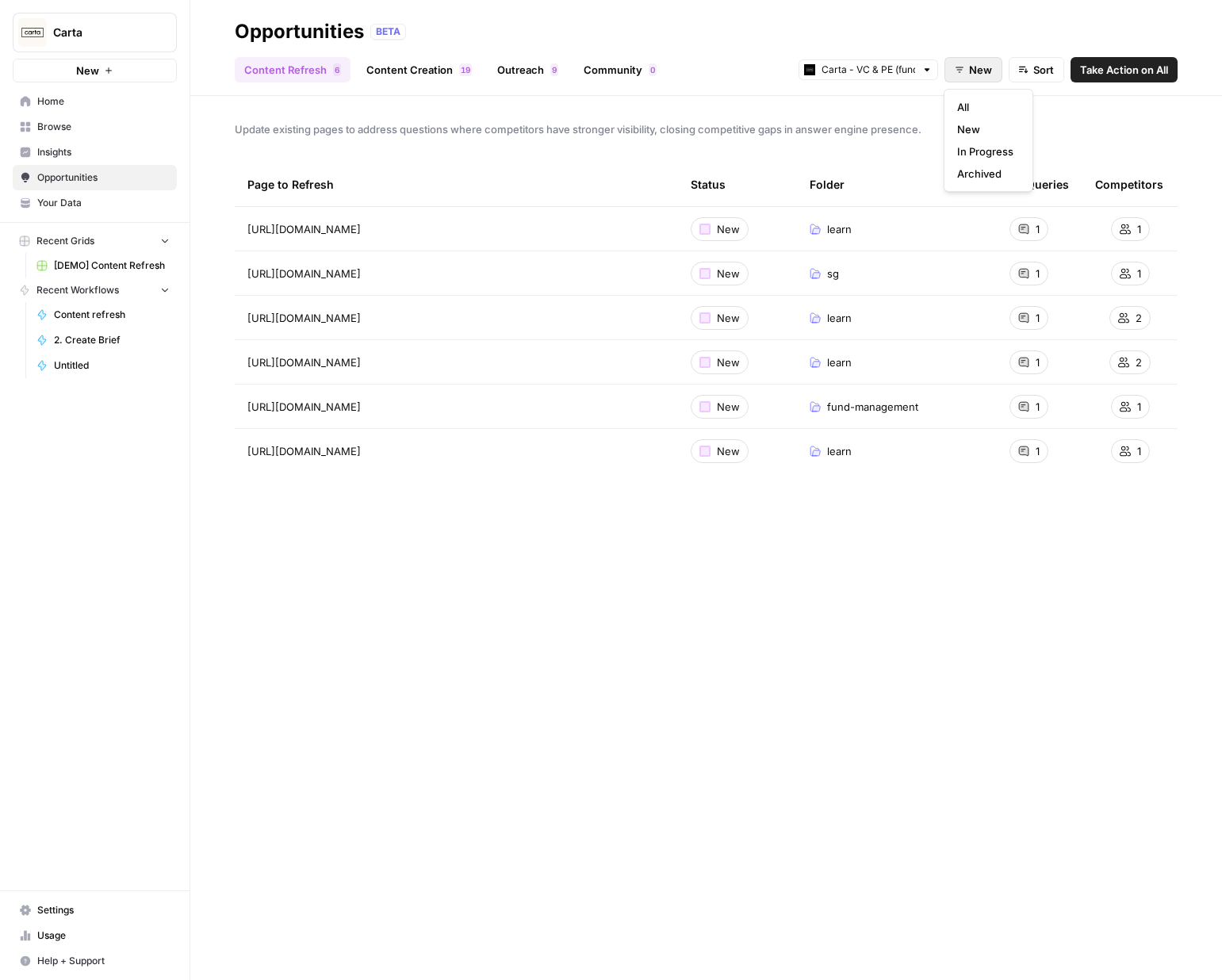
click at [971, 73] on span "New" at bounding box center [979, 69] width 23 height 15
click at [980, 104] on span "All" at bounding box center [985, 106] width 56 height 15
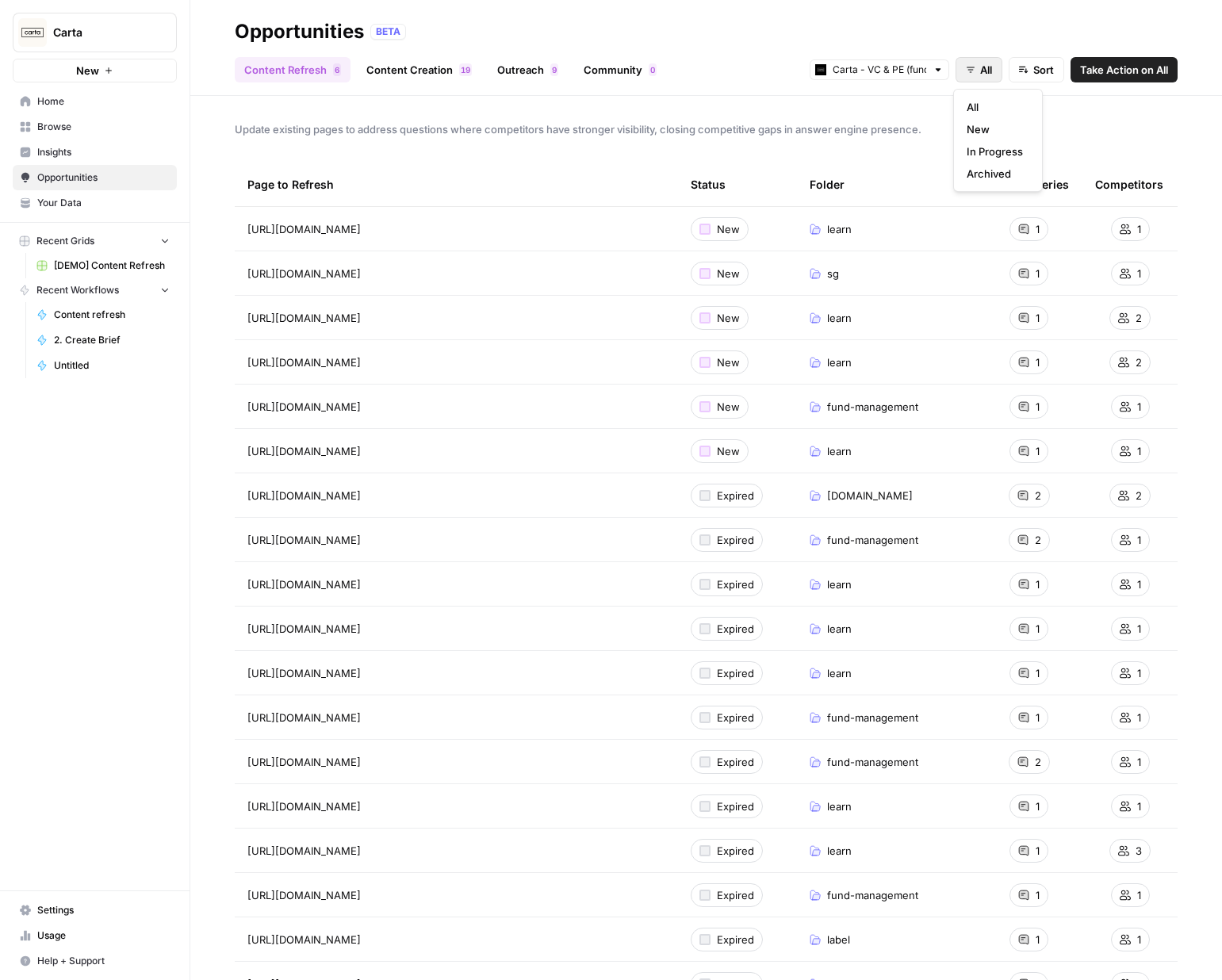
click at [980, 67] on span "All" at bounding box center [986, 69] width 12 height 15
click at [988, 128] on span "New" at bounding box center [995, 128] width 56 height 15
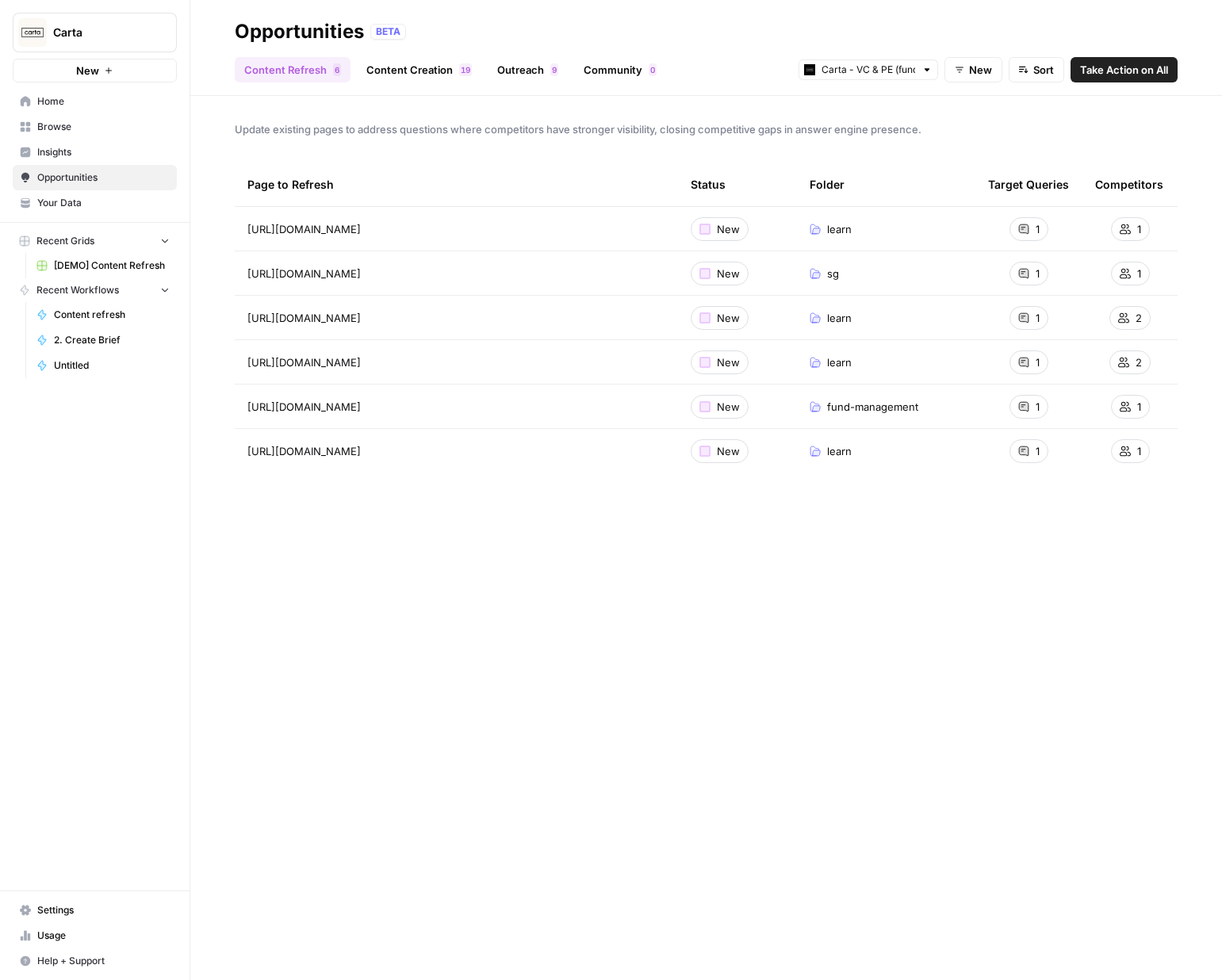
click at [1048, 64] on span "Sort" at bounding box center [1043, 69] width 21 height 15
click at [947, 9] on header "Opportunities BETA Content Refresh 6 Content Creation 9 1 Outreach 9 Community …" at bounding box center [706, 47] width 1031 height 95
click at [1027, 72] on button "Sort" at bounding box center [1036, 70] width 55 height 25
click at [835, 71] on input "text" at bounding box center [867, 69] width 94 height 15
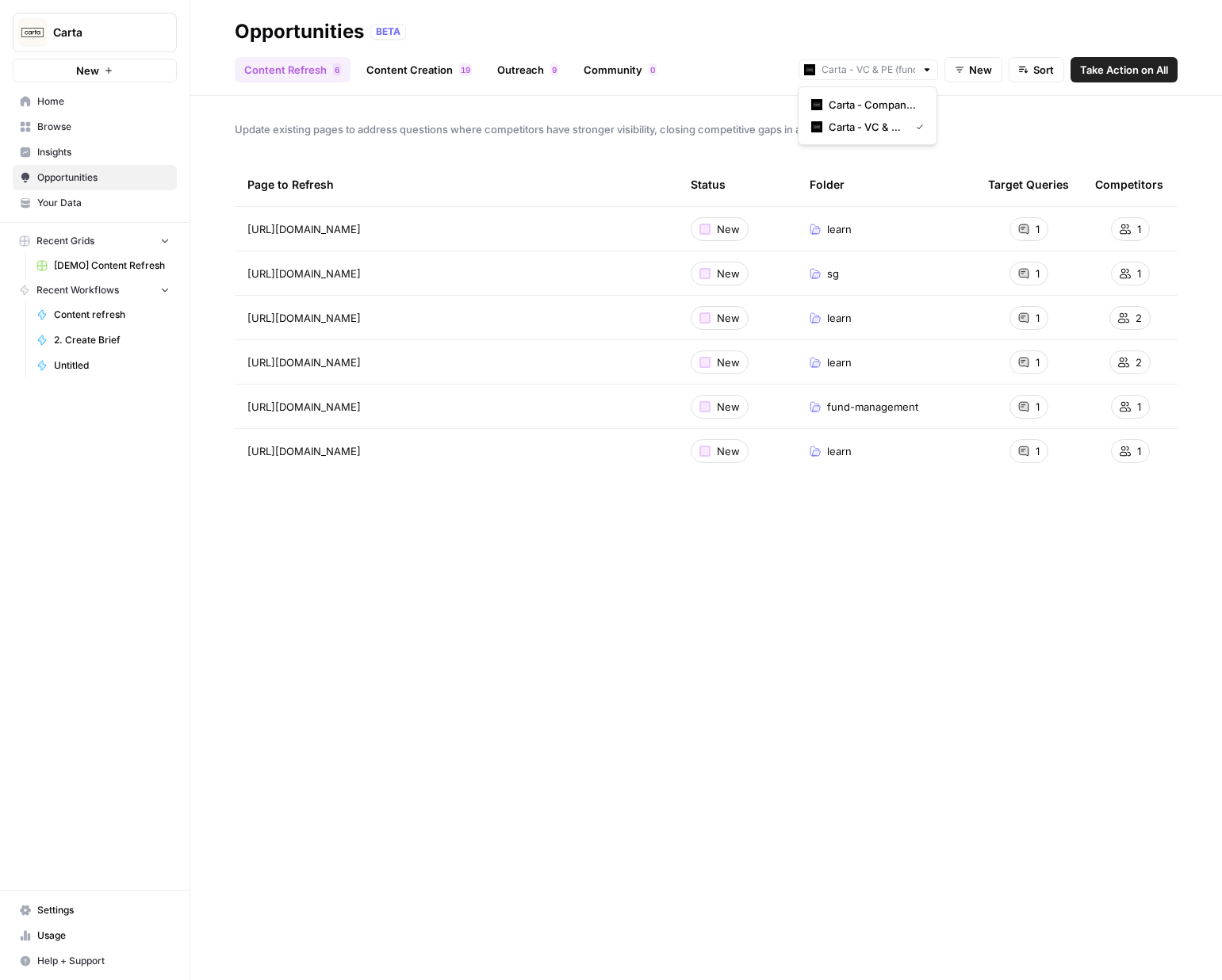
type input "Carta - VC & PE (fund admin)"
click at [777, 28] on div "Opportunities BETA" at bounding box center [706, 32] width 943 height 25
click at [73, 145] on span "Insights" at bounding box center [104, 153] width 133 height 15
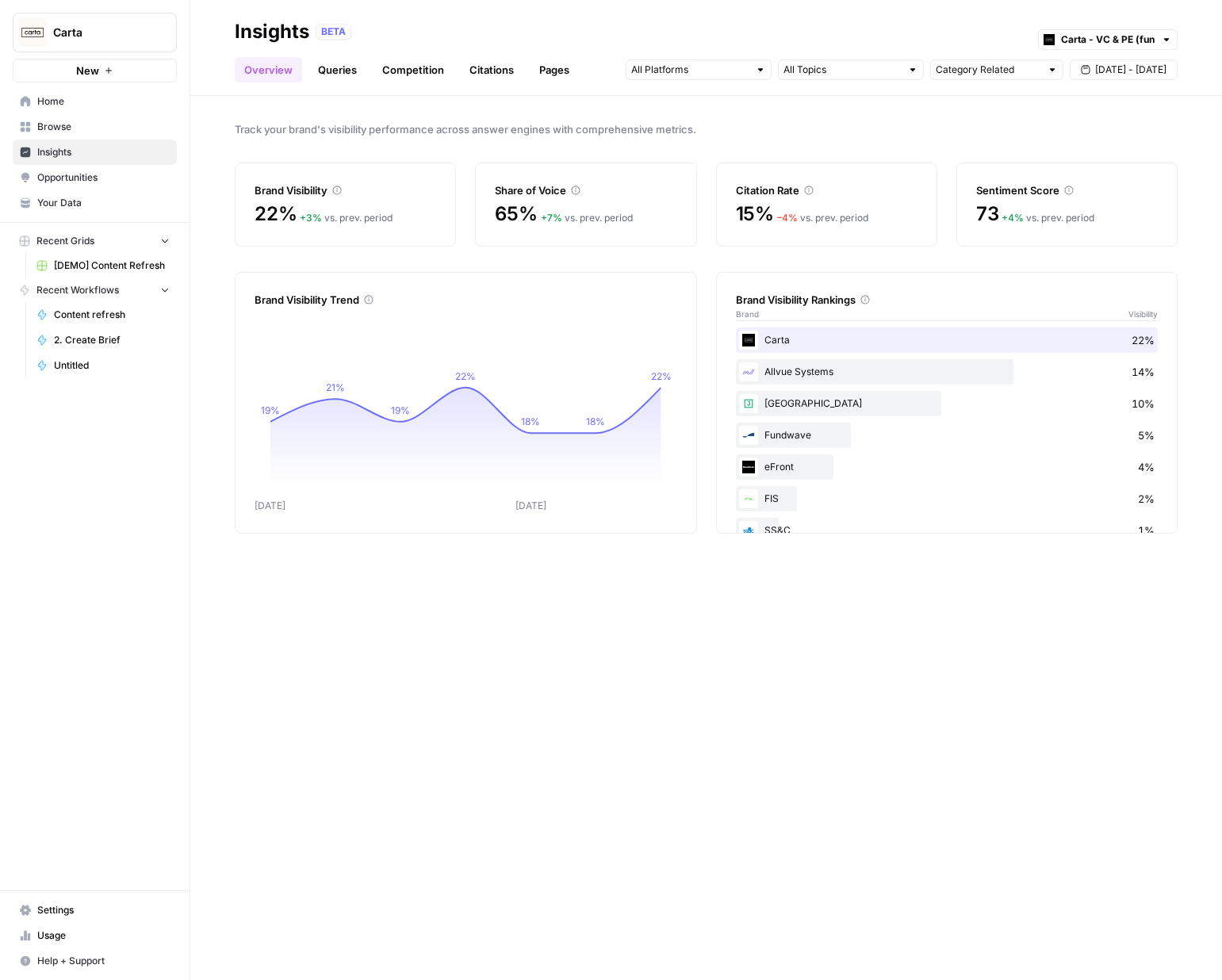
click at [1121, 65] on span "[DATE] - [DATE]" at bounding box center [1130, 70] width 71 height 15
click at [889, 31] on div "BETA Carta - VC & PE (fund admin)" at bounding box center [746, 32] width 862 height 21
click at [987, 65] on input "text" at bounding box center [987, 69] width 105 height 15
type input "Category Related"
click at [968, 46] on div "Overview Queries Competition Citations Pages Category Related Sep 17 - Sep 23" at bounding box center [706, 64] width 943 height 38
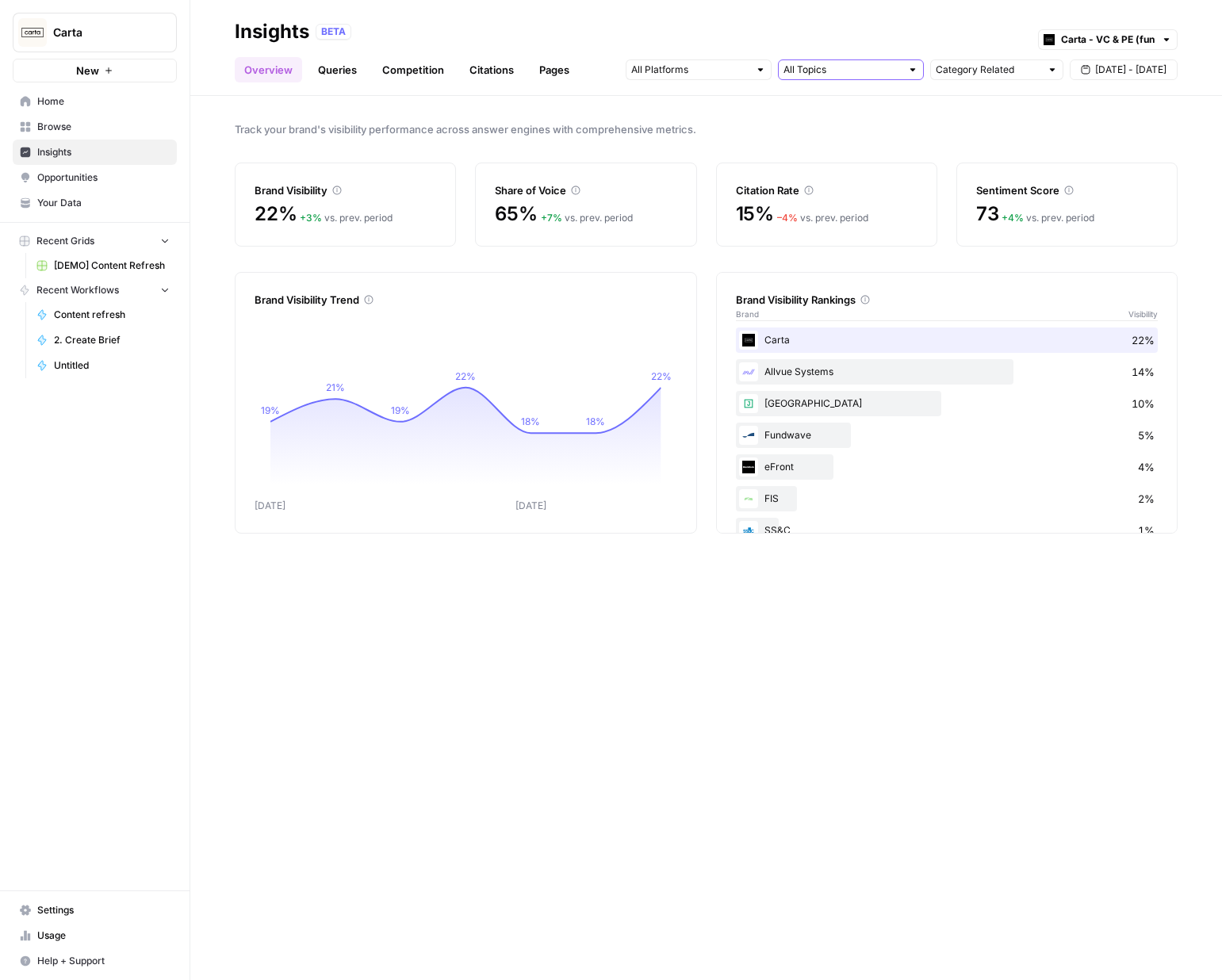
click at [839, 75] on input "text" at bounding box center [841, 69] width 117 height 15
click at [820, 31] on div "BETA Carta - VC & PE (fund admin)" at bounding box center [746, 32] width 862 height 21
click at [1111, 69] on span "Sep 17 - Sep 23" at bounding box center [1130, 70] width 71 height 15
click at [667, 733] on div "Track your brand's visibility performance across answer engines with comprehens…" at bounding box center [706, 537] width 1031 height 884
click at [1116, 37] on input "text" at bounding box center [1107, 39] width 94 height 15
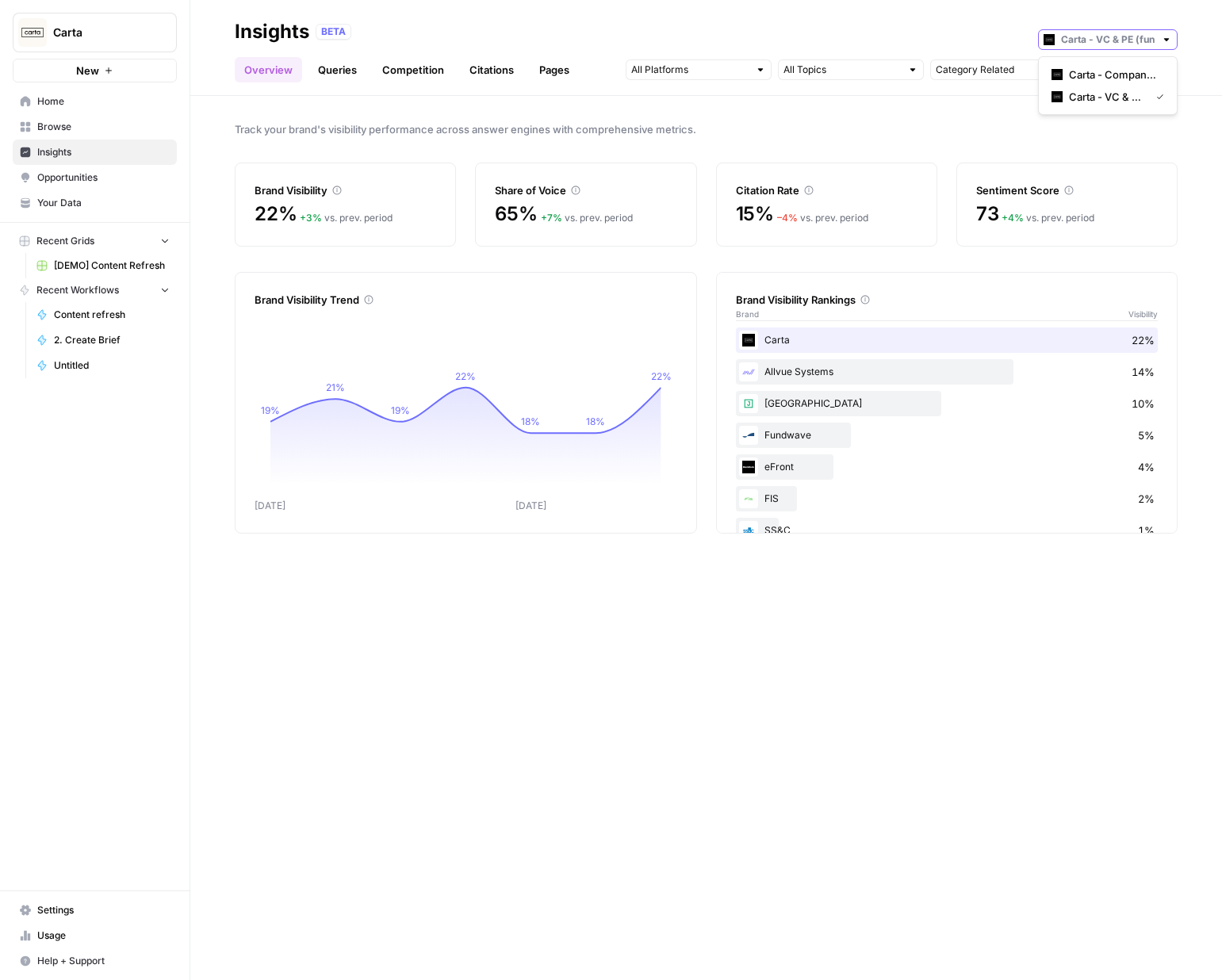
click at [1116, 37] on input "text" at bounding box center [1107, 39] width 94 height 15
type input "Carta - VC & PE (fund admin)"
click at [953, 49] on div "Overview Queries Competition Citations Pages Category Related Sep 17 - Sep 23" at bounding box center [706, 64] width 943 height 38
click at [1017, 75] on input "text" at bounding box center [987, 69] width 105 height 15
type input "Category Related"
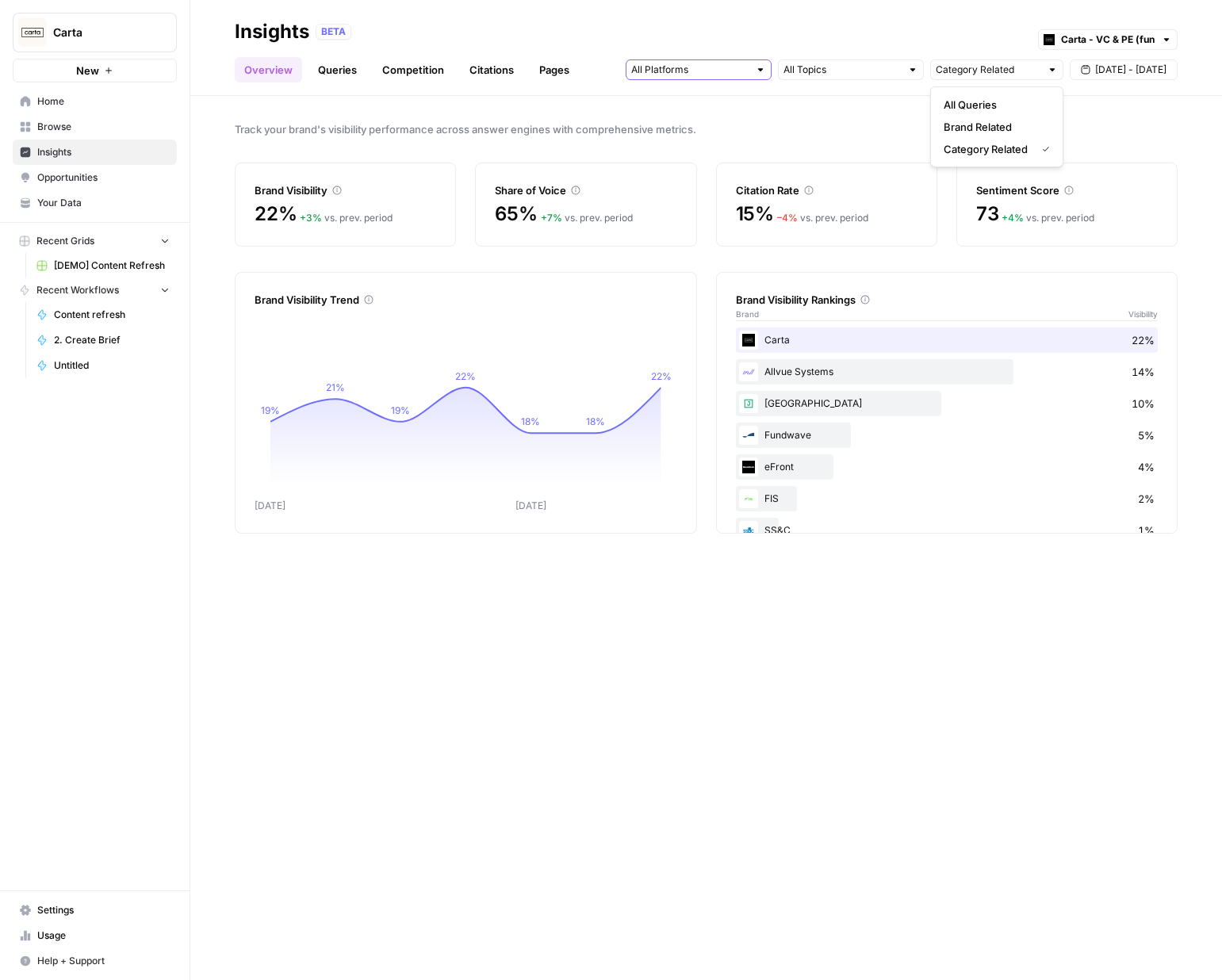
click at [702, 75] on input "text" at bounding box center [689, 69] width 117 height 15
click at [728, 65] on input "text" at bounding box center [689, 69] width 117 height 15
click at [685, 118] on button "ChatGPT" at bounding box center [698, 126] width 132 height 22
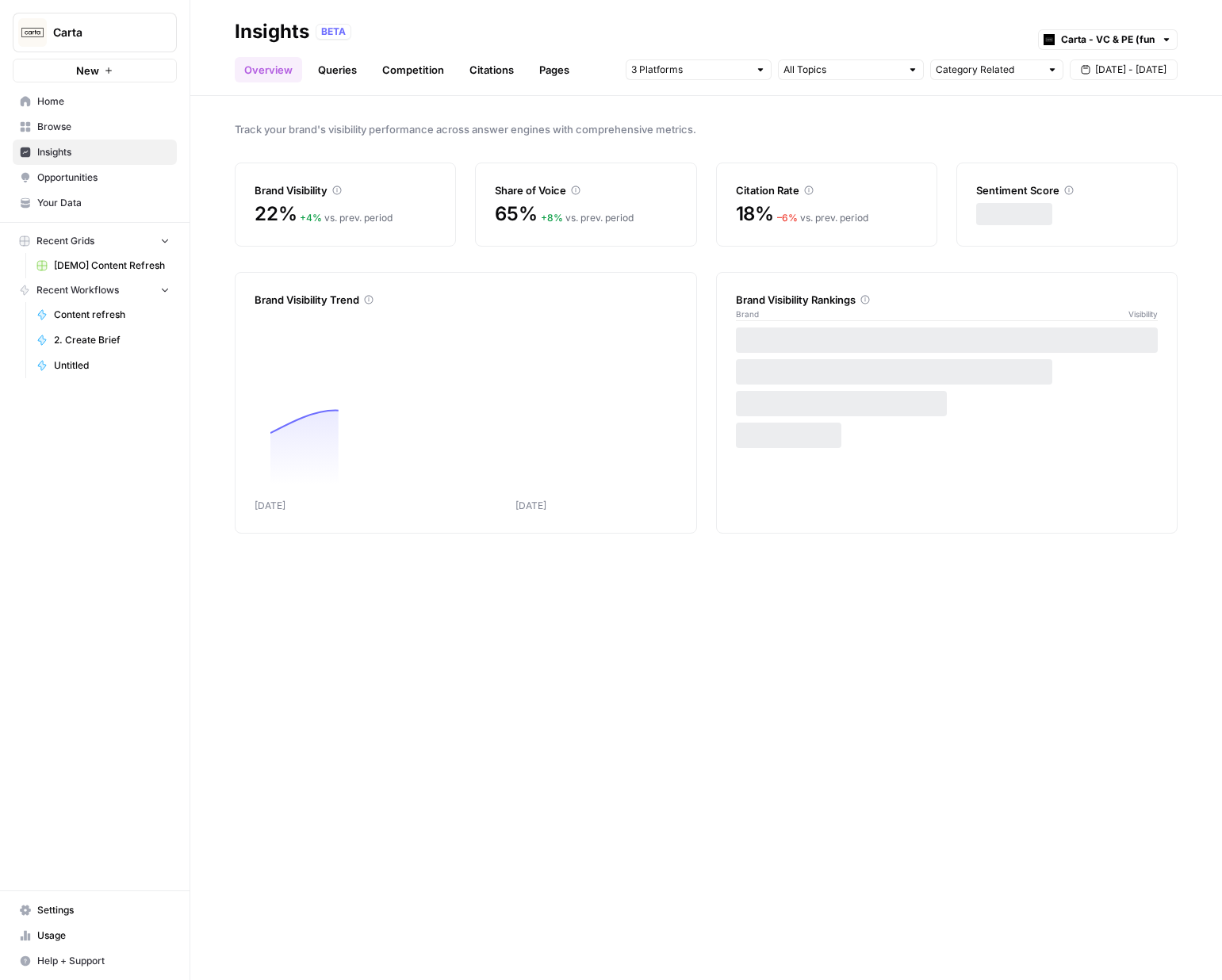
click at [663, 830] on div "Track your brand's visibility performance across answer engines with comprehens…" at bounding box center [706, 537] width 1031 height 884
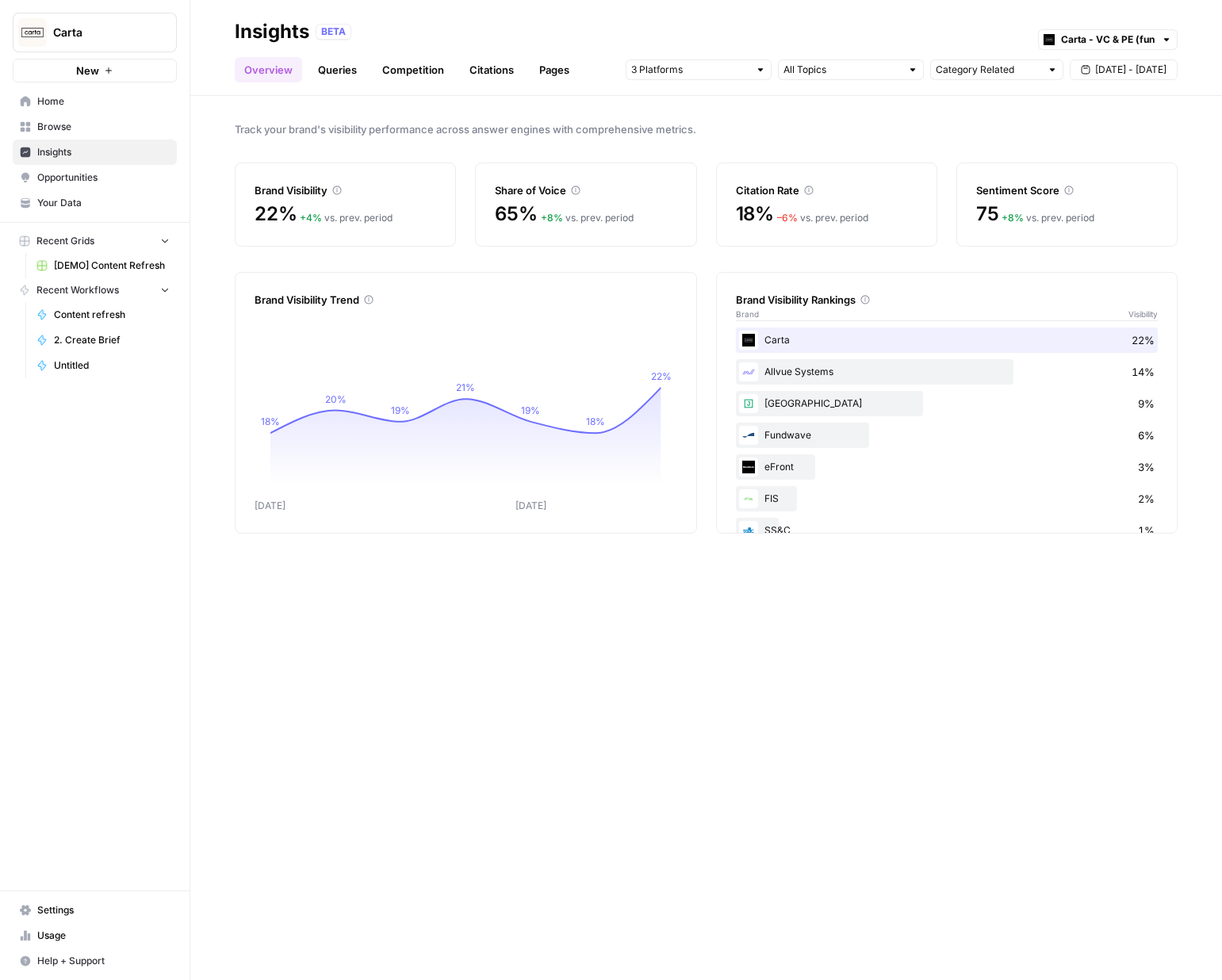
click at [762, 75] on div at bounding box center [698, 69] width 145 height 21
click at [398, 635] on div "Track your brand's visibility performance across answer engines with comprehens…" at bounding box center [706, 537] width 1031 height 884
click at [1141, 27] on div "BETA Carta - VC & PE (fund admin)" at bounding box center [746, 32] width 862 height 21
click at [1141, 35] on input "text" at bounding box center [1107, 39] width 94 height 15
type input "Carta - VC & PE (fund admin)"
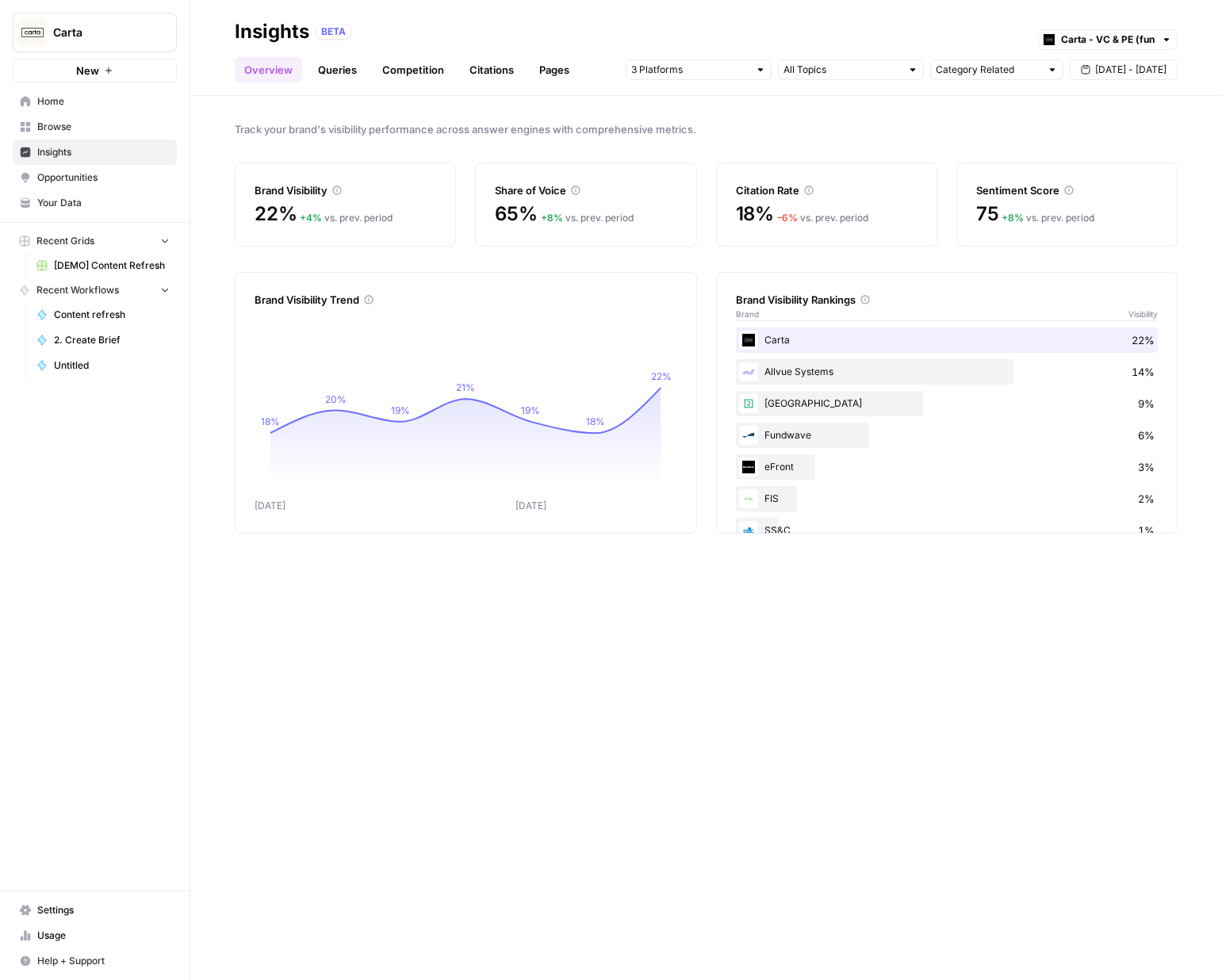
click at [1006, 45] on div "Overview Queries Competition Citations Pages Category Related Sep 17 - Sep 23" at bounding box center [706, 64] width 943 height 38
click at [1024, 68] on input "text" at bounding box center [987, 69] width 105 height 15
type input "Category Related"
click at [1015, 45] on div "Overview Queries Competition Citations Pages Category Related Sep 17 - Sep 23" at bounding box center [706, 64] width 943 height 38
click at [1007, 75] on input "text" at bounding box center [987, 69] width 105 height 15
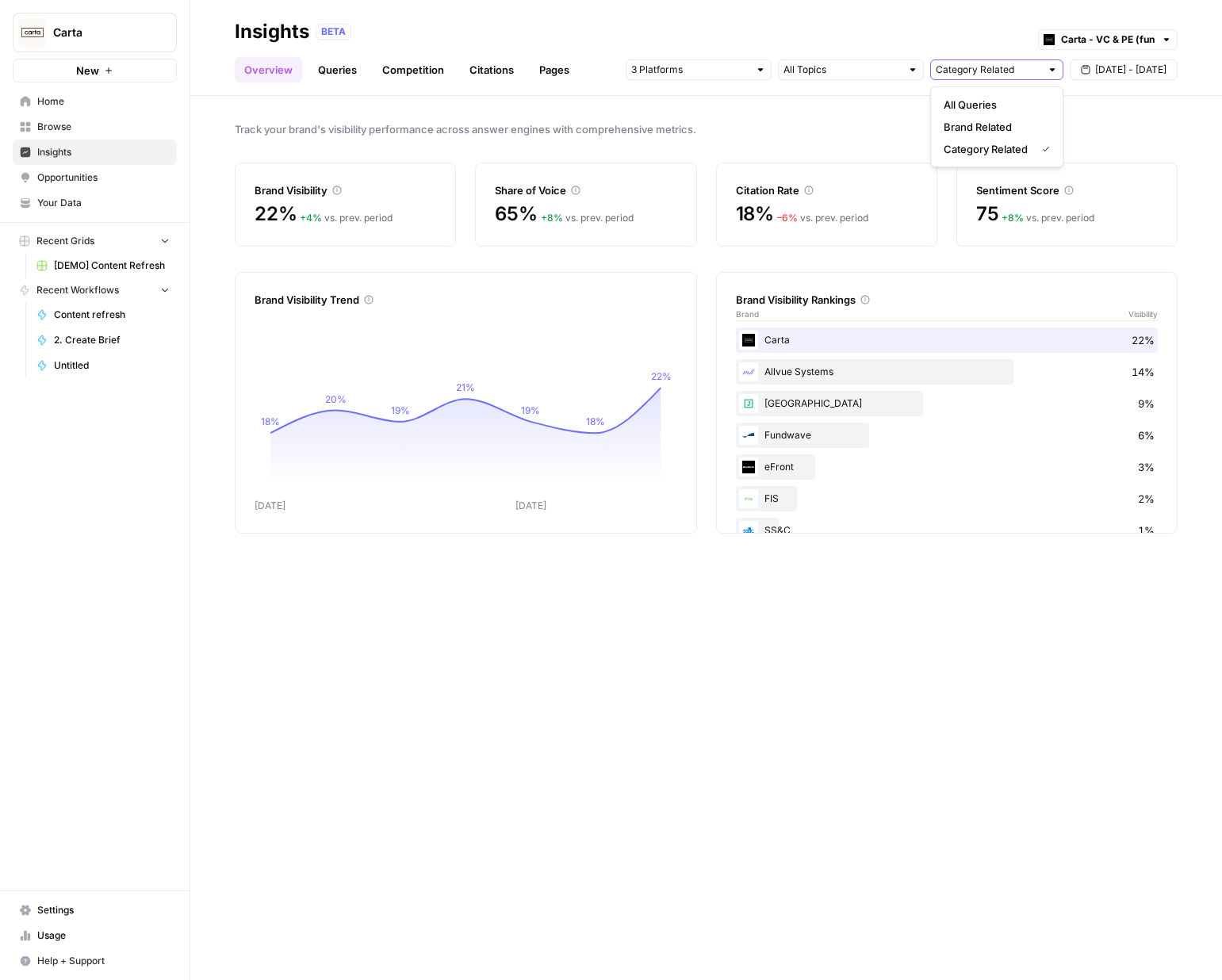
click at [1002, 72] on input "text" at bounding box center [987, 69] width 105 height 15
type input "Category Related"
click at [851, 72] on input "text" at bounding box center [841, 69] width 117 height 15
click at [738, 60] on div at bounding box center [698, 69] width 145 height 21
click at [968, 67] on input "text" at bounding box center [987, 69] width 105 height 15
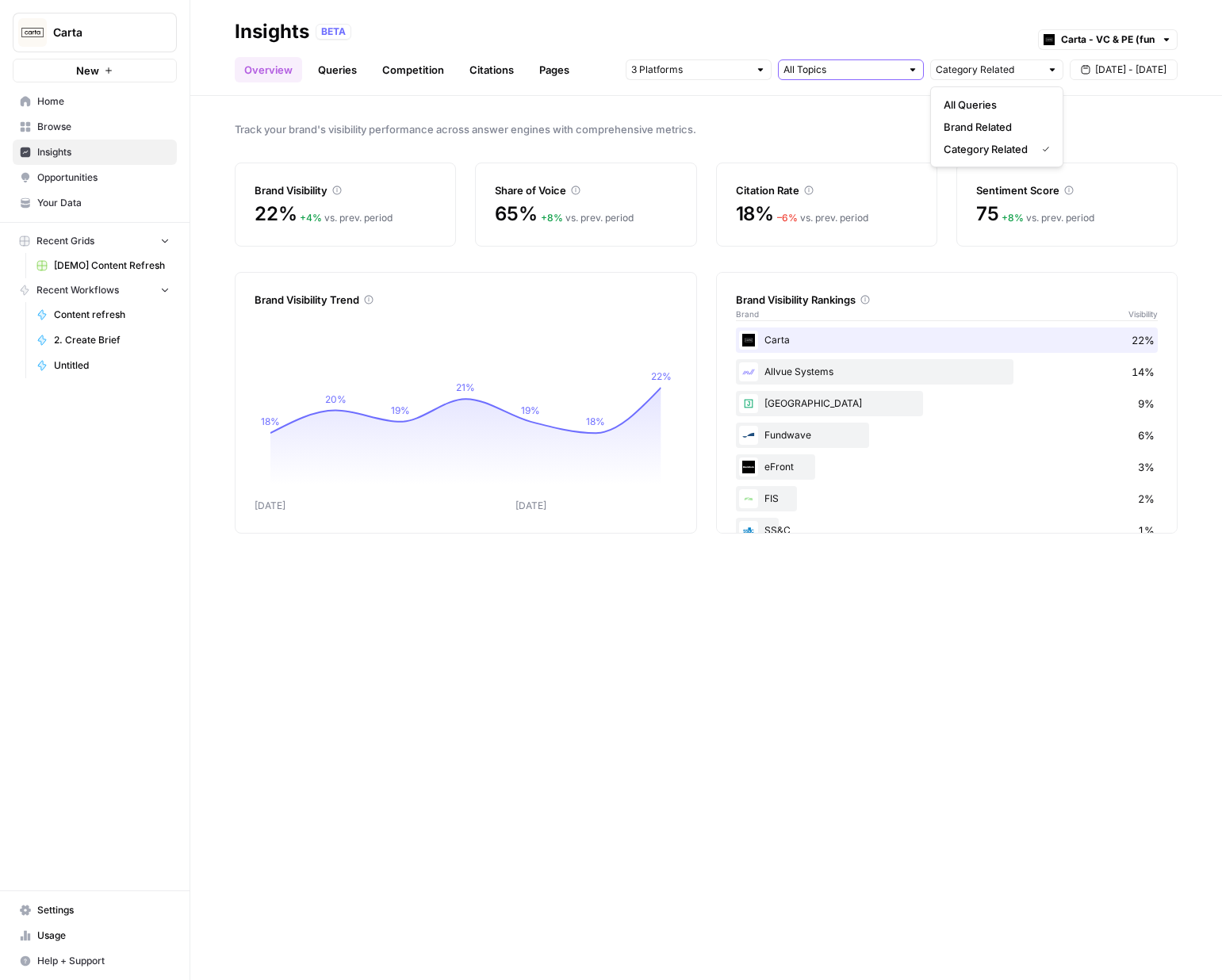
type input "Category Related"
click at [861, 64] on input "text" at bounding box center [841, 69] width 117 height 15
click at [854, 42] on div "Insights BETA Carta - VC & PE (fund admin)" at bounding box center [706, 32] width 943 height 25
click at [1088, 39] on input "text" at bounding box center [1107, 39] width 94 height 15
click at [1081, 97] on span "Carta - VC & PE (fund admin)" at bounding box center [1106, 96] width 75 height 15
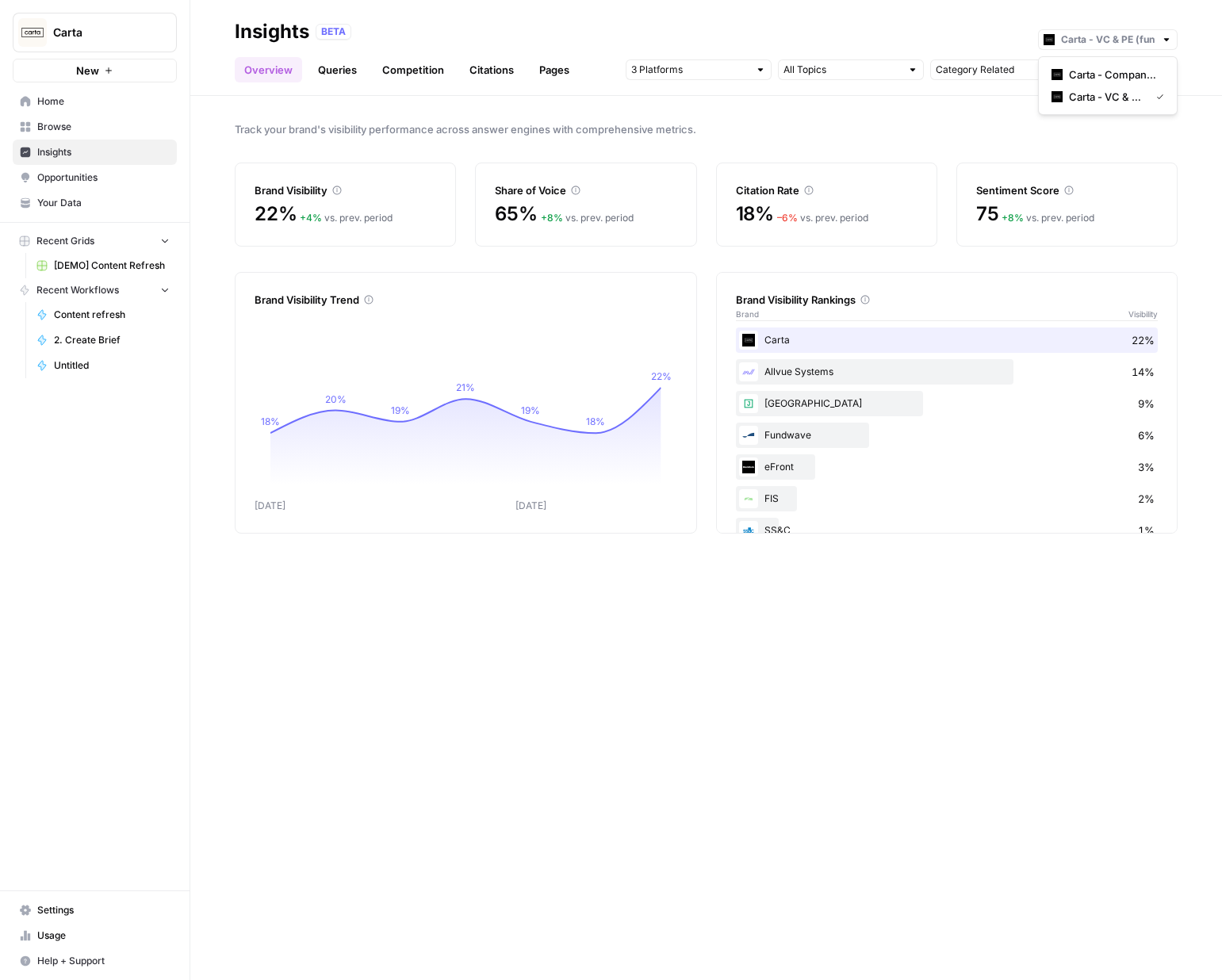
type input "Carta - VC & PE (fund admin)"
click at [1123, 41] on input "text" at bounding box center [1107, 39] width 94 height 15
type input "Carta - VC & PE (fund admin)"
click at [873, 64] on input "text" at bounding box center [841, 69] width 117 height 15
click at [855, 128] on span "Fund Administration & VC/PE Management" at bounding box center [847, 126] width 113 height 15
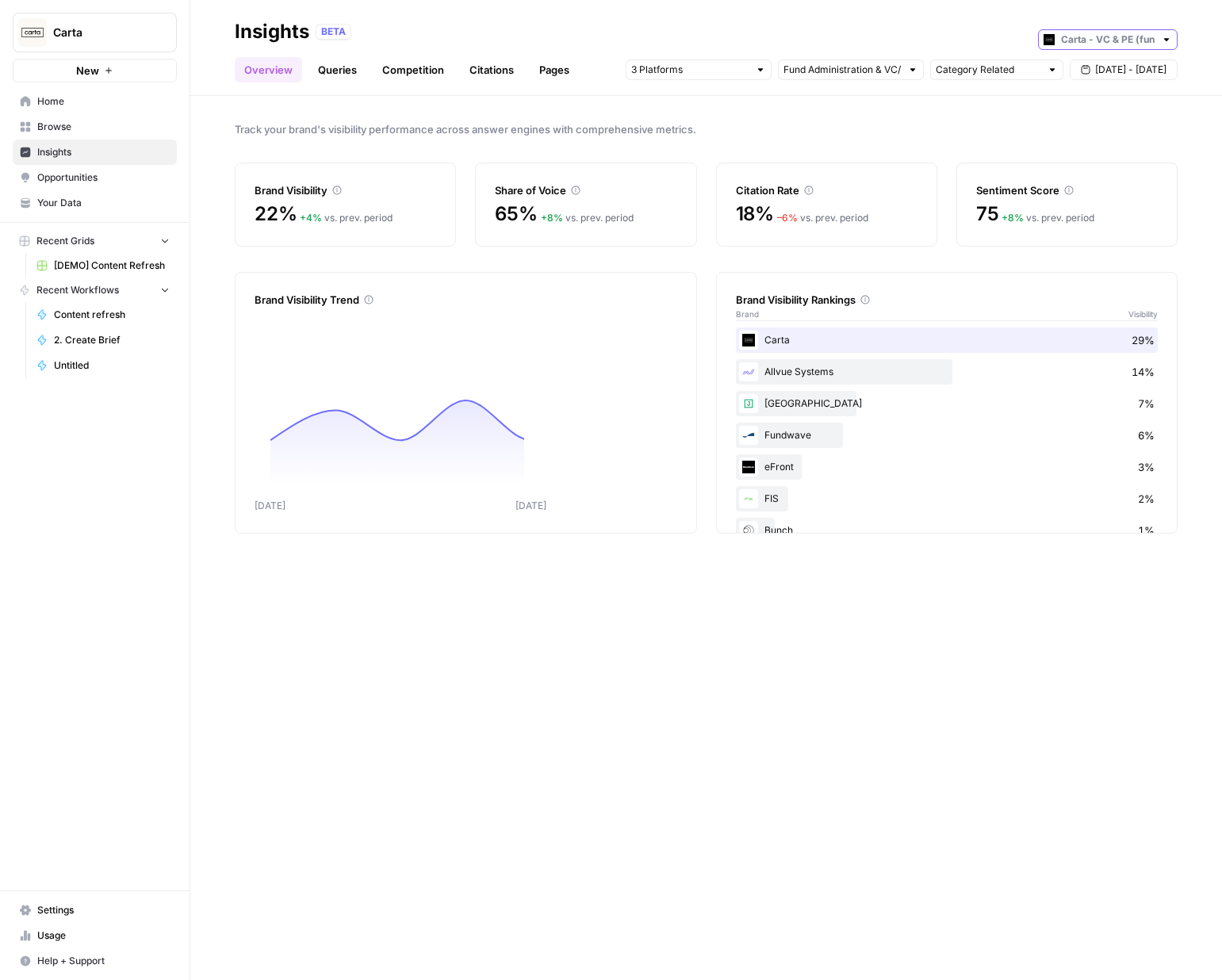
click at [1129, 35] on input "text" at bounding box center [1107, 39] width 94 height 15
click at [1098, 71] on span "Carta - Companies (cap table)" at bounding box center [1113, 74] width 89 height 15
type input "Carta - Companies (cap table)"
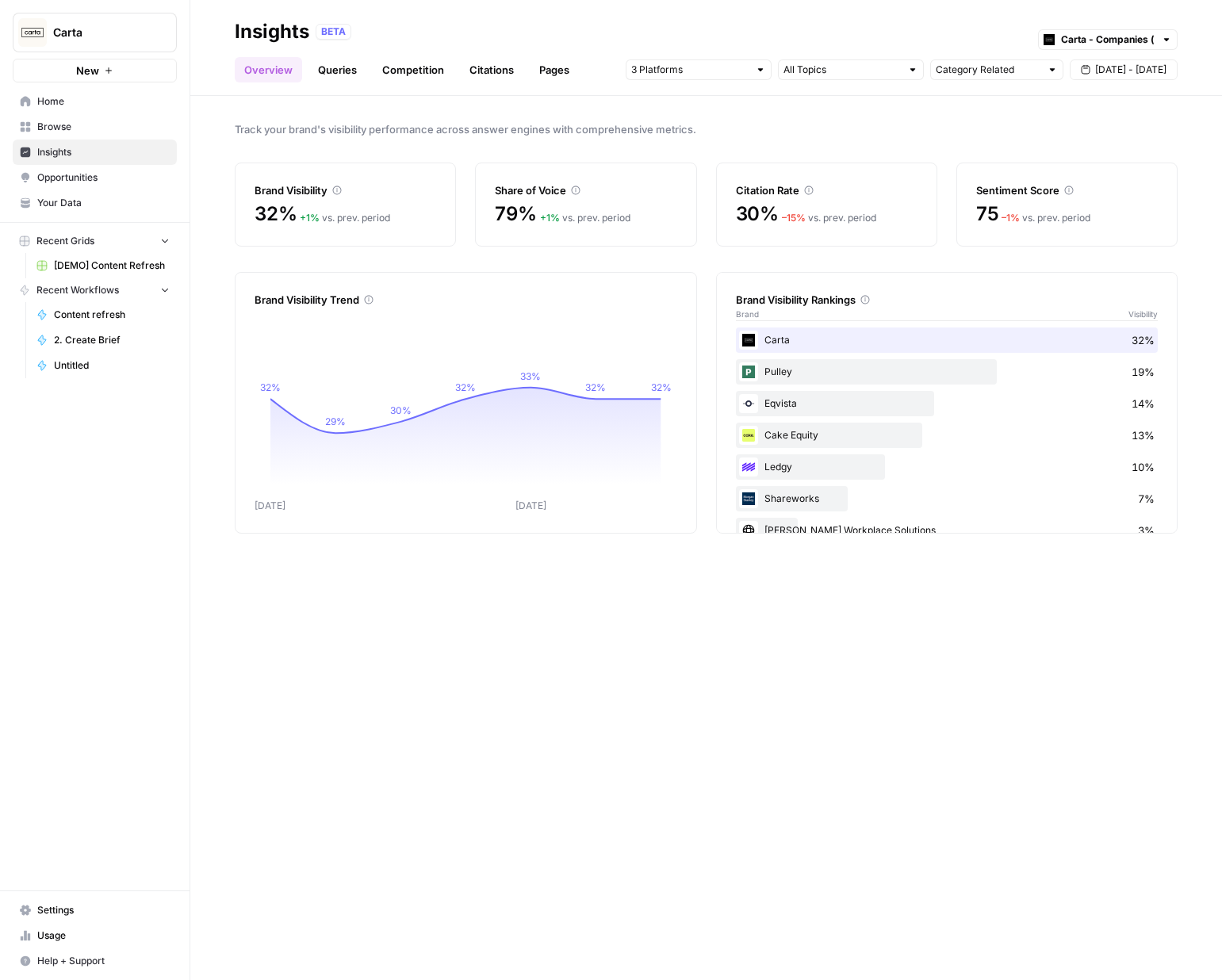
click at [1104, 55] on div "Overview Queries Competition Citations Pages Category Related Sep 17 - Sep 23" at bounding box center [706, 64] width 943 height 38
click at [1111, 45] on input "text" at bounding box center [1107, 39] width 94 height 15
click at [1090, 90] on span "Carta - VC & PE (fund admin)" at bounding box center [1113, 96] width 89 height 15
type input "Carta - VC & PE (fund admin)"
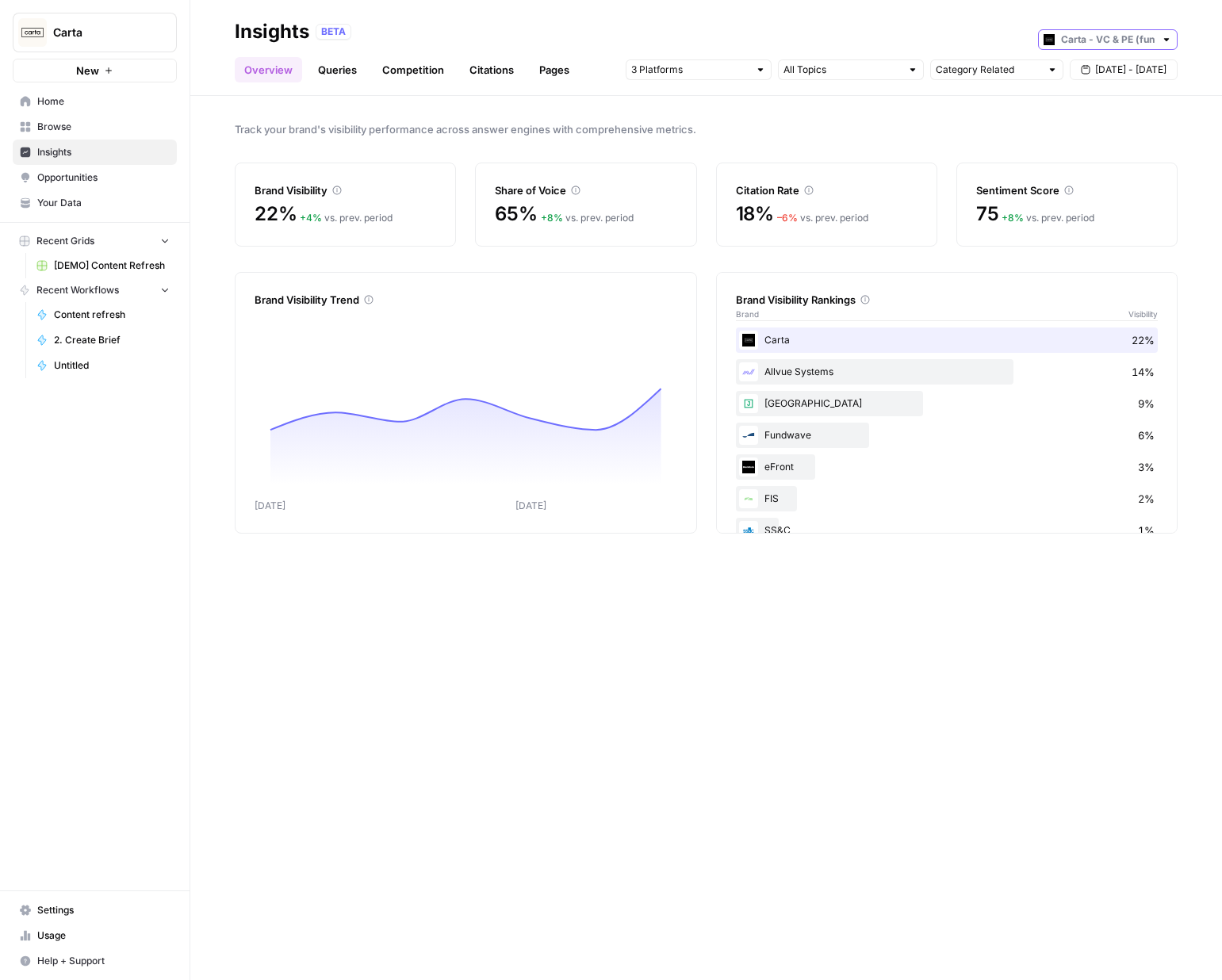
click at [1119, 39] on input "text" at bounding box center [1107, 39] width 94 height 15
click at [1106, 71] on span "Carta - Companies (cap table)" at bounding box center [1113, 74] width 89 height 15
type input "Carta - Companies (cap table)"
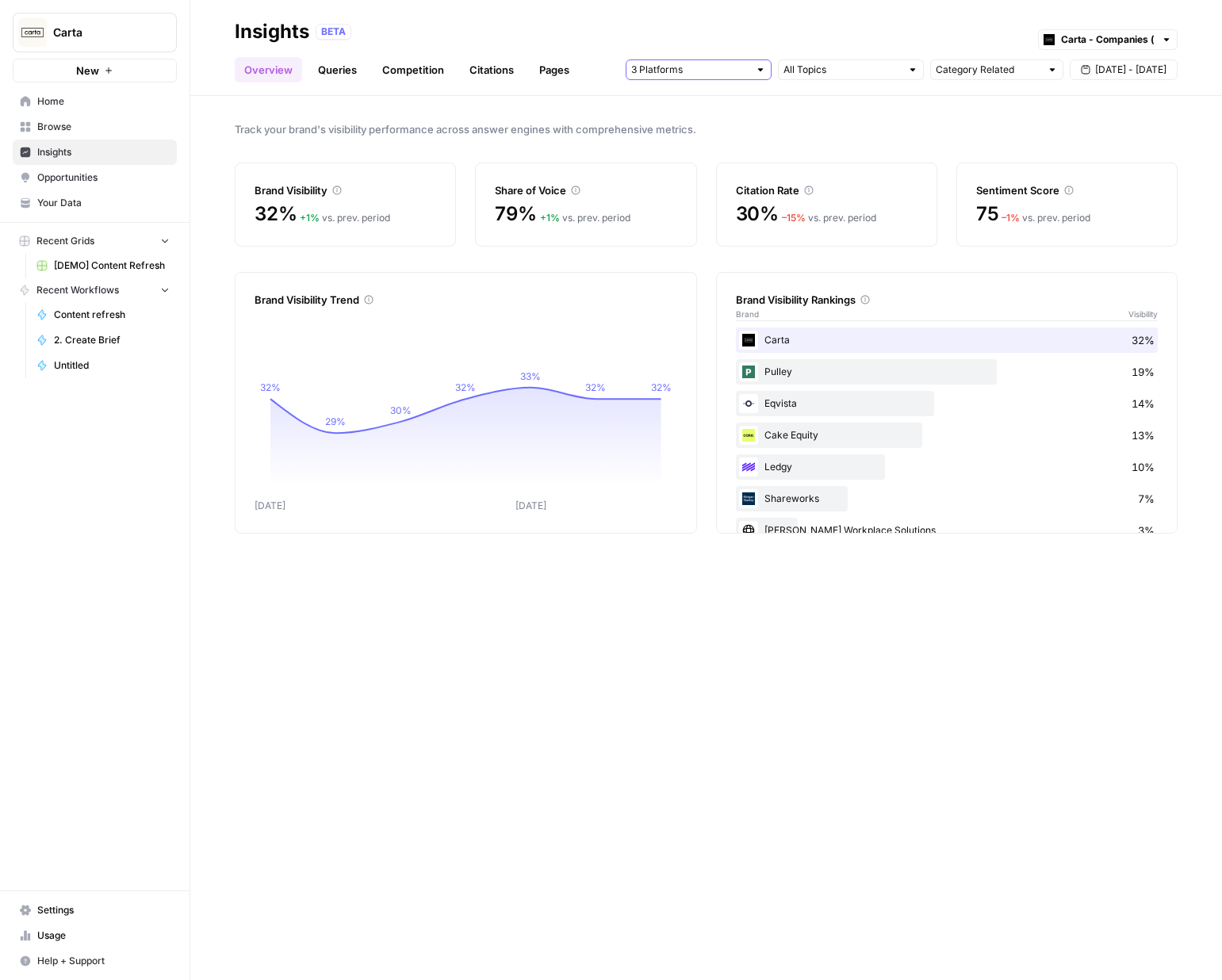
click at [746, 70] on input "text" at bounding box center [689, 69] width 117 height 15
click at [832, 67] on input "text" at bounding box center [841, 69] width 117 height 15
click at [1004, 73] on input "text" at bounding box center [987, 69] width 105 height 15
type input "Category Related"
drag, startPoint x: 859, startPoint y: 25, endPoint x: 692, endPoint y: 148, distance: 207.4
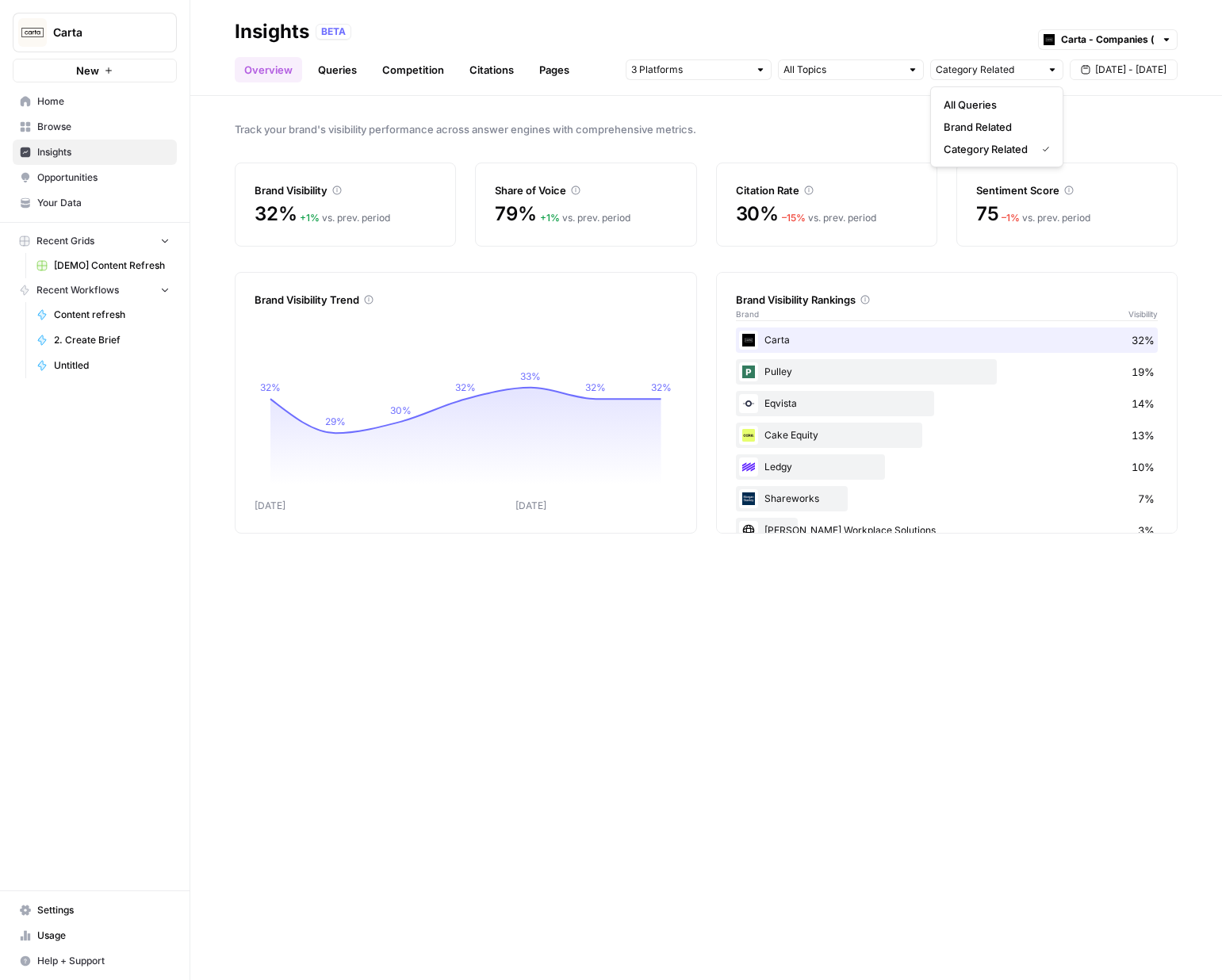
click at [859, 25] on div "BETA Carta - Companies (cap table)" at bounding box center [746, 32] width 862 height 21
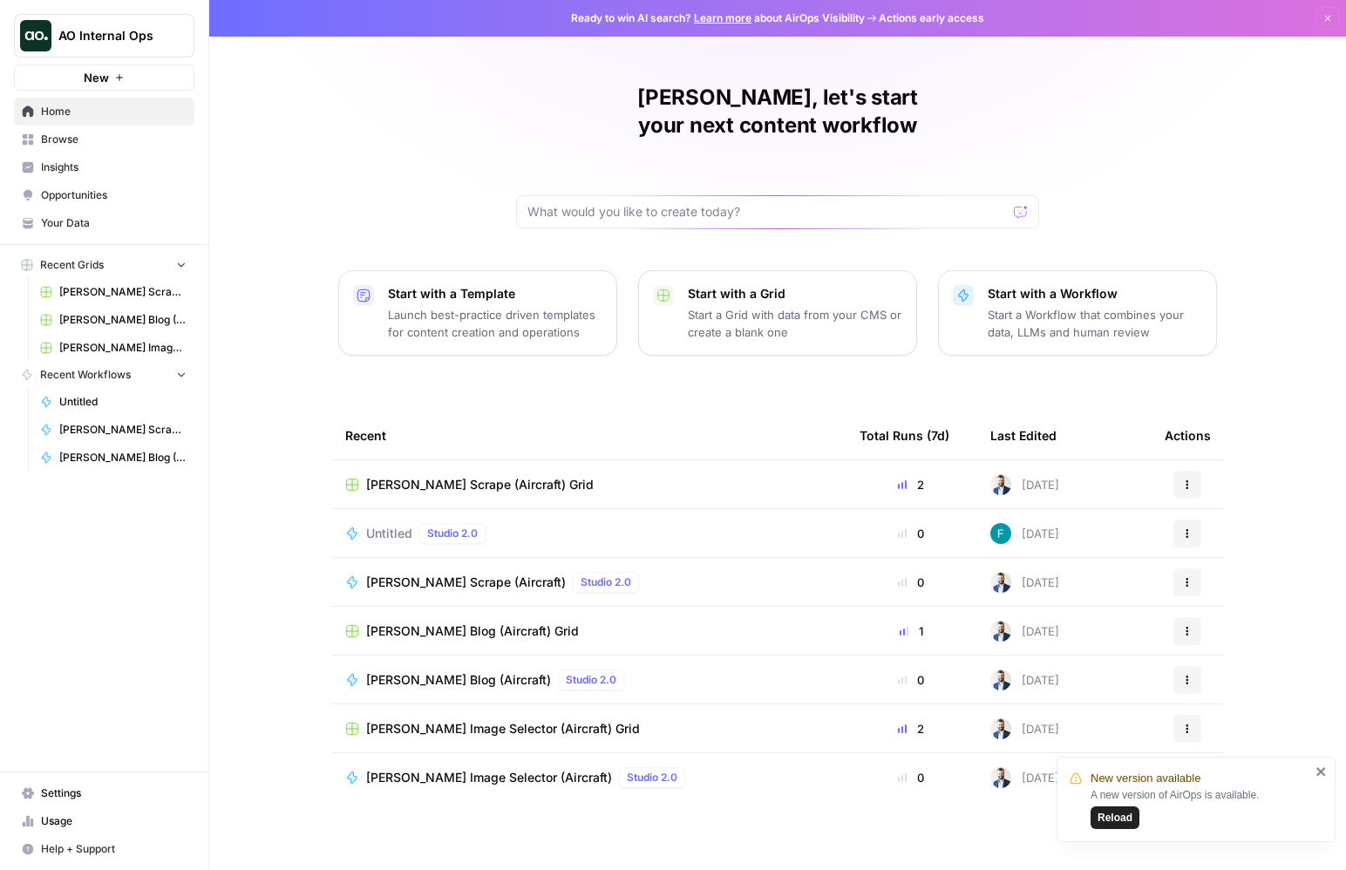
click at [1317, 772] on icon "close" at bounding box center [1322, 772] width 12 height 14
click at [54, 176] on link "Insights" at bounding box center [104, 167] width 180 height 28
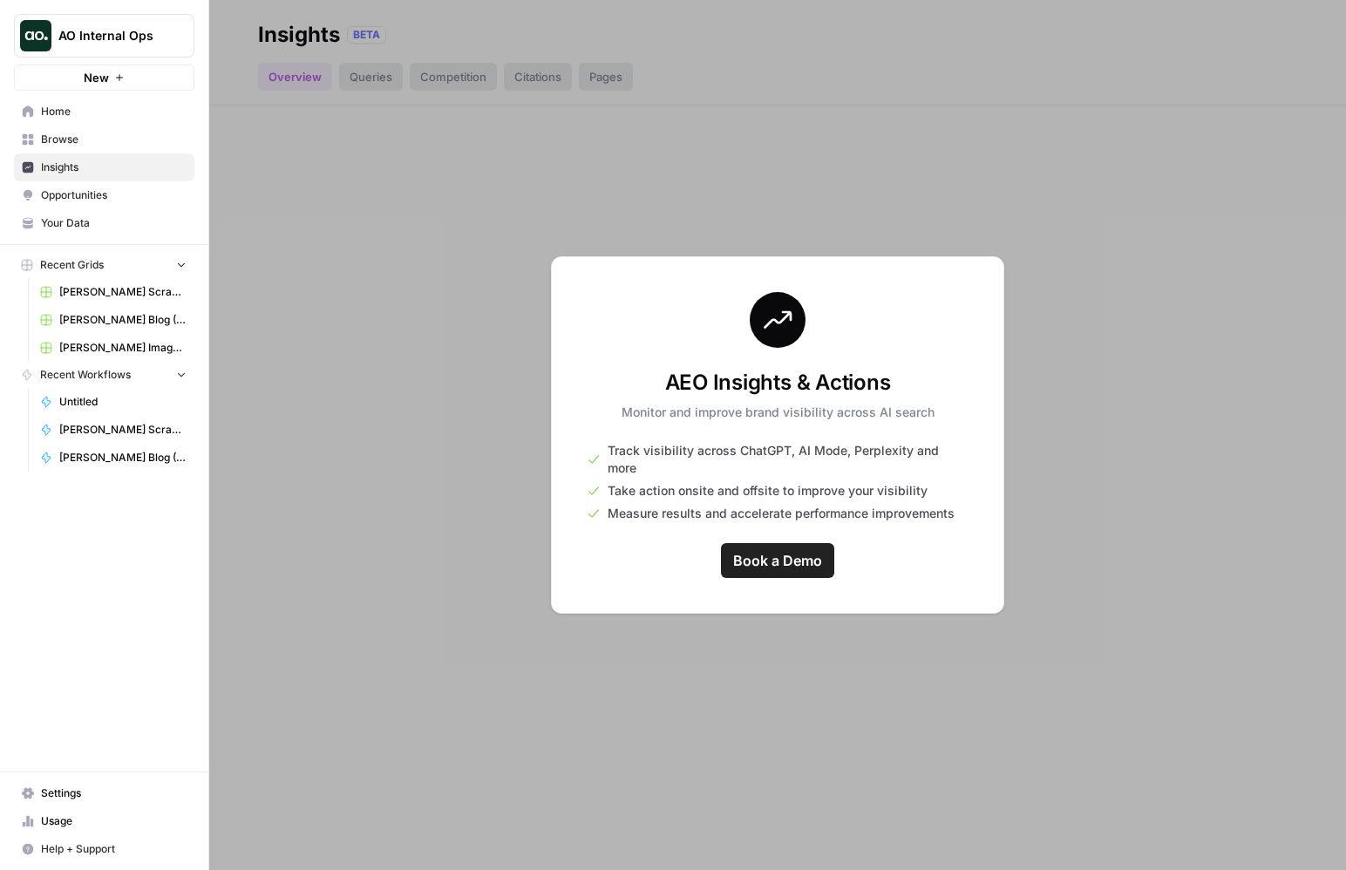
click at [110, 43] on span "AO Internal Ops" at bounding box center [110, 35] width 105 height 17
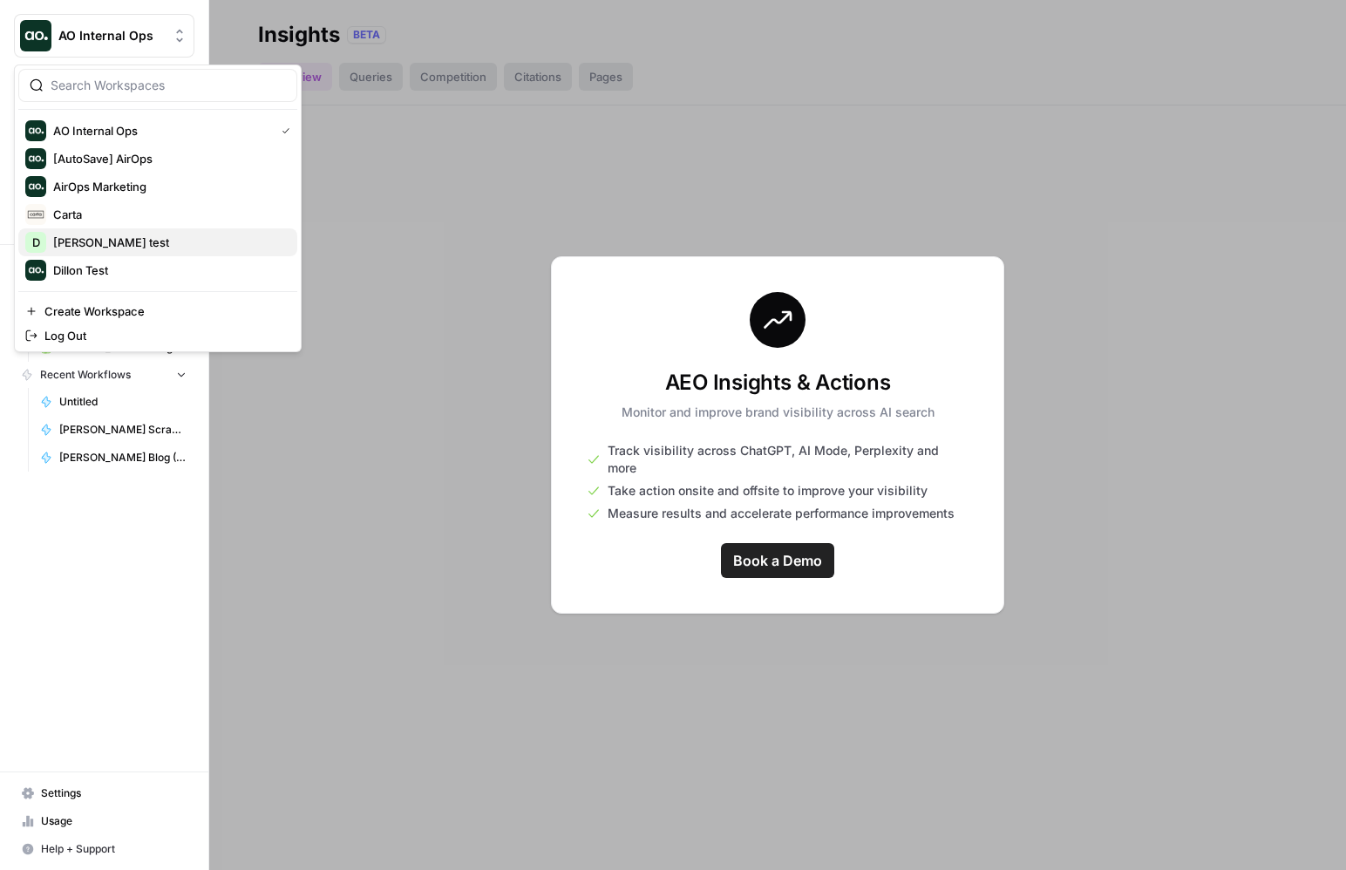
click at [84, 253] on button "D David test" at bounding box center [157, 242] width 279 height 28
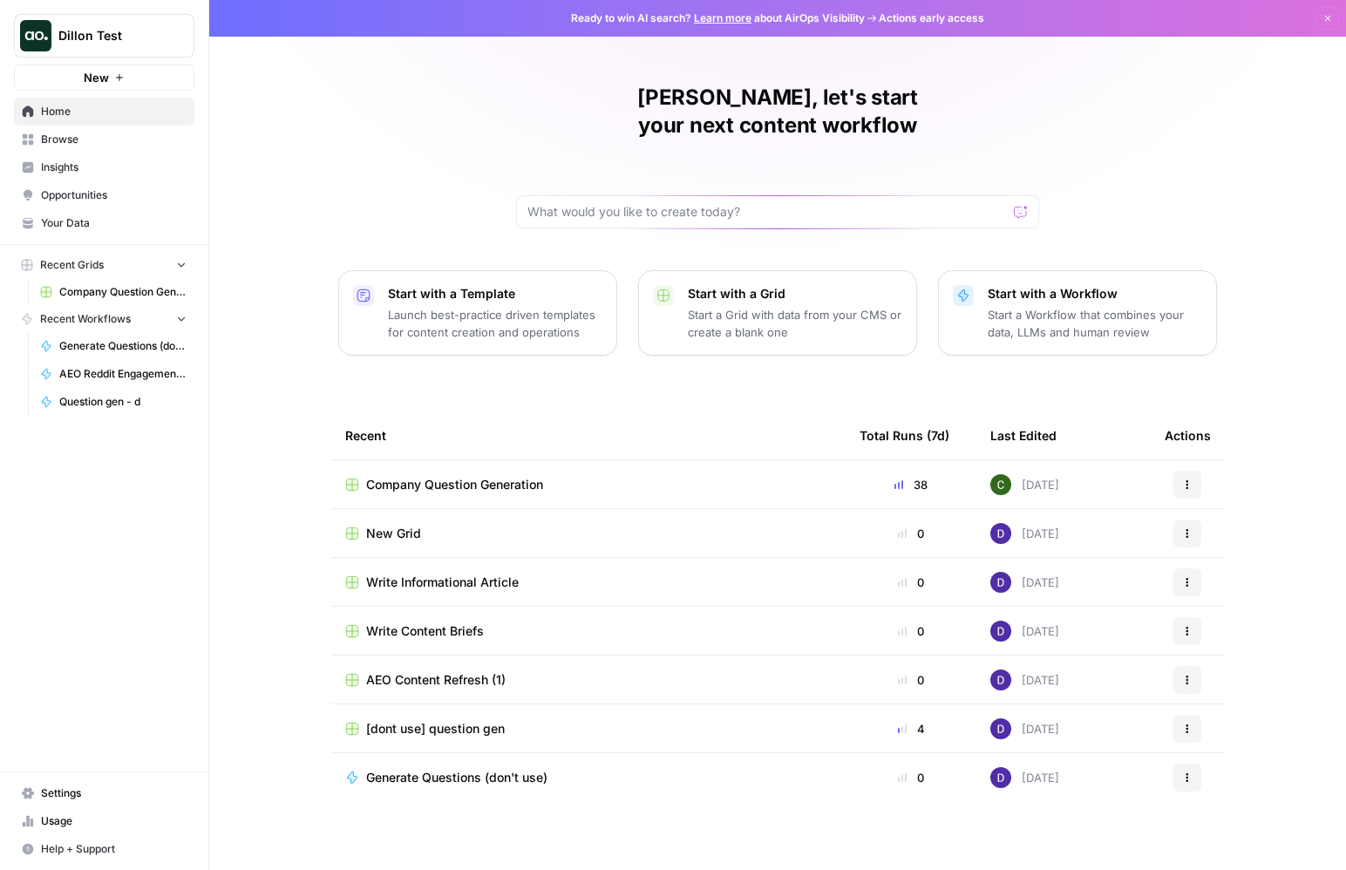
click at [92, 214] on link "Your Data" at bounding box center [104, 223] width 180 height 28
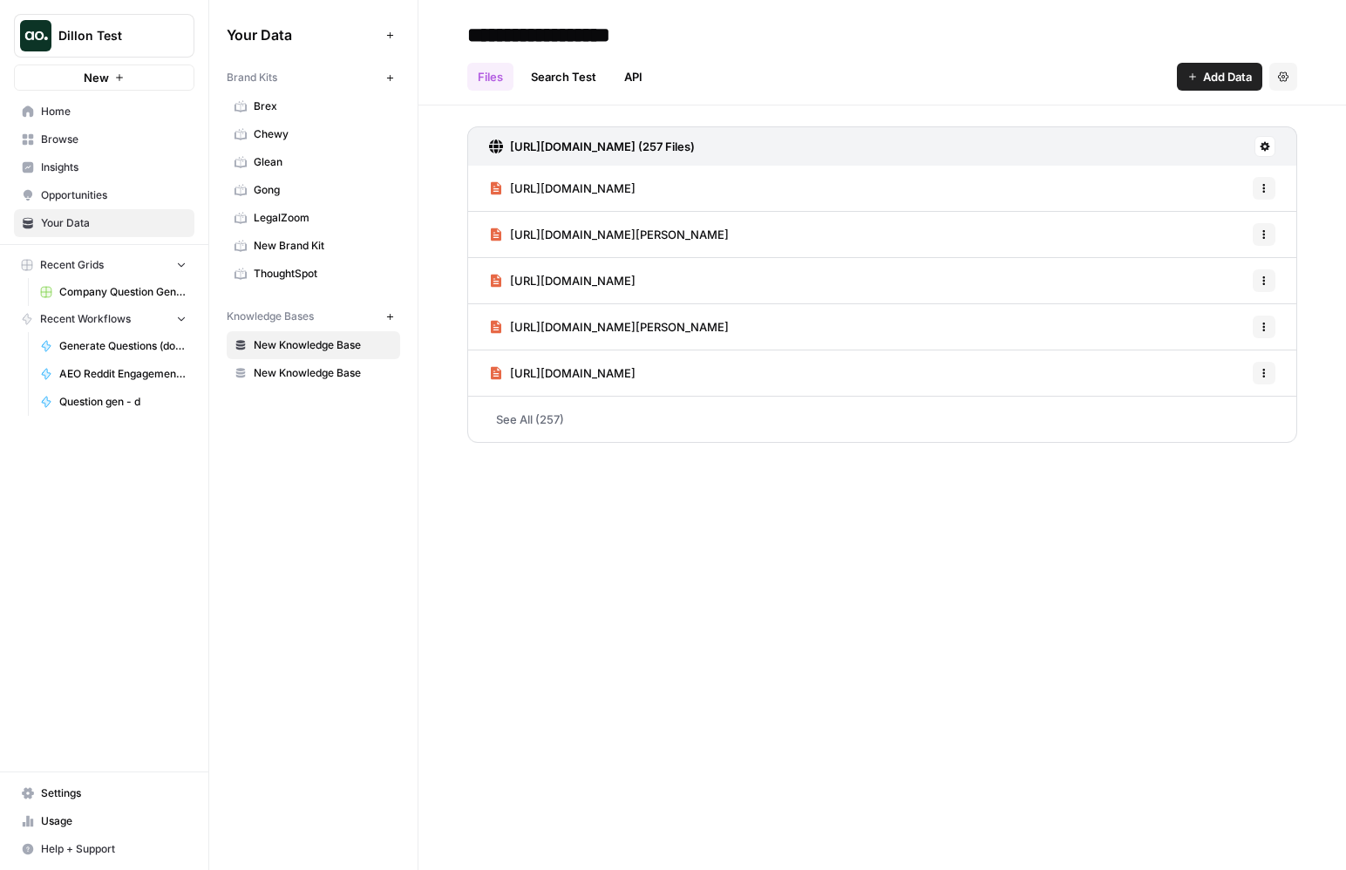
click at [111, 198] on span "Opportunities" at bounding box center [114, 195] width 146 height 16
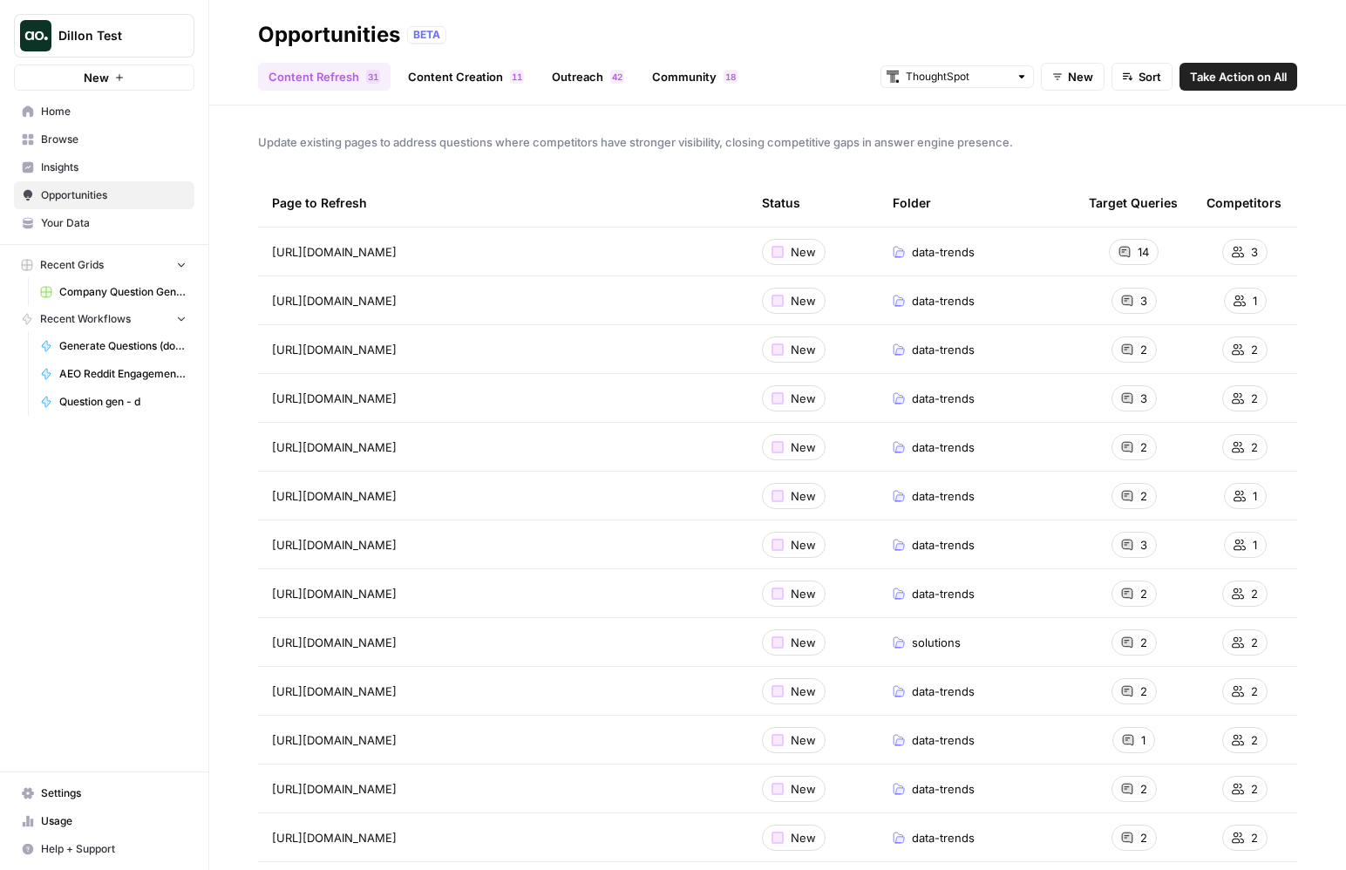
click at [1051, 85] on button "New" at bounding box center [1073, 77] width 64 height 28
click at [992, 84] on input "text" at bounding box center [957, 76] width 103 height 17
type input "ThoughtSpot"
drag, startPoint x: 682, startPoint y: 138, endPoint x: 658, endPoint y: 136, distance: 23.6
click at [676, 138] on span "Update existing pages to address questions where competitors have stronger visi…" at bounding box center [777, 141] width 1039 height 17
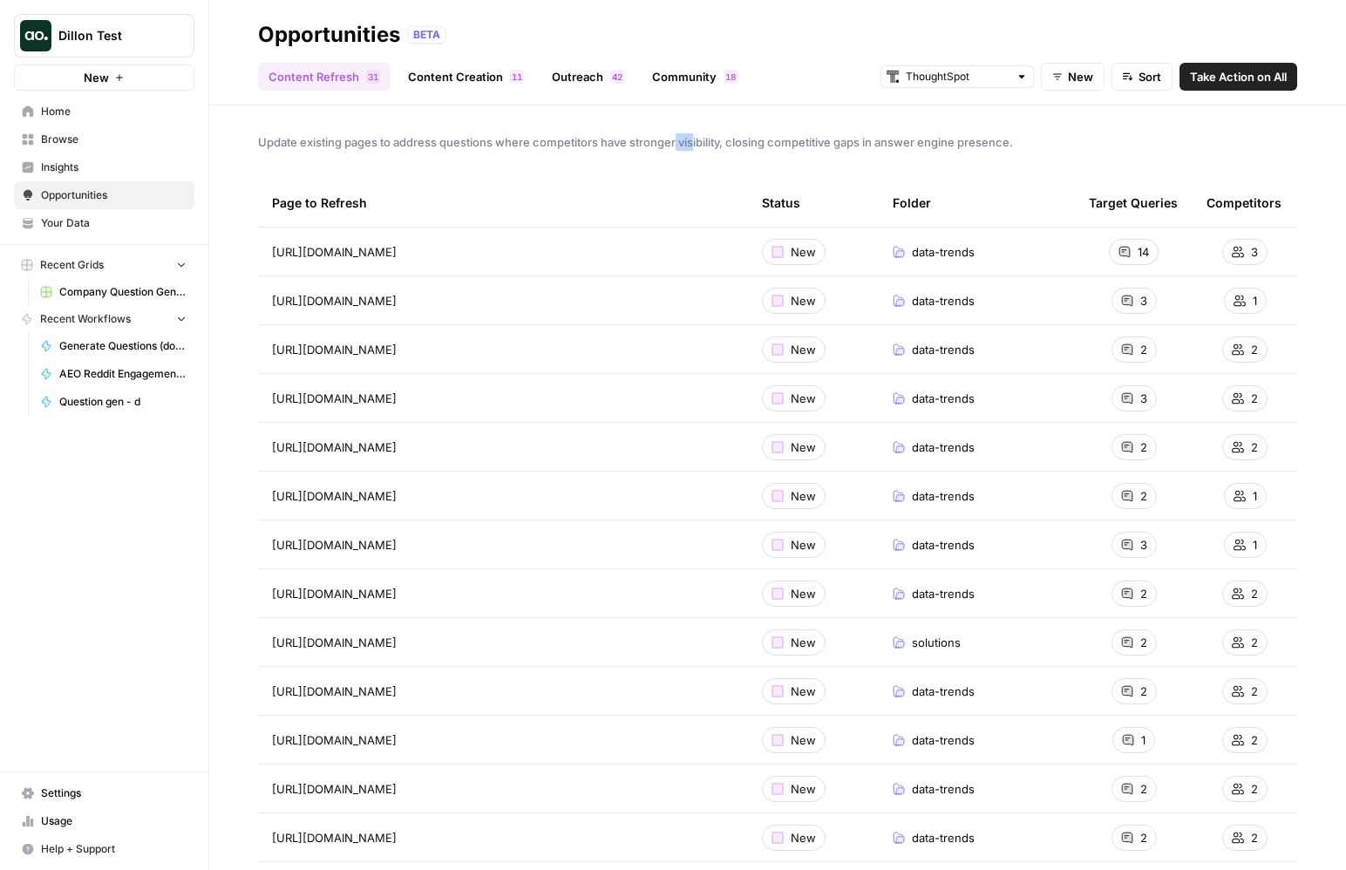
click at [130, 137] on span "Browse" at bounding box center [114, 140] width 146 height 16
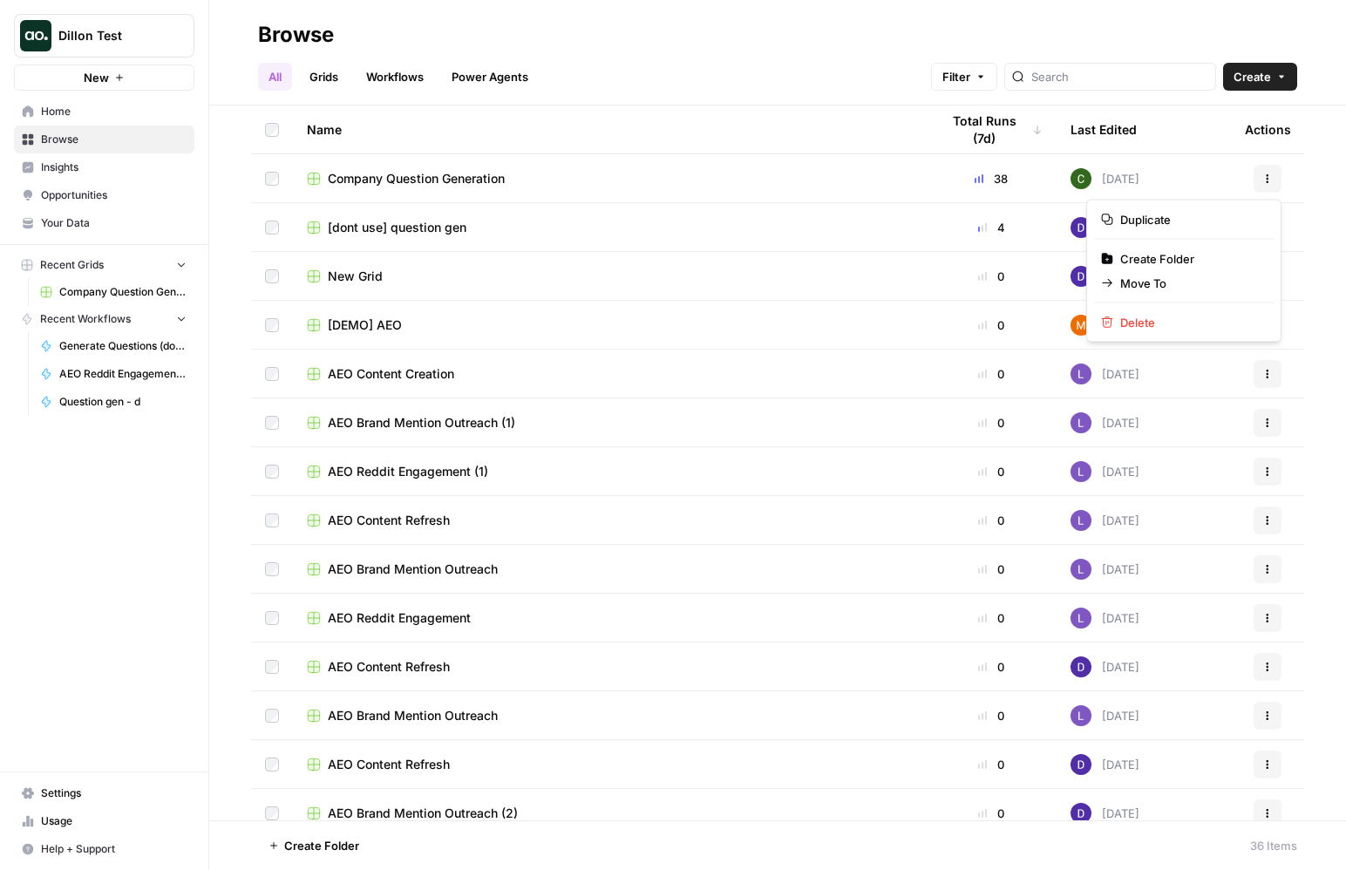
click at [1270, 189] on button "Actions" at bounding box center [1268, 179] width 28 height 28
click at [827, 235] on div "[dont use] question gen" at bounding box center [609, 227] width 605 height 17
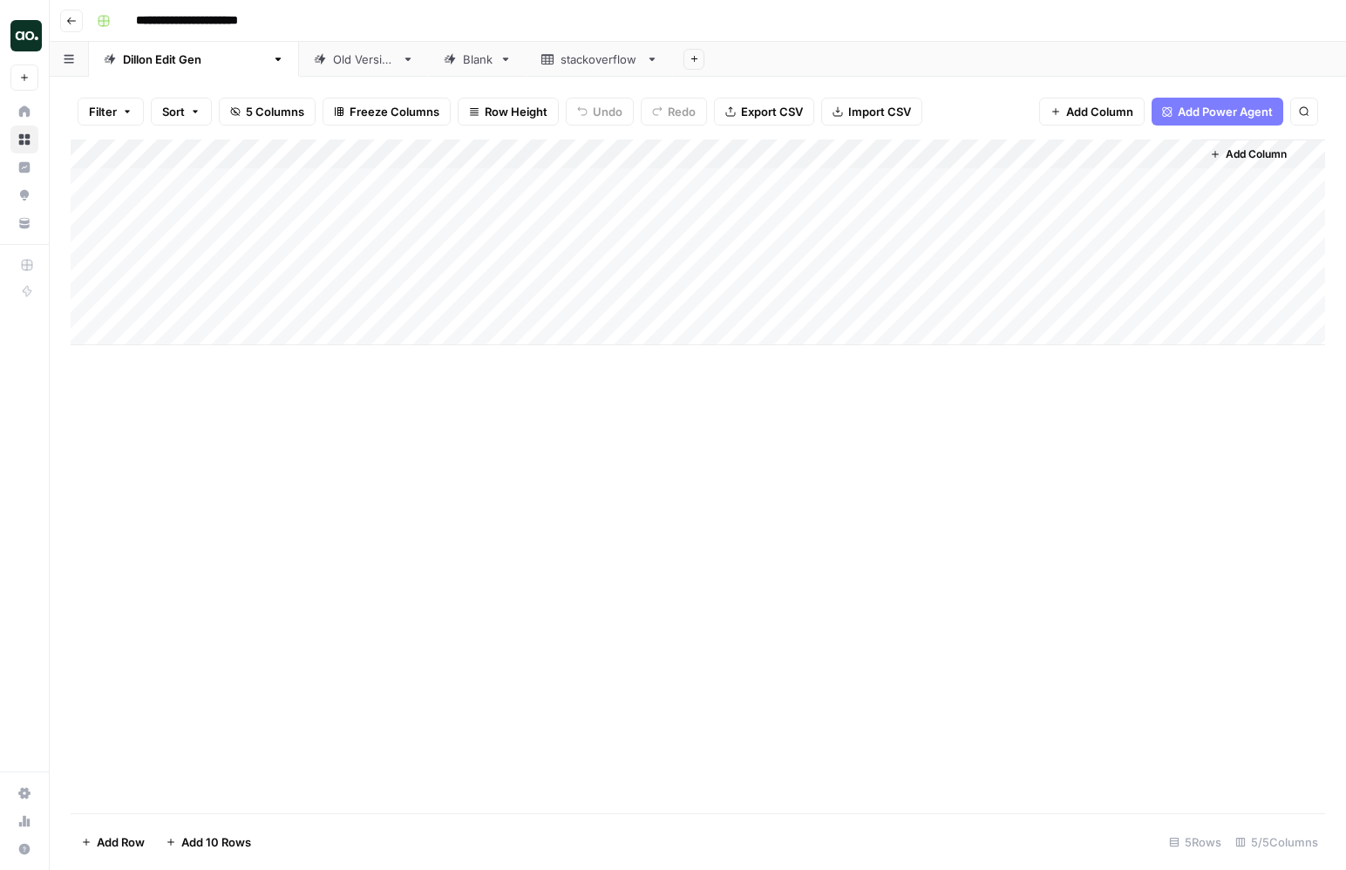
click at [1006, 154] on div "Add Column" at bounding box center [698, 242] width 1255 height 206
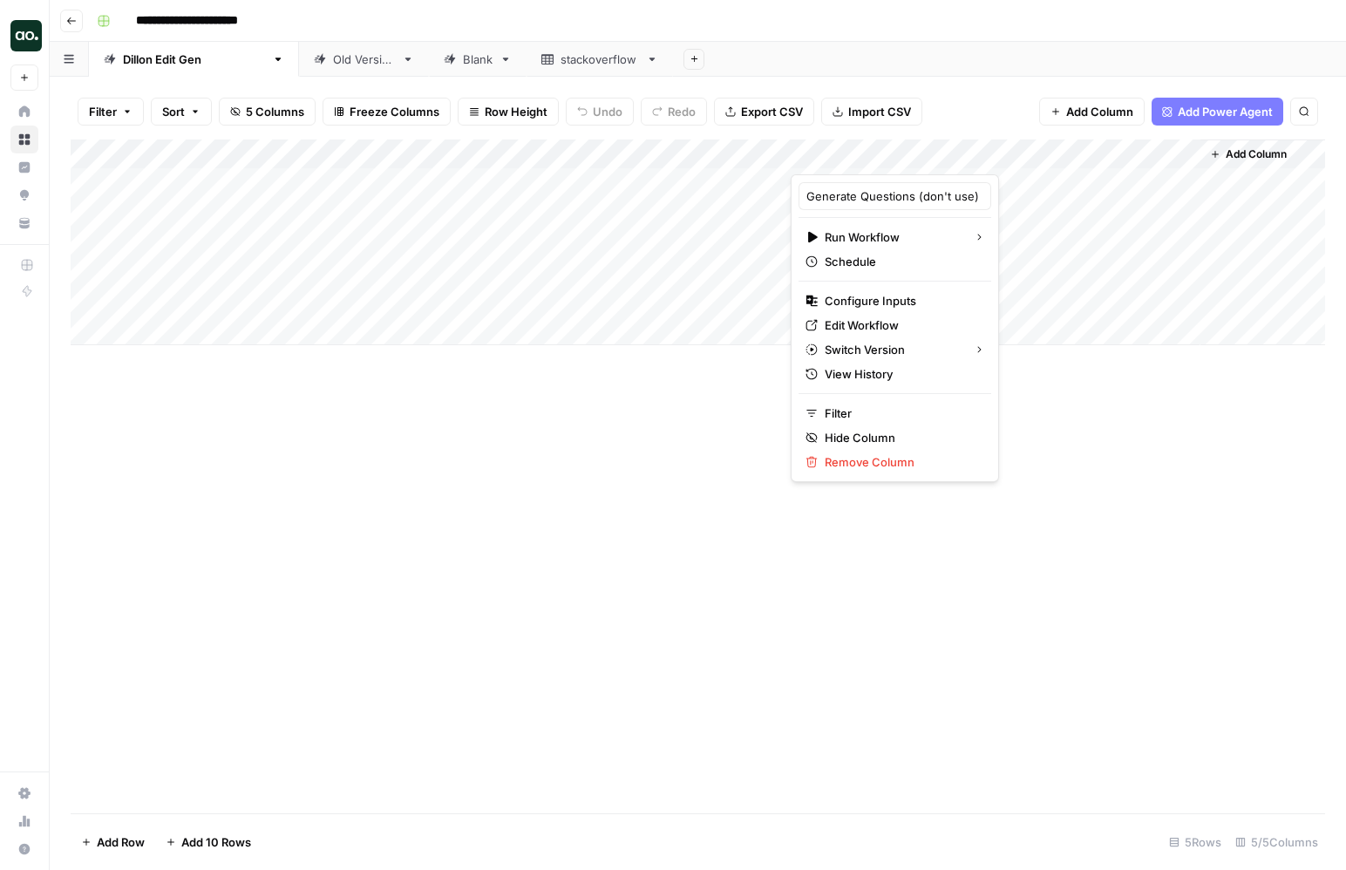
click at [1067, 499] on div "Add Column" at bounding box center [698, 476] width 1255 height 674
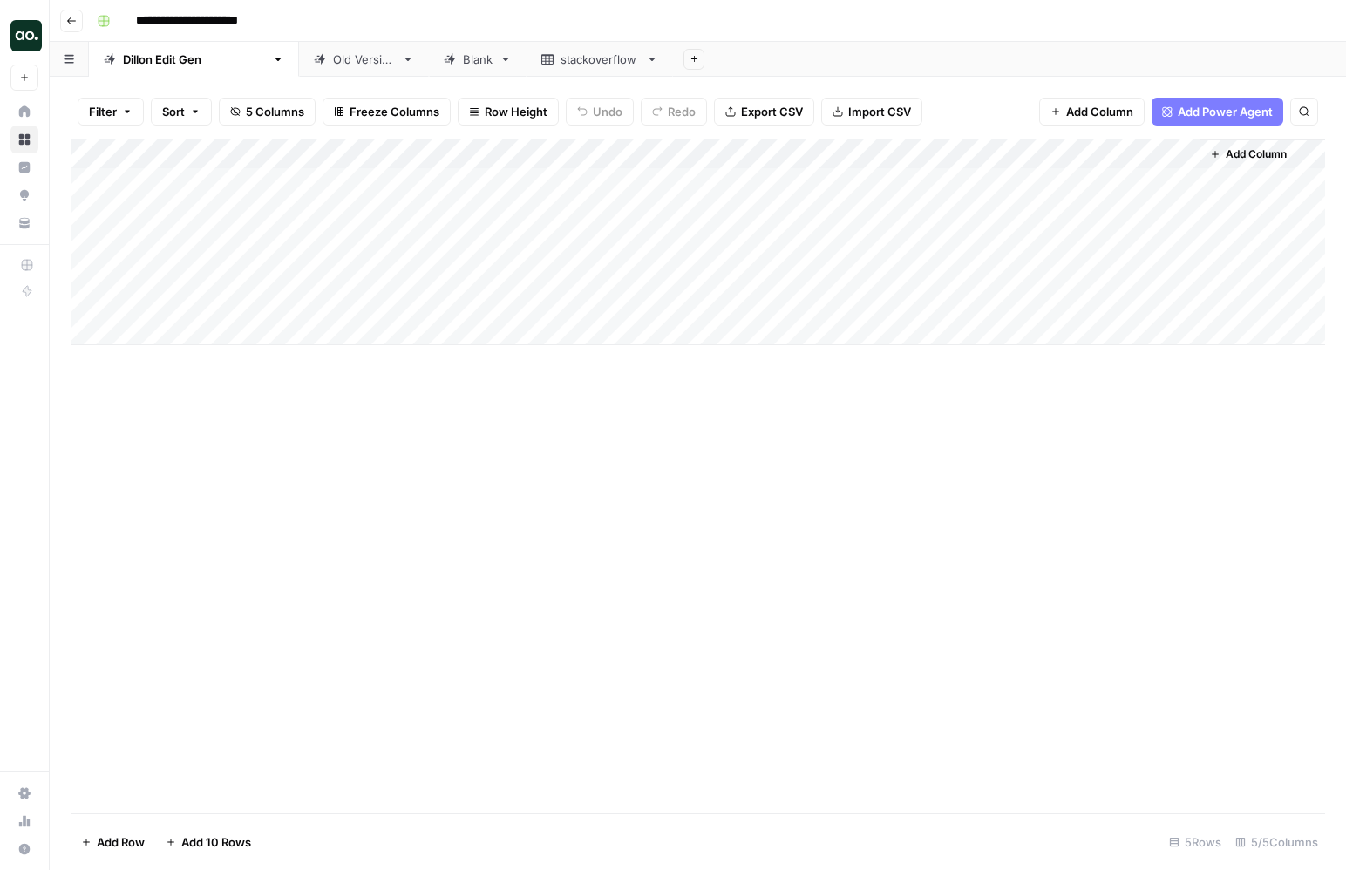
click at [1067, 499] on div "Add Column" at bounding box center [698, 476] width 1255 height 674
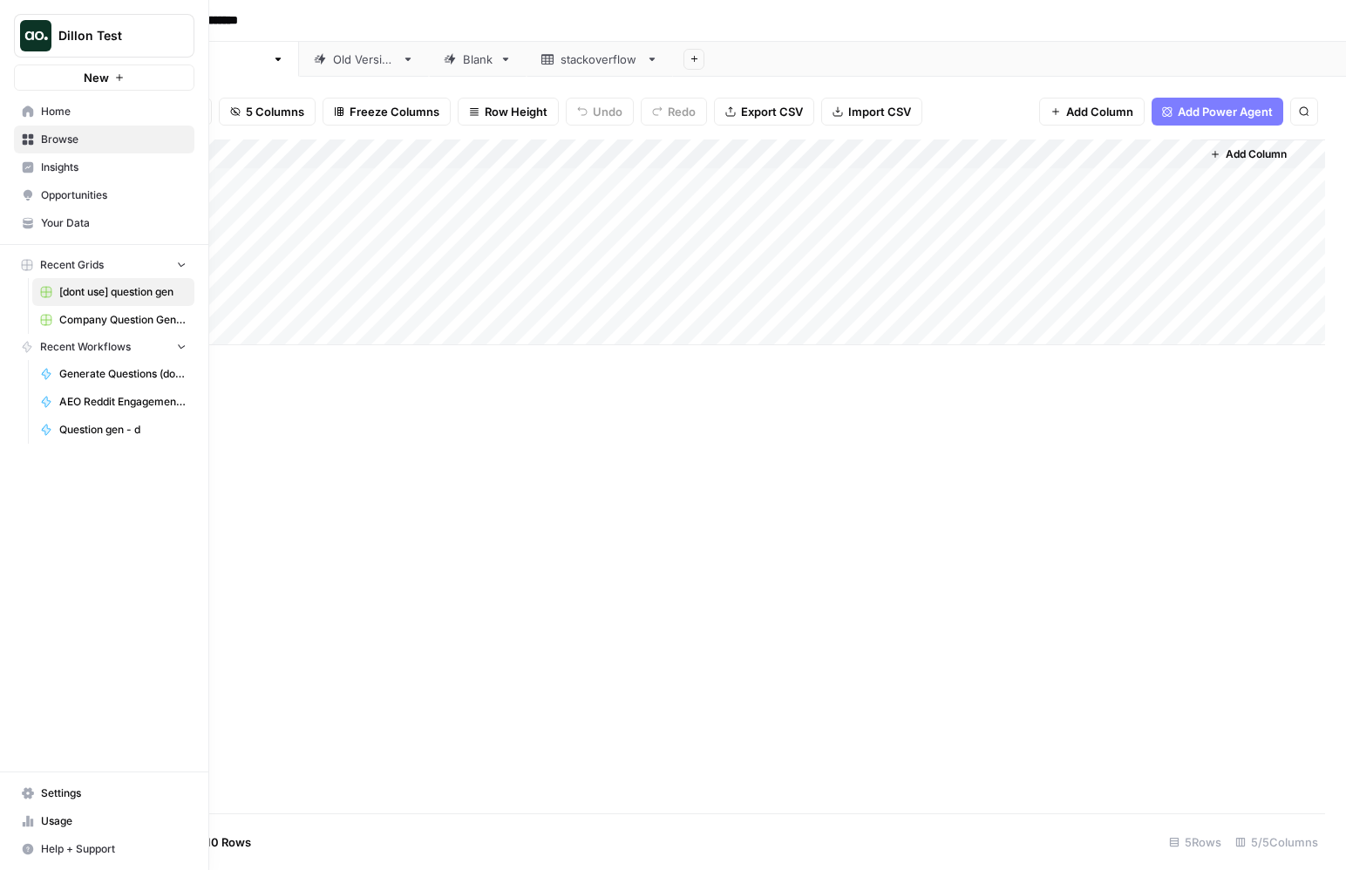
click at [24, 107] on icon at bounding box center [28, 111] width 12 height 12
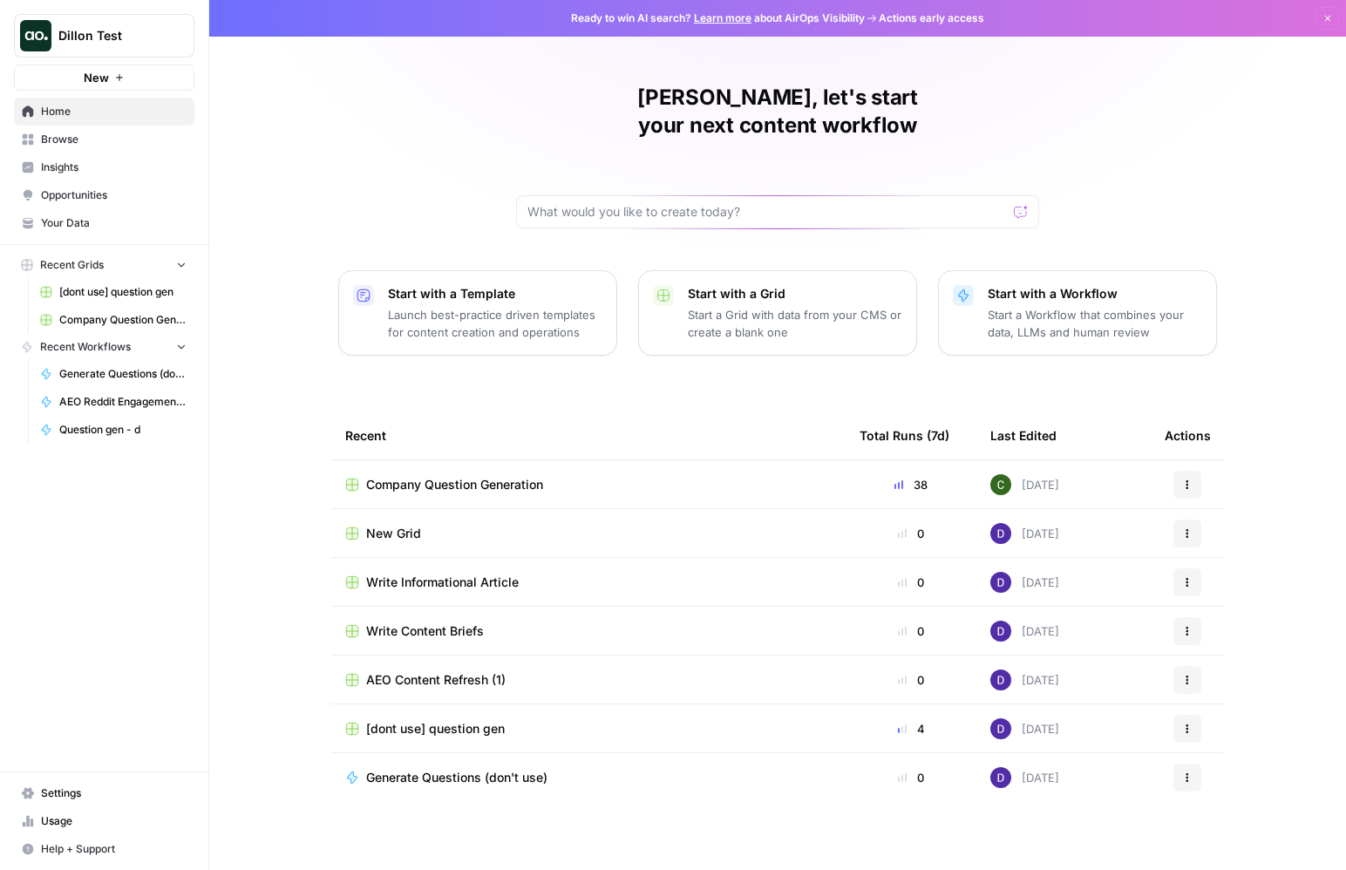
click at [105, 123] on link "Home" at bounding box center [104, 112] width 180 height 28
click at [93, 160] on span "Insights" at bounding box center [114, 168] width 146 height 16
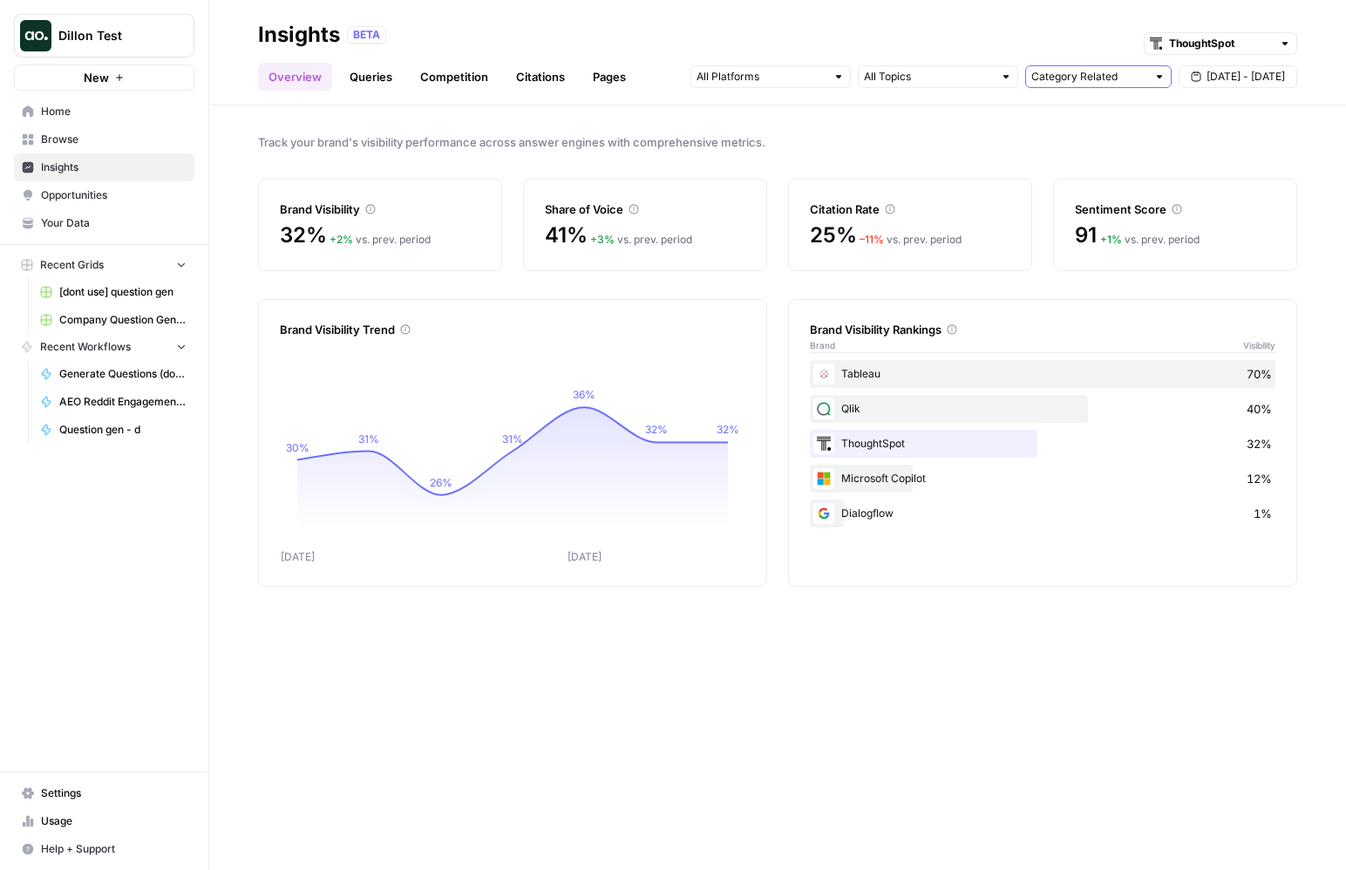
click at [1098, 78] on input "text" at bounding box center [1088, 76] width 115 height 17
type input "Category Related"
click at [917, 70] on input "text" at bounding box center [928, 76] width 129 height 17
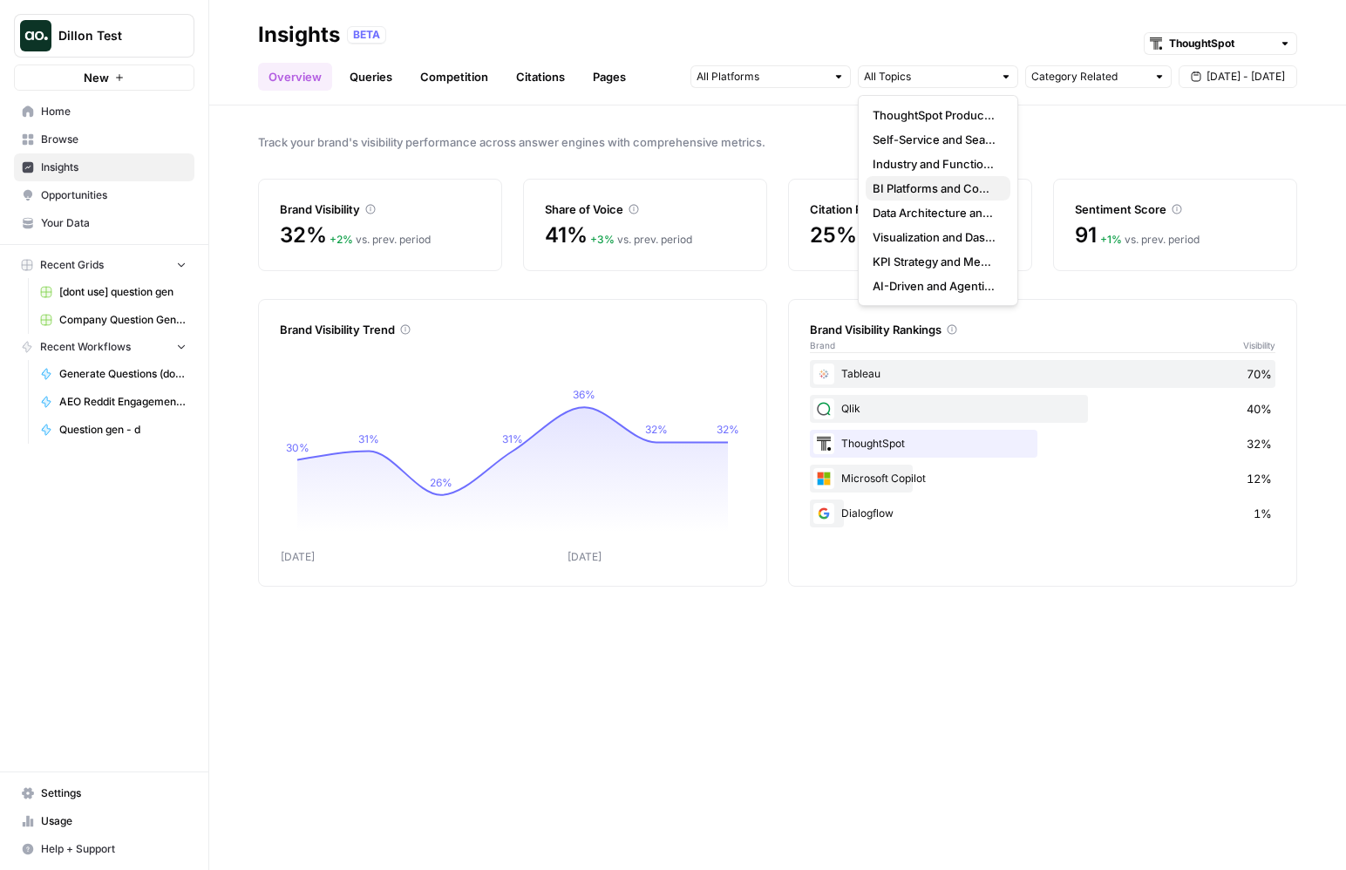
click at [930, 187] on span "BI Platforms and Comparisons" at bounding box center [935, 188] width 124 height 17
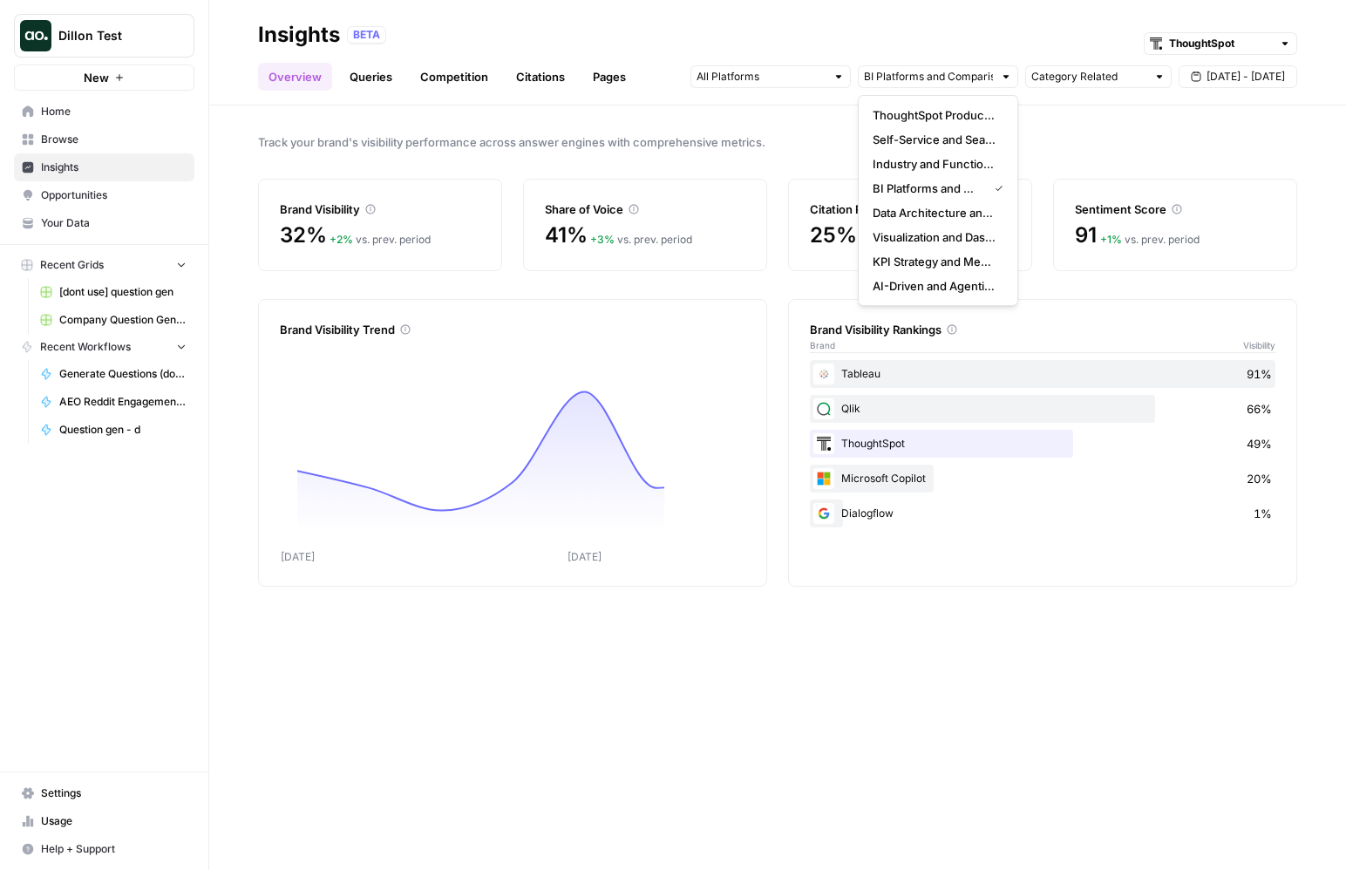
click at [1044, 131] on div "Track your brand's visibility performance across answer engines with comprehens…" at bounding box center [777, 487] width 1137 height 765
